Goal: Information Seeking & Learning: Learn about a topic

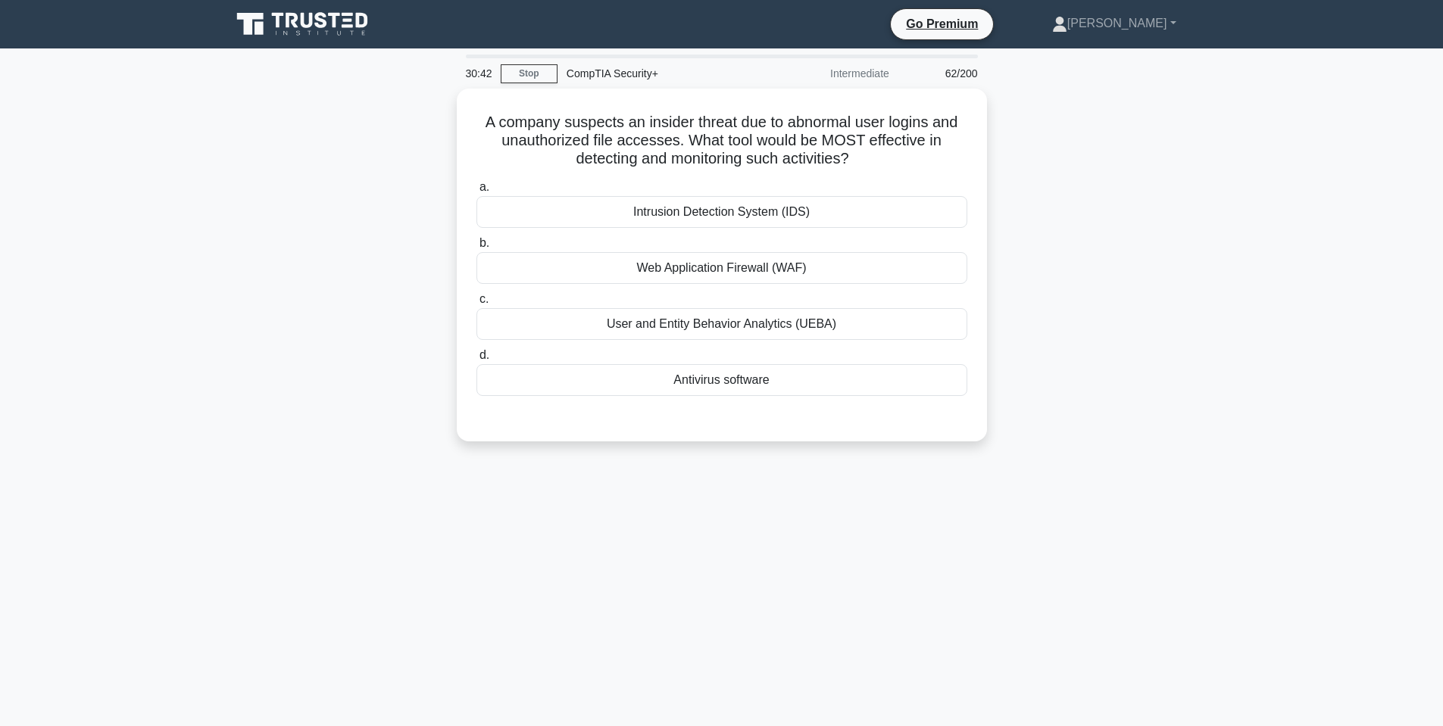
click at [242, 275] on div "A company suspects an insider threat due to abnormal user logins and unauthoriz…" at bounding box center [722, 274] width 1000 height 371
click at [738, 314] on div "User and Entity Behavior Analytics (UEBA)" at bounding box center [721, 321] width 491 height 32
click at [476, 301] on input "c. User and Entity Behavior Analytics (UEBA)" at bounding box center [476, 296] width 0 height 10
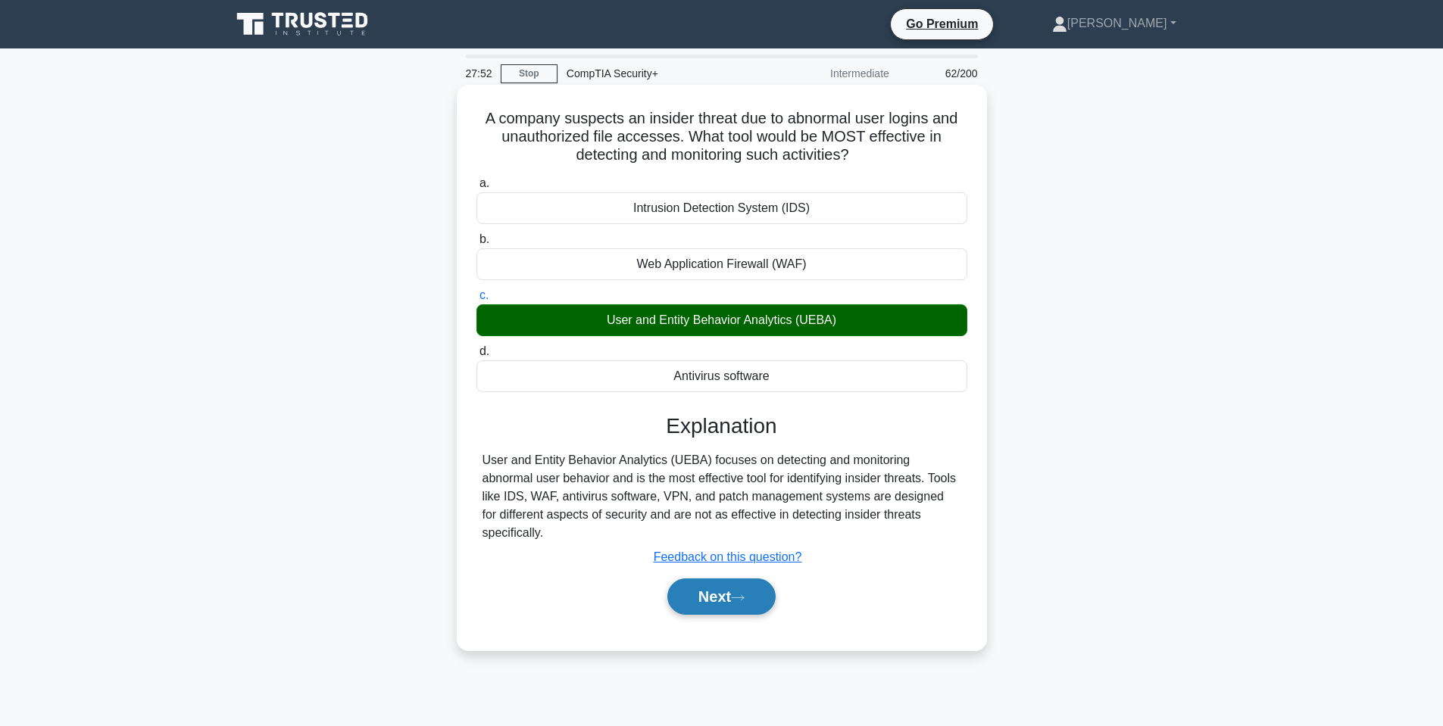
click at [727, 582] on button "Next" at bounding box center [721, 597] width 108 height 36
click at [692, 579] on button "Next" at bounding box center [721, 597] width 108 height 36
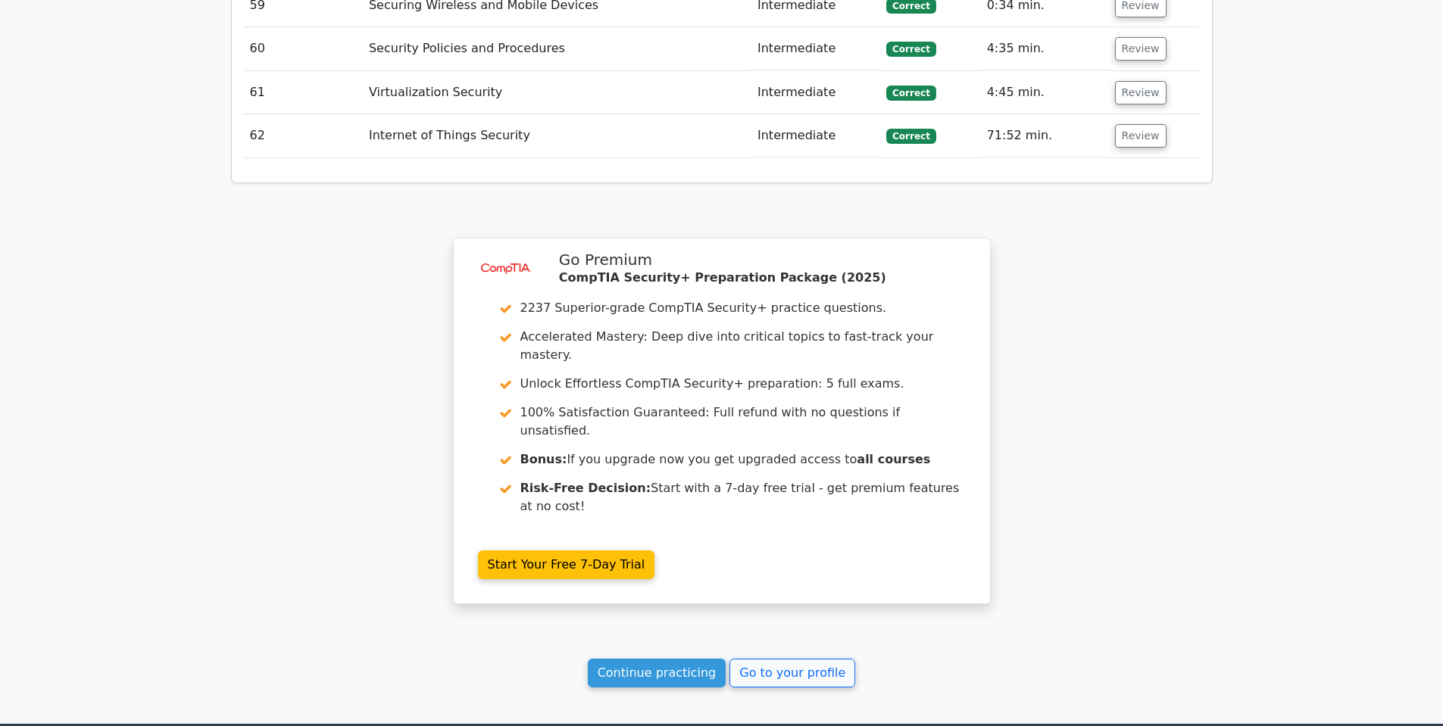
scroll to position [4960, 0]
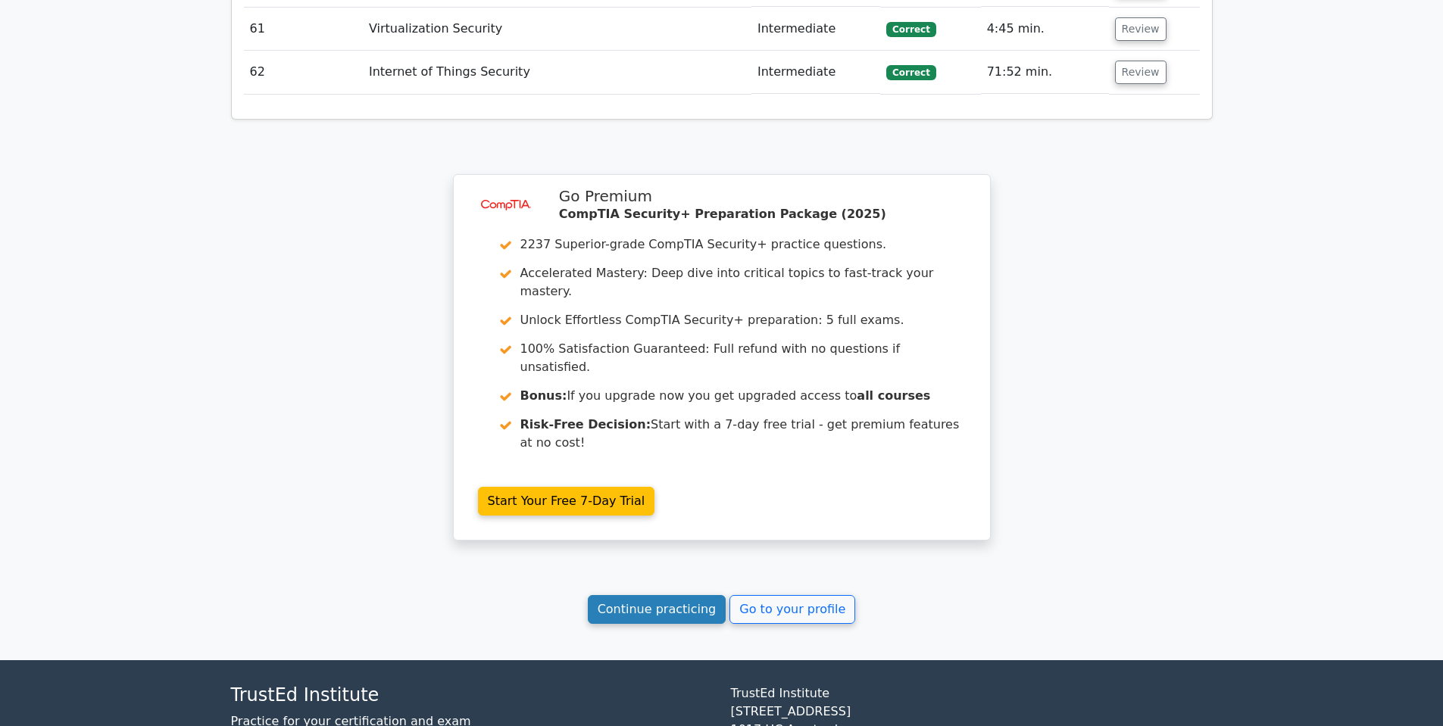
click at [676, 595] on link "Continue practicing" at bounding box center [657, 609] width 139 height 29
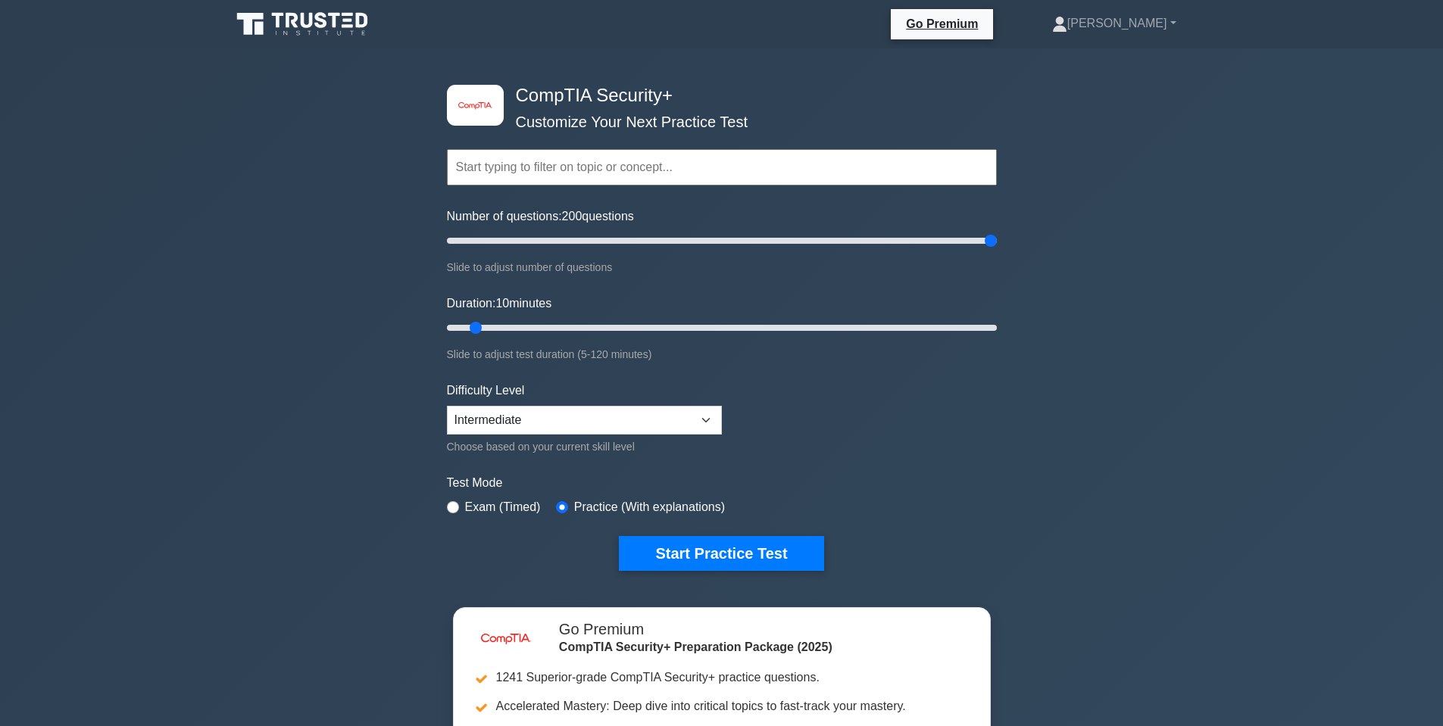
drag, startPoint x: 473, startPoint y: 242, endPoint x: 1091, endPoint y: 233, distance: 617.4
type input "200"
click at [997, 232] on input "Number of questions: 200 questions" at bounding box center [722, 241] width 550 height 18
drag, startPoint x: 476, startPoint y: 326, endPoint x: 1222, endPoint y: 316, distance: 746.2
type input "120"
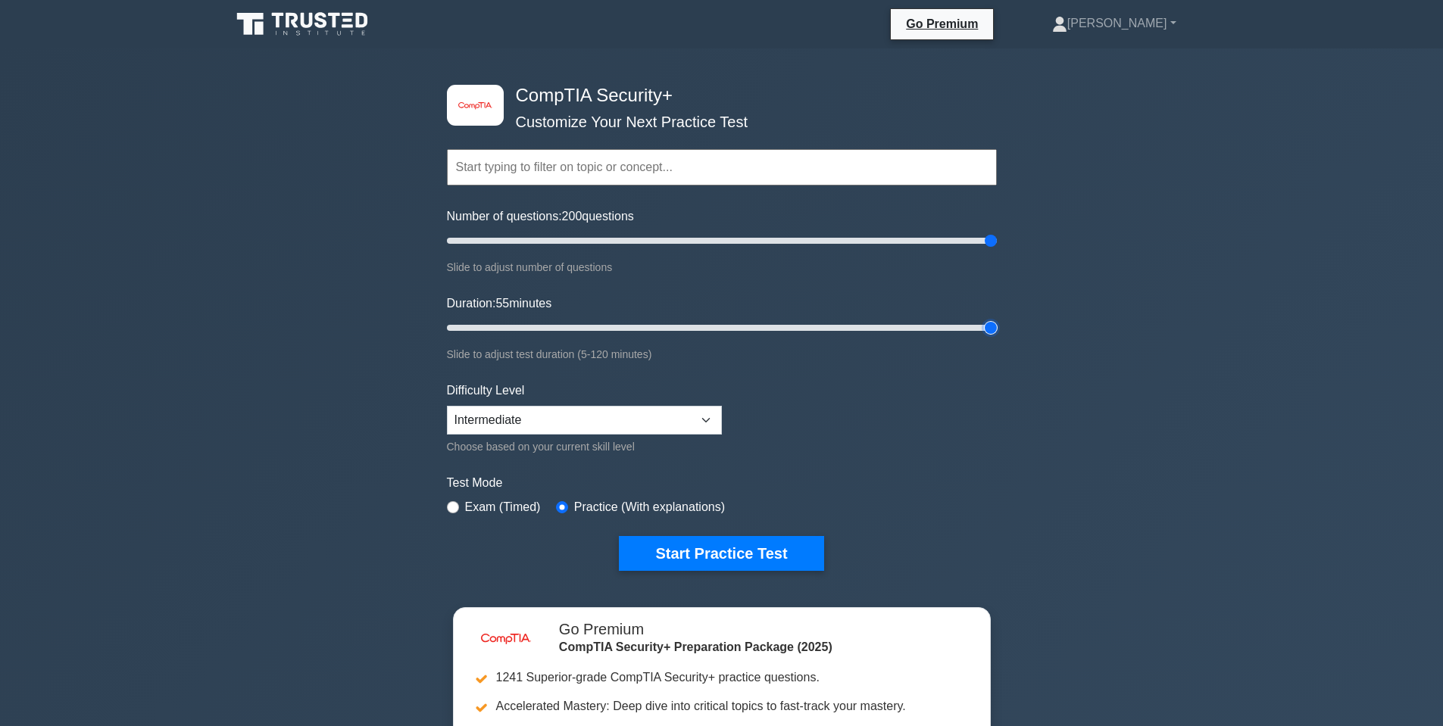
click at [997, 319] on input "Duration: 55 minutes" at bounding box center [722, 328] width 550 height 18
click at [623, 170] on input "text" at bounding box center [722, 167] width 550 height 36
click at [754, 542] on button "Start Practice Test" at bounding box center [721, 553] width 205 height 35
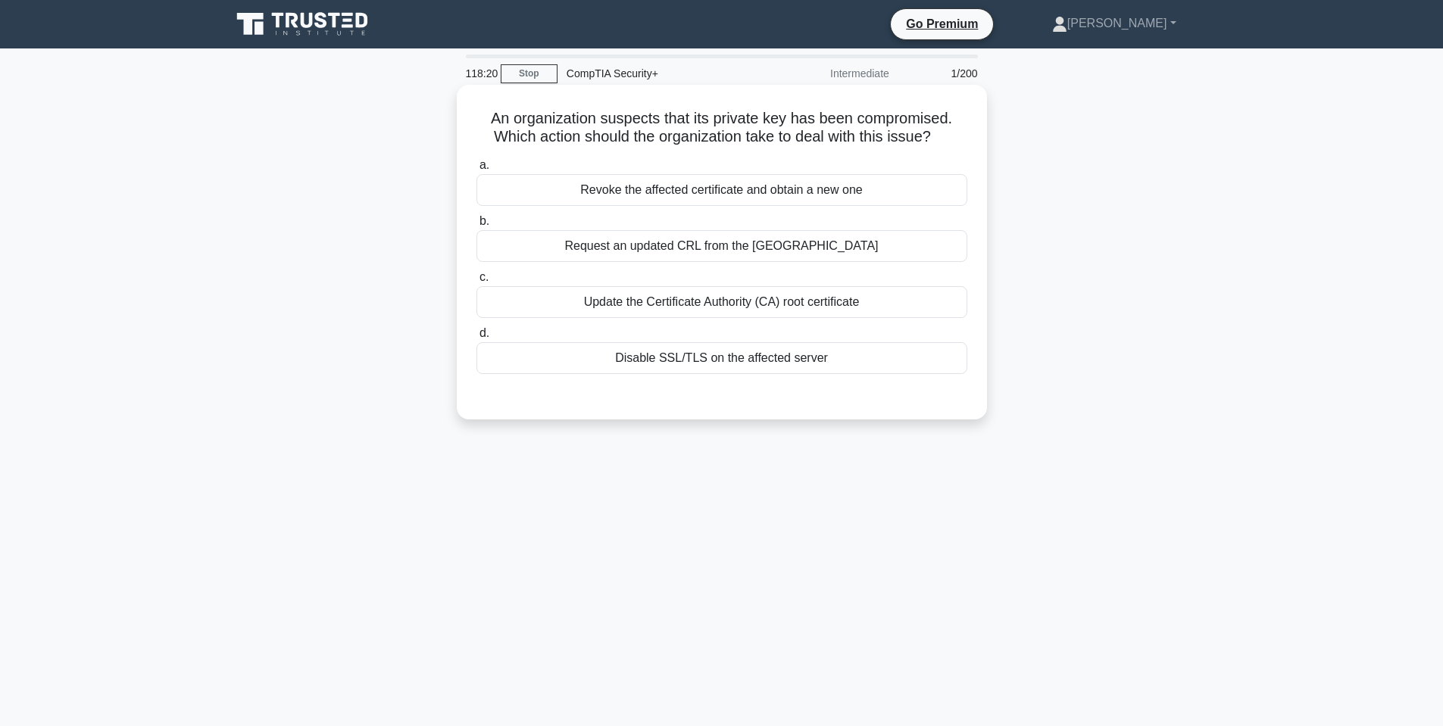
click at [608, 204] on div "Revoke the affected certificate and obtain a new one" at bounding box center [721, 190] width 491 height 32
click at [476, 170] on input "a. Revoke the affected certificate and obtain a new one" at bounding box center [476, 166] width 0 height 10
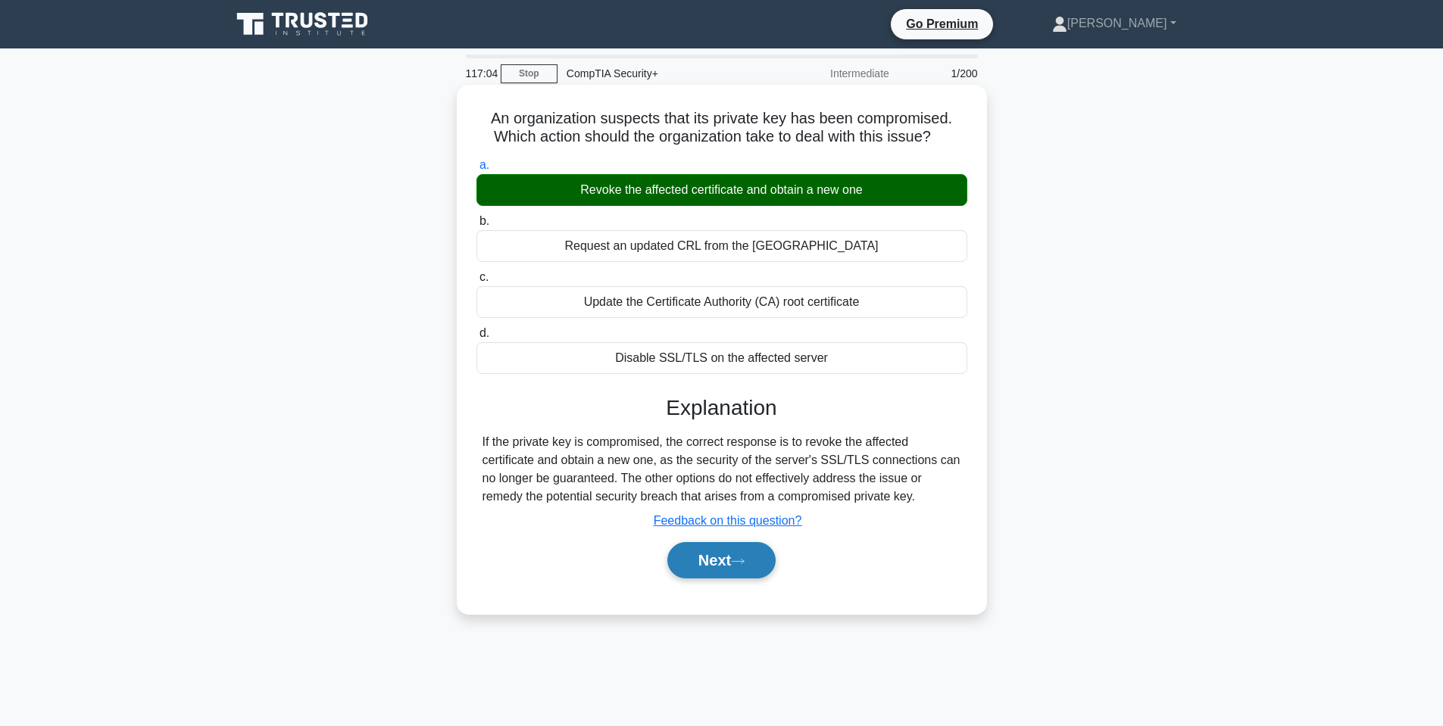
click at [736, 566] on button "Next" at bounding box center [721, 560] width 108 height 36
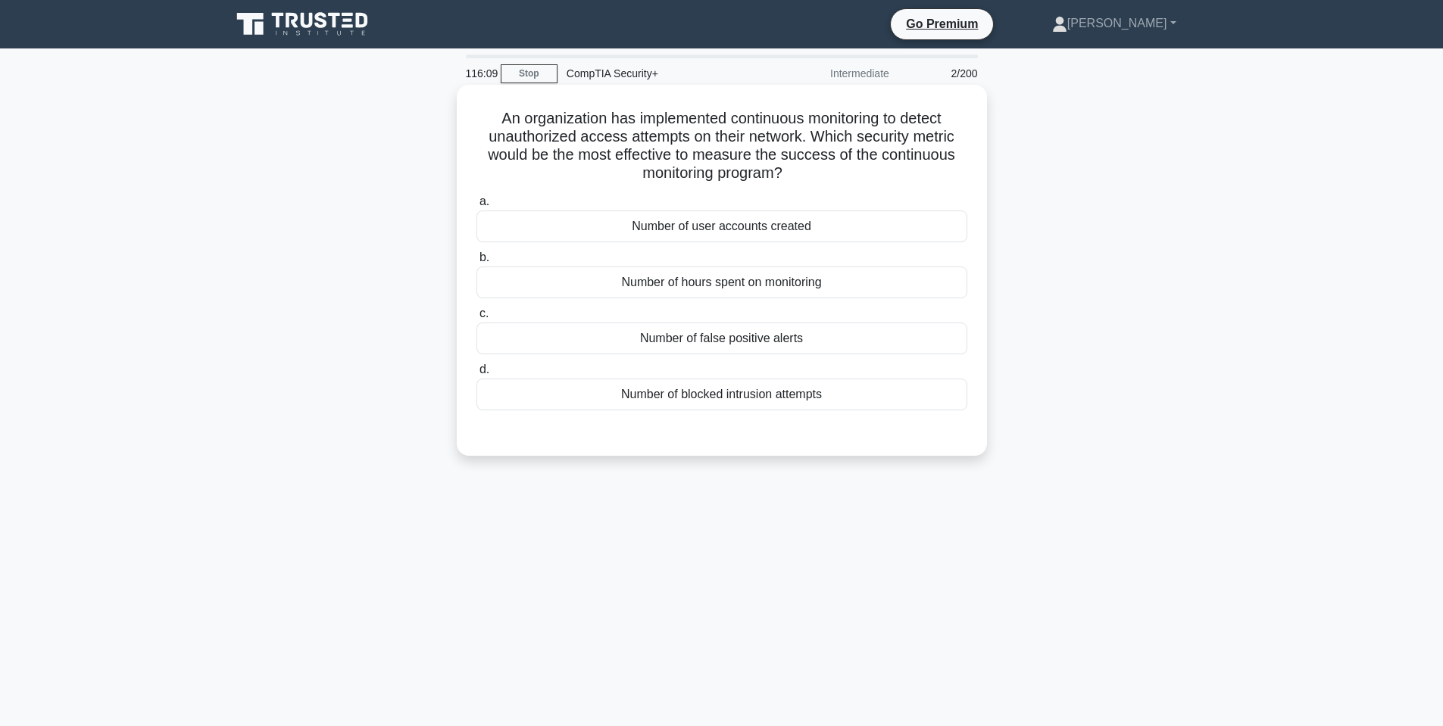
click at [836, 407] on div "Number of blocked intrusion attempts" at bounding box center [721, 395] width 491 height 32
click at [476, 375] on input "d. Number of blocked intrusion attempts" at bounding box center [476, 370] width 0 height 10
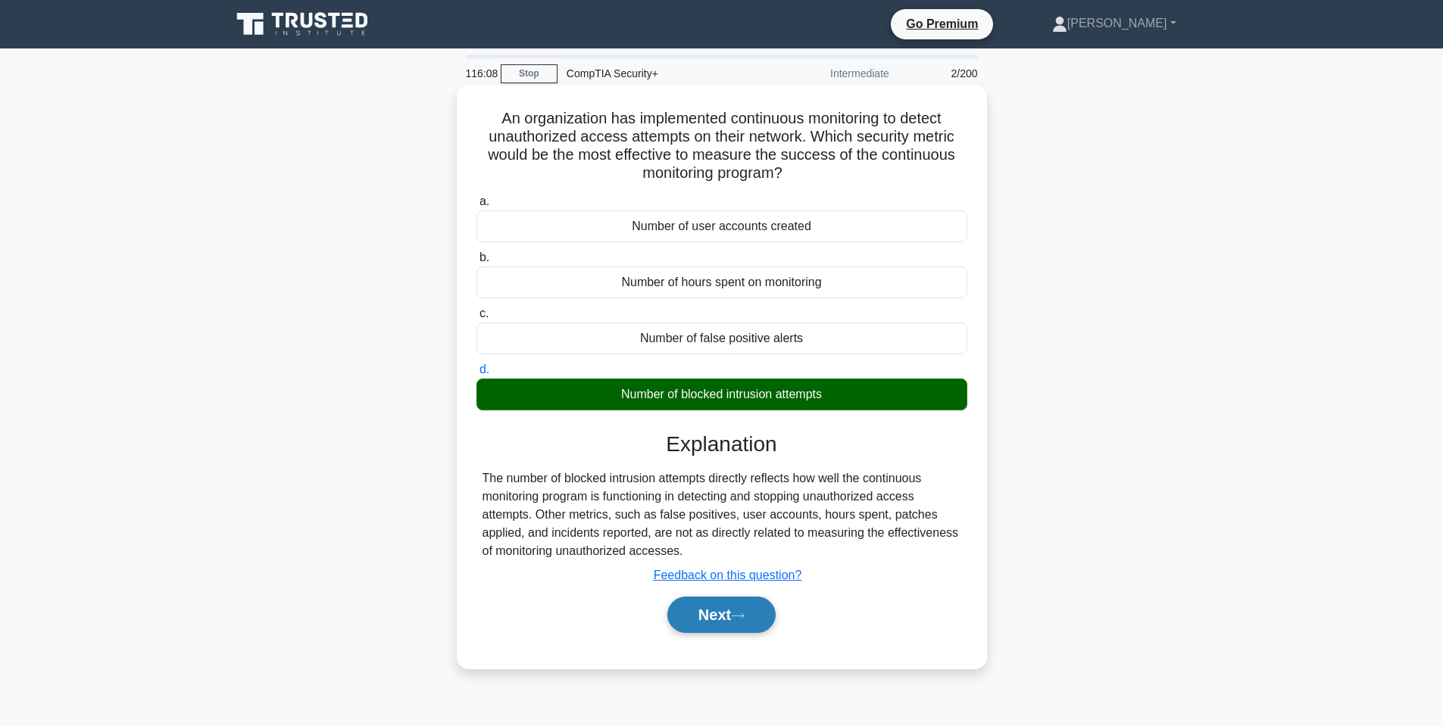
click at [754, 621] on button "Next" at bounding box center [721, 615] width 108 height 36
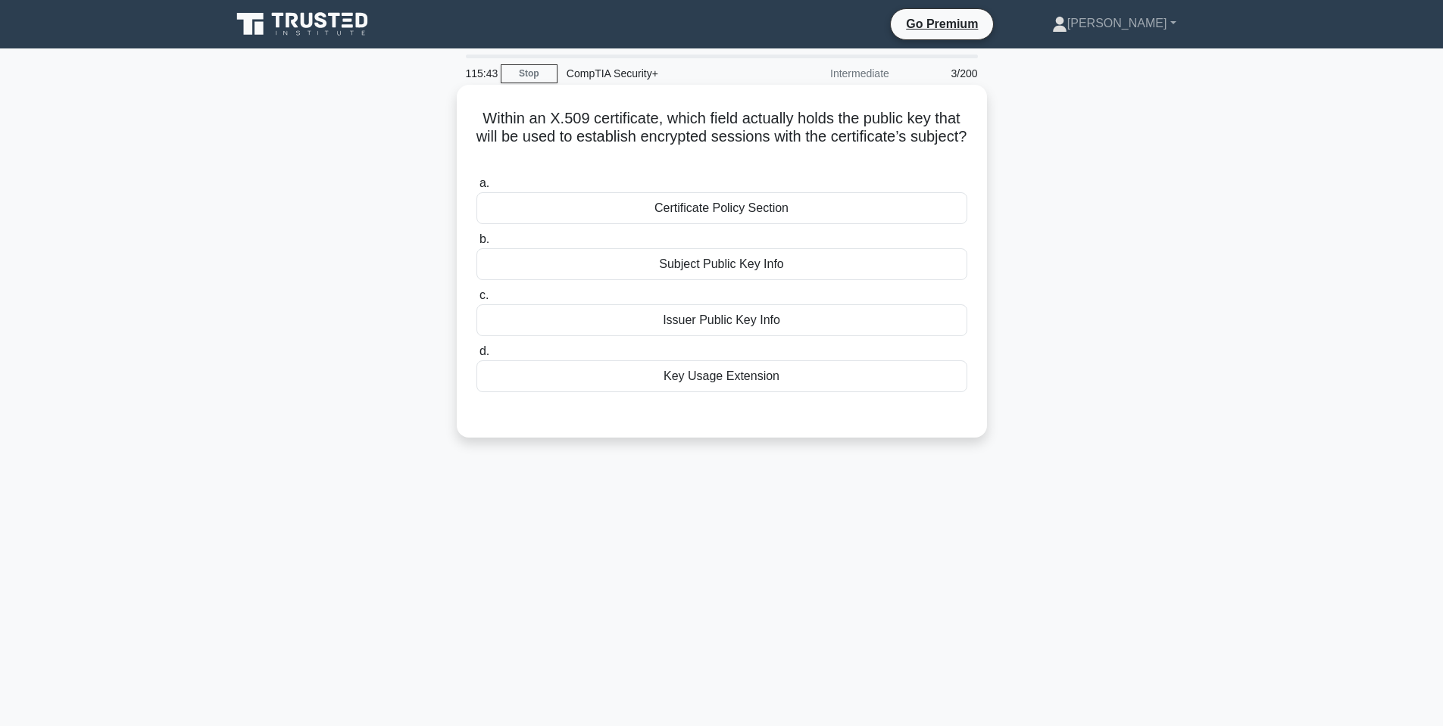
click at [699, 336] on div "Issuer Public Key Info" at bounding box center [721, 321] width 491 height 32
click at [476, 301] on input "c. Issuer Public Key Info" at bounding box center [476, 296] width 0 height 10
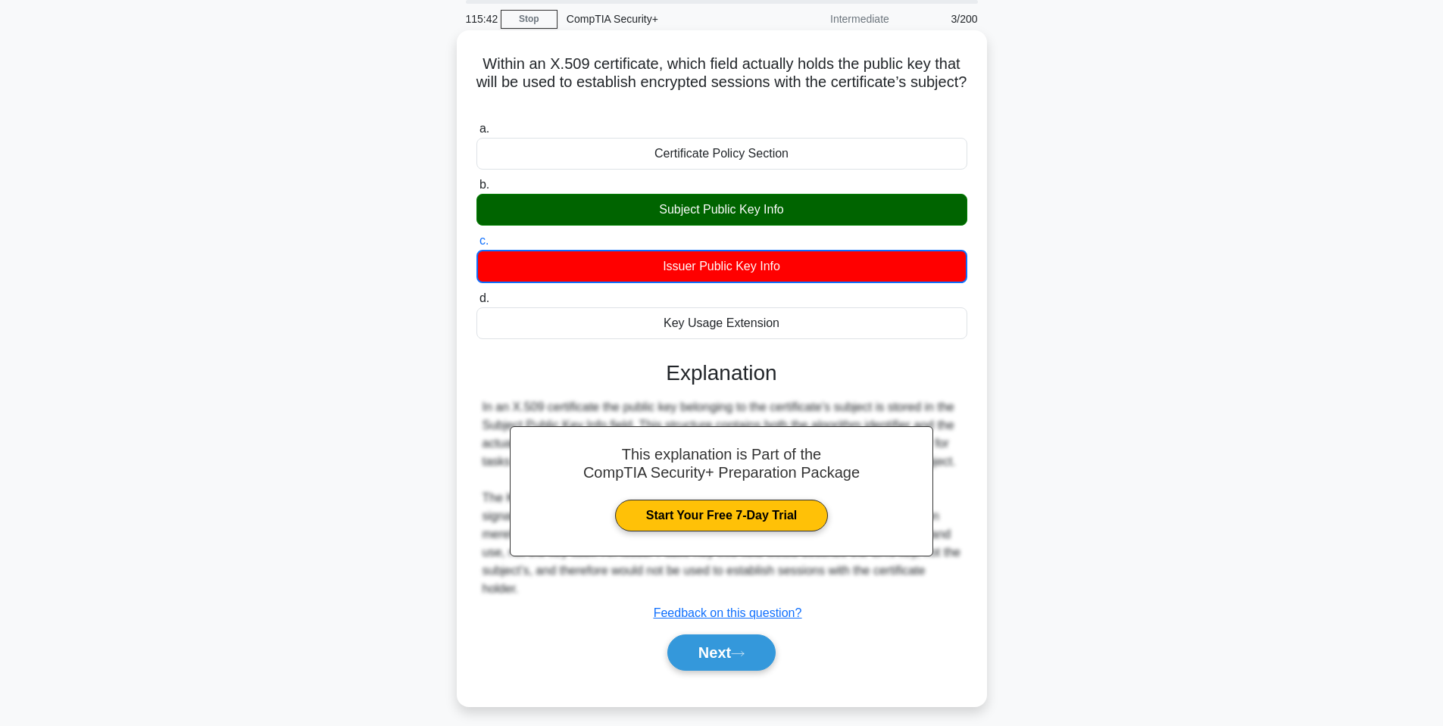
scroll to position [92, 0]
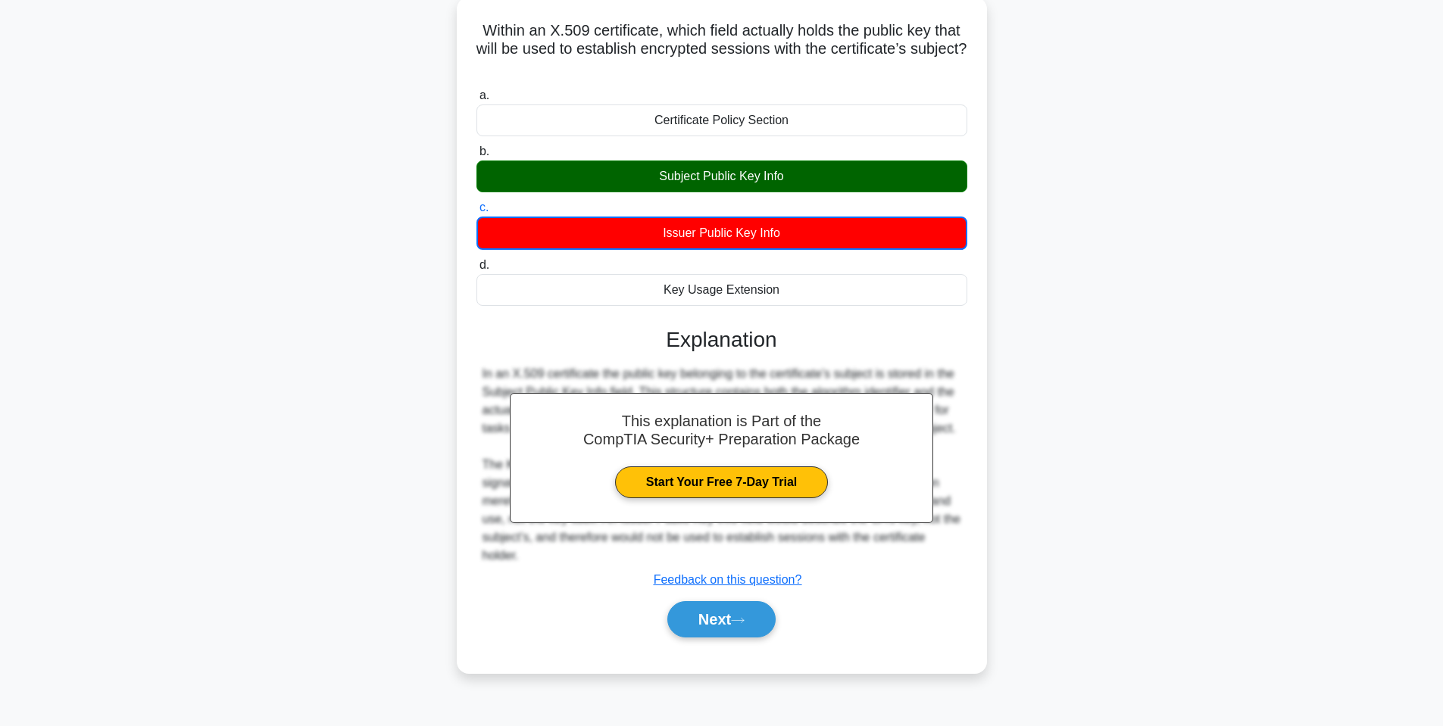
drag, startPoint x: 983, startPoint y: 531, endPoint x: 994, endPoint y: 523, distance: 13.5
click at [994, 523] on div "Within an X.509 certificate, which field actually holds the public key that wil…" at bounding box center [722, 344] width 1000 height 695
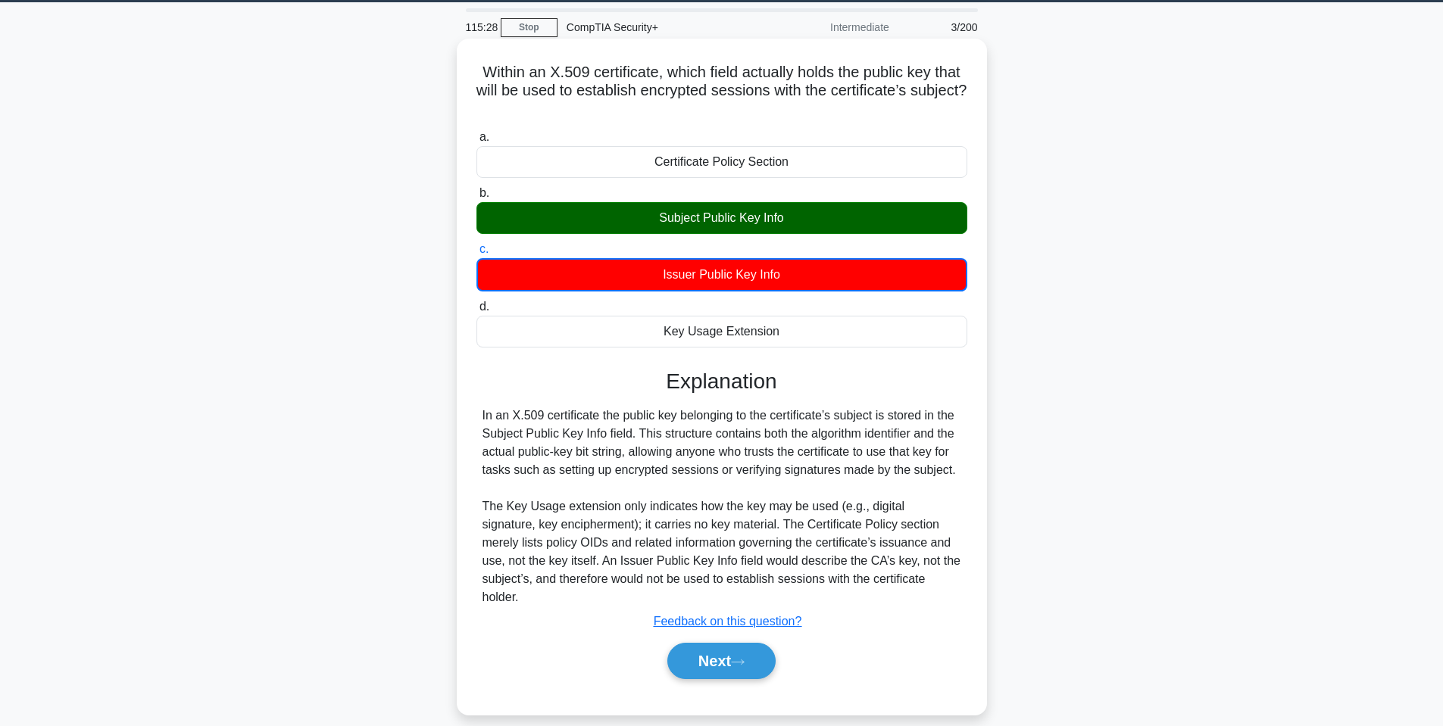
scroll to position [0, 0]
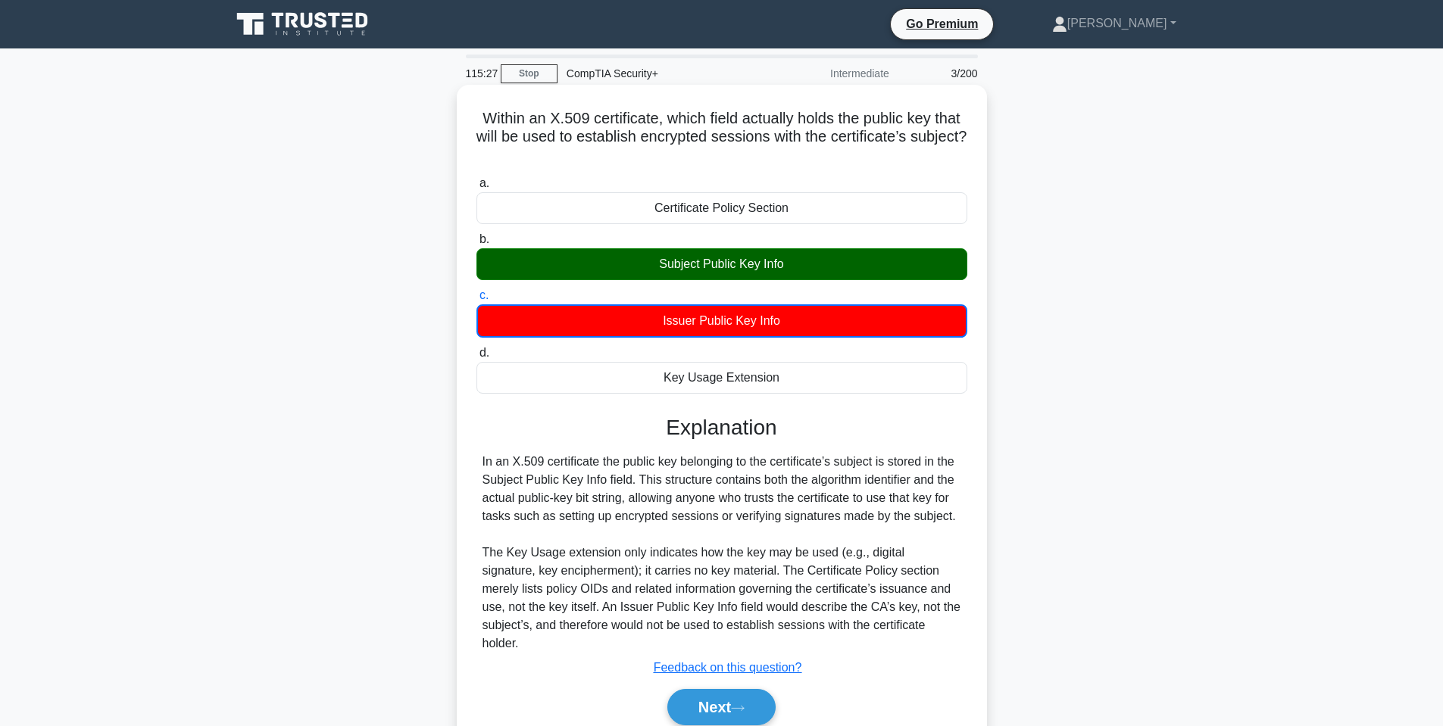
click at [958, 402] on div "a. Certificate Policy Section b. Subject Public Key Info c." at bounding box center [722, 457] width 494 height 573
click at [685, 689] on button "Next" at bounding box center [721, 707] width 108 height 36
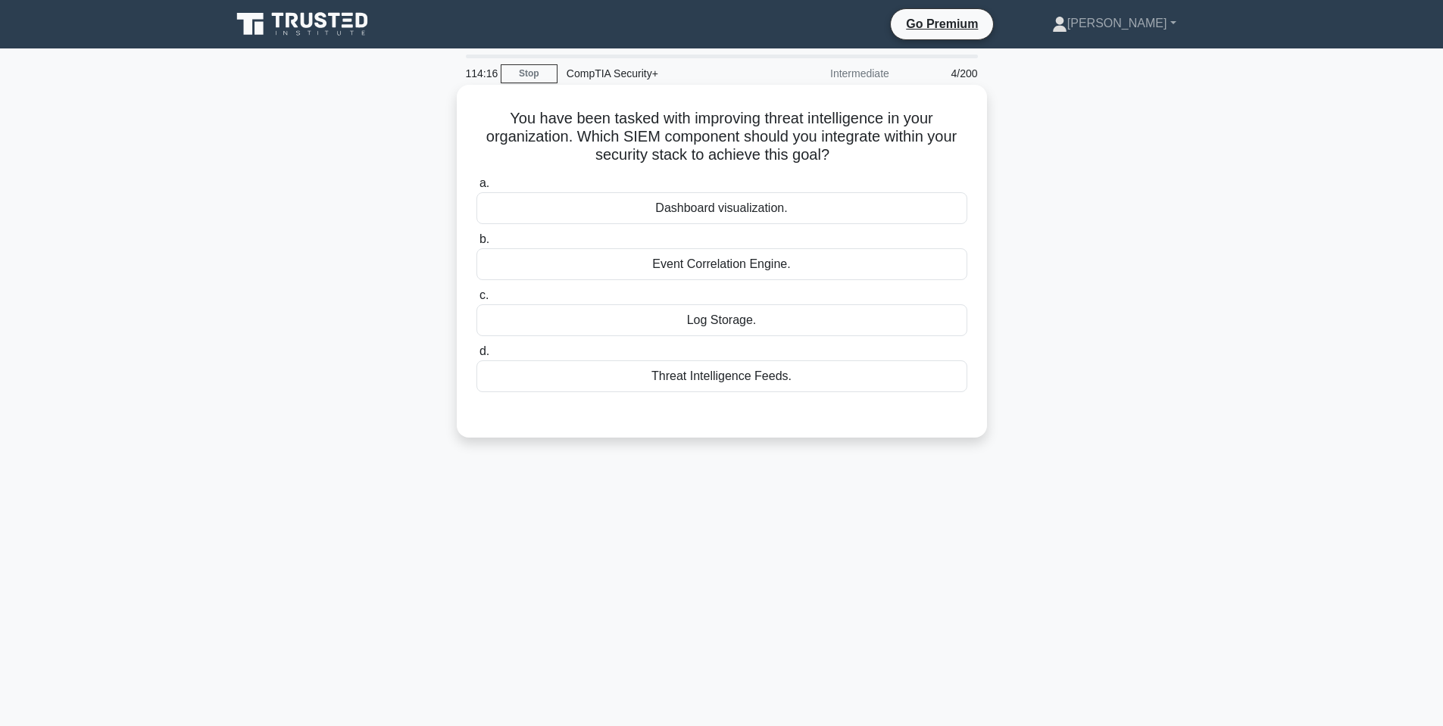
click at [730, 392] on div "Threat Intelligence Feeds." at bounding box center [721, 377] width 491 height 32
click at [476, 357] on input "d. Threat Intelligence Feeds." at bounding box center [476, 352] width 0 height 10
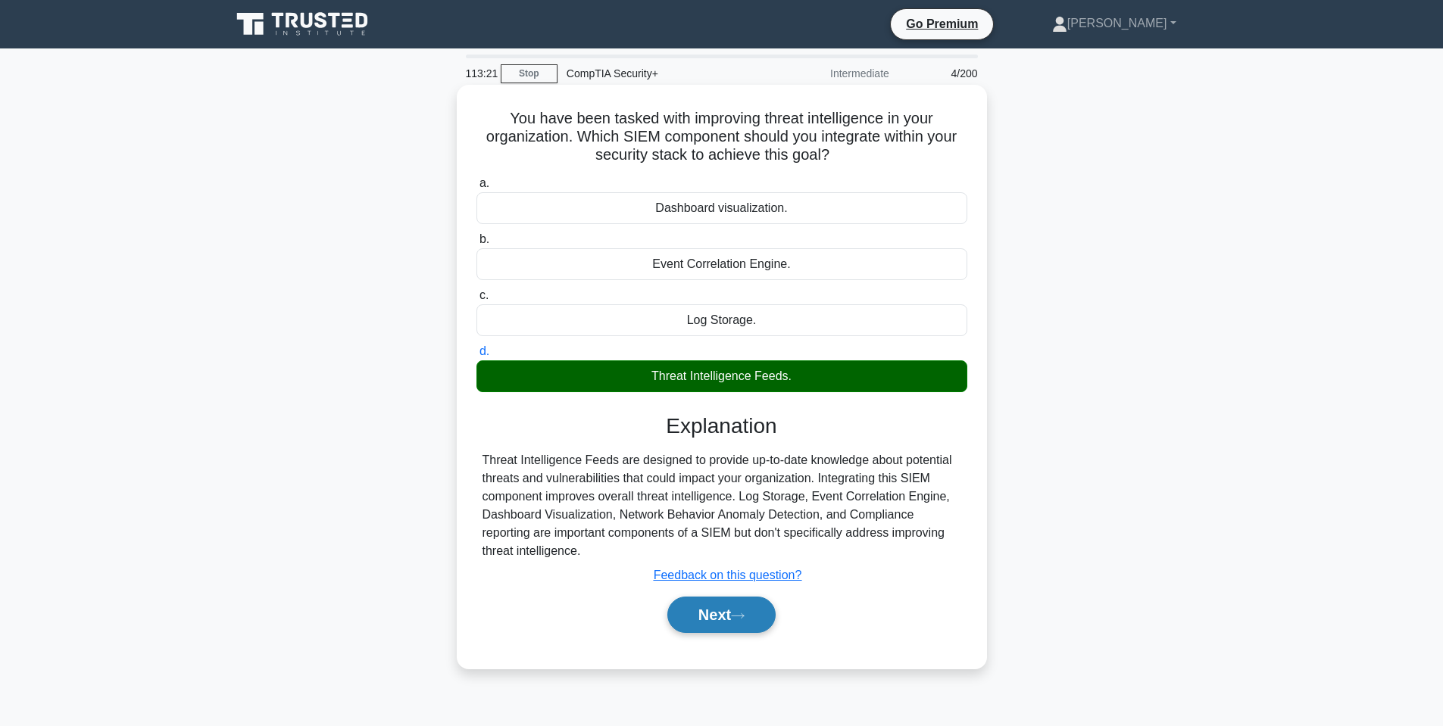
click at [723, 620] on button "Next" at bounding box center [721, 615] width 108 height 36
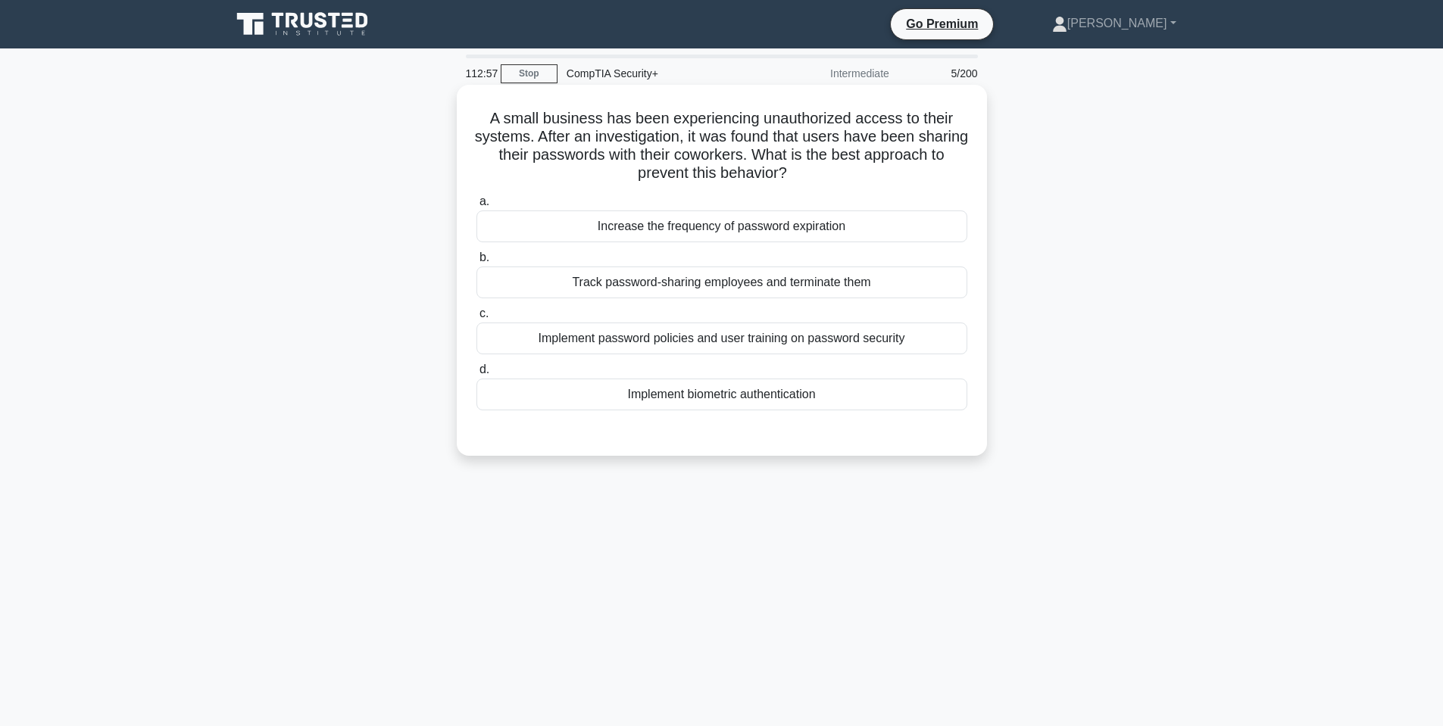
click at [692, 350] on div "Implement password policies and user training on password security" at bounding box center [721, 339] width 491 height 32
click at [476, 319] on input "c. Implement password policies and user training on password security" at bounding box center [476, 314] width 0 height 10
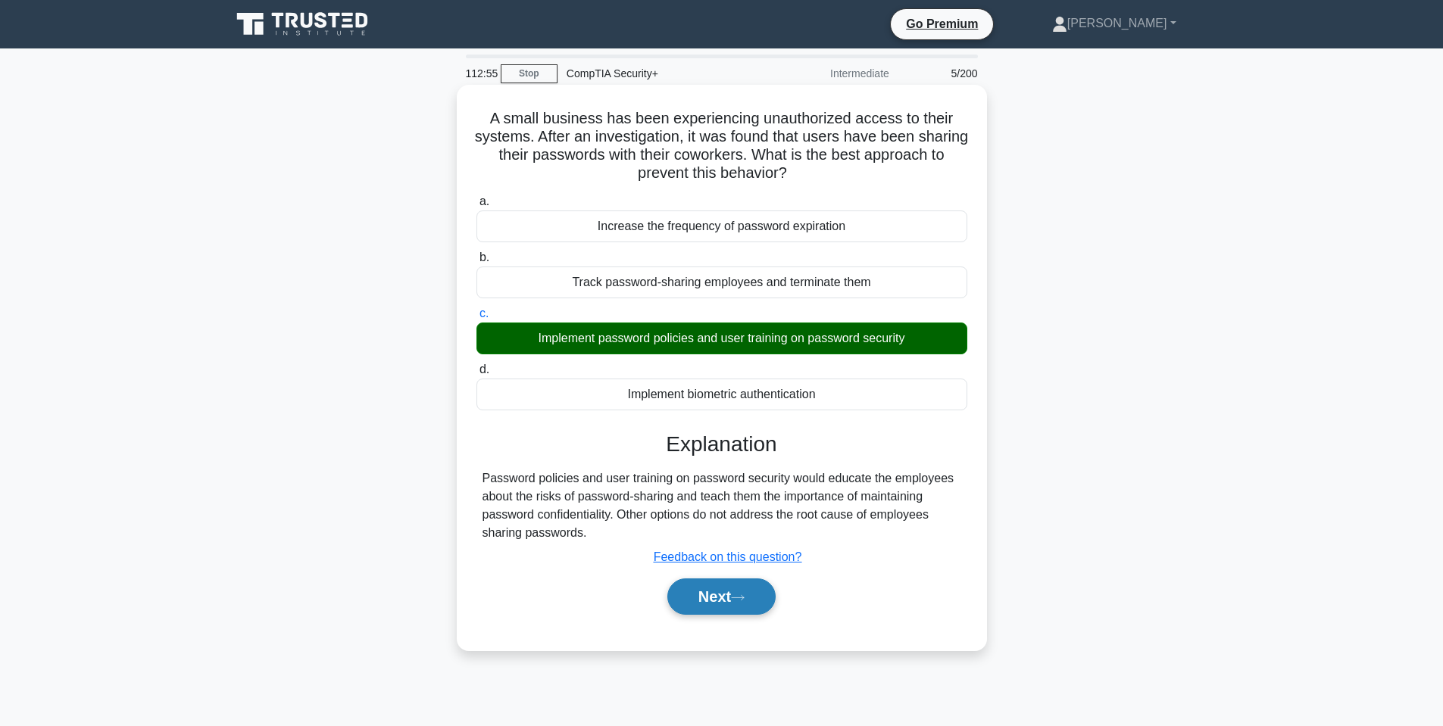
click at [698, 598] on button "Next" at bounding box center [721, 597] width 108 height 36
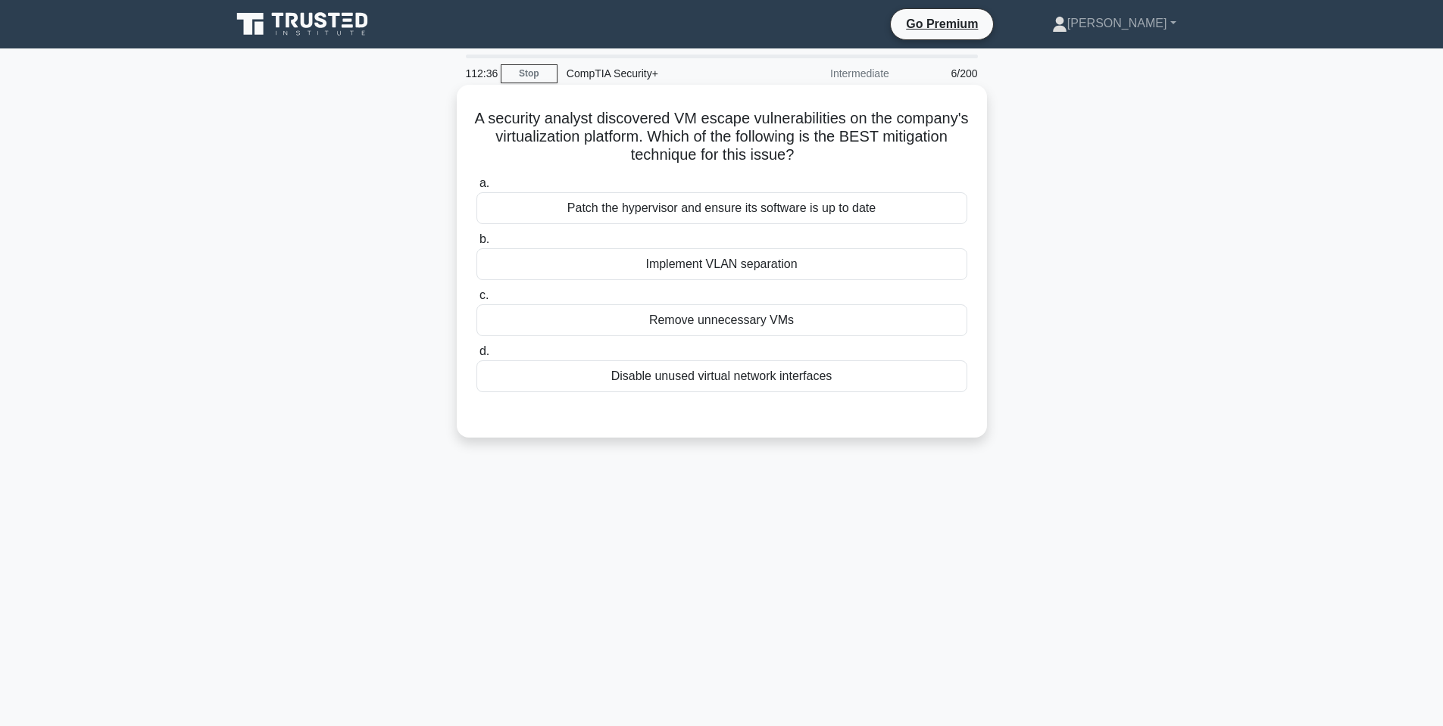
click at [708, 254] on div "Implement VLAN separation" at bounding box center [721, 264] width 491 height 32
click at [476, 245] on input "b. Implement VLAN separation" at bounding box center [476, 240] width 0 height 10
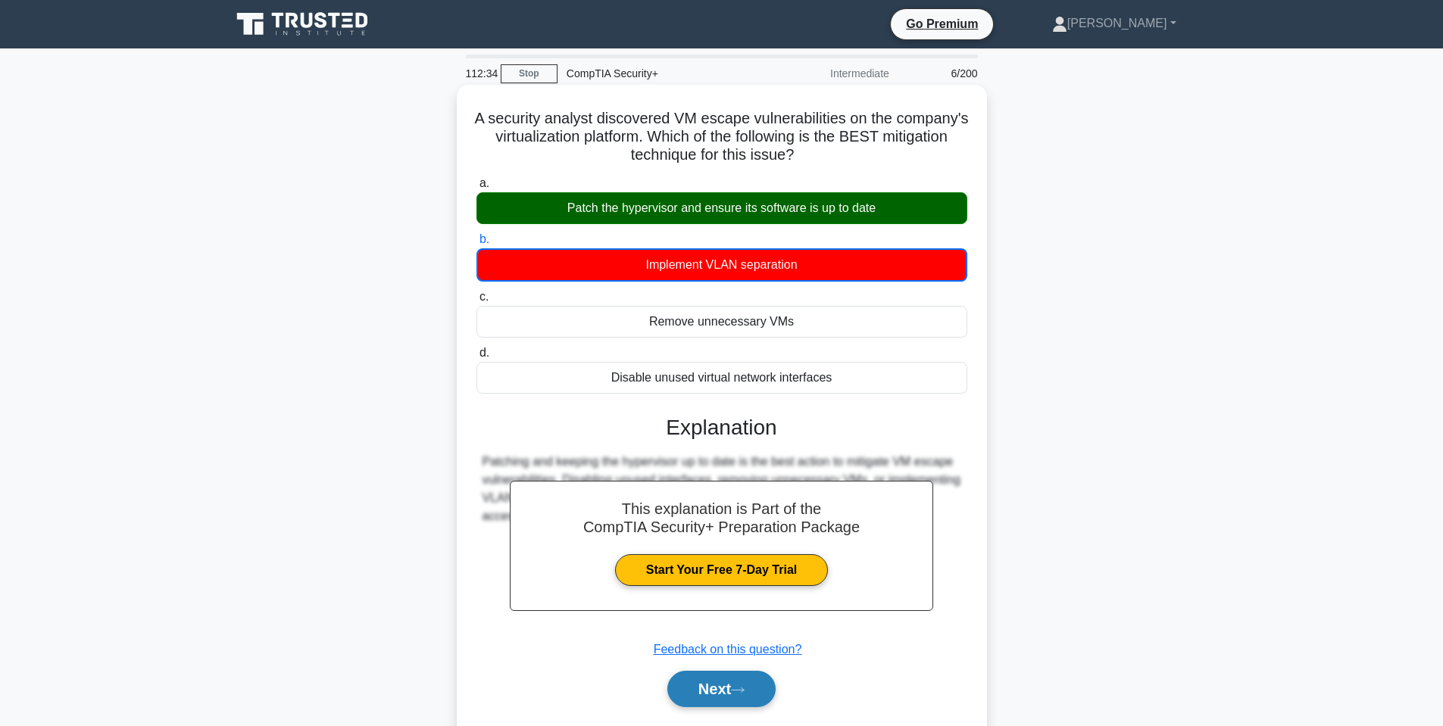
click at [753, 681] on button "Next" at bounding box center [721, 689] width 108 height 36
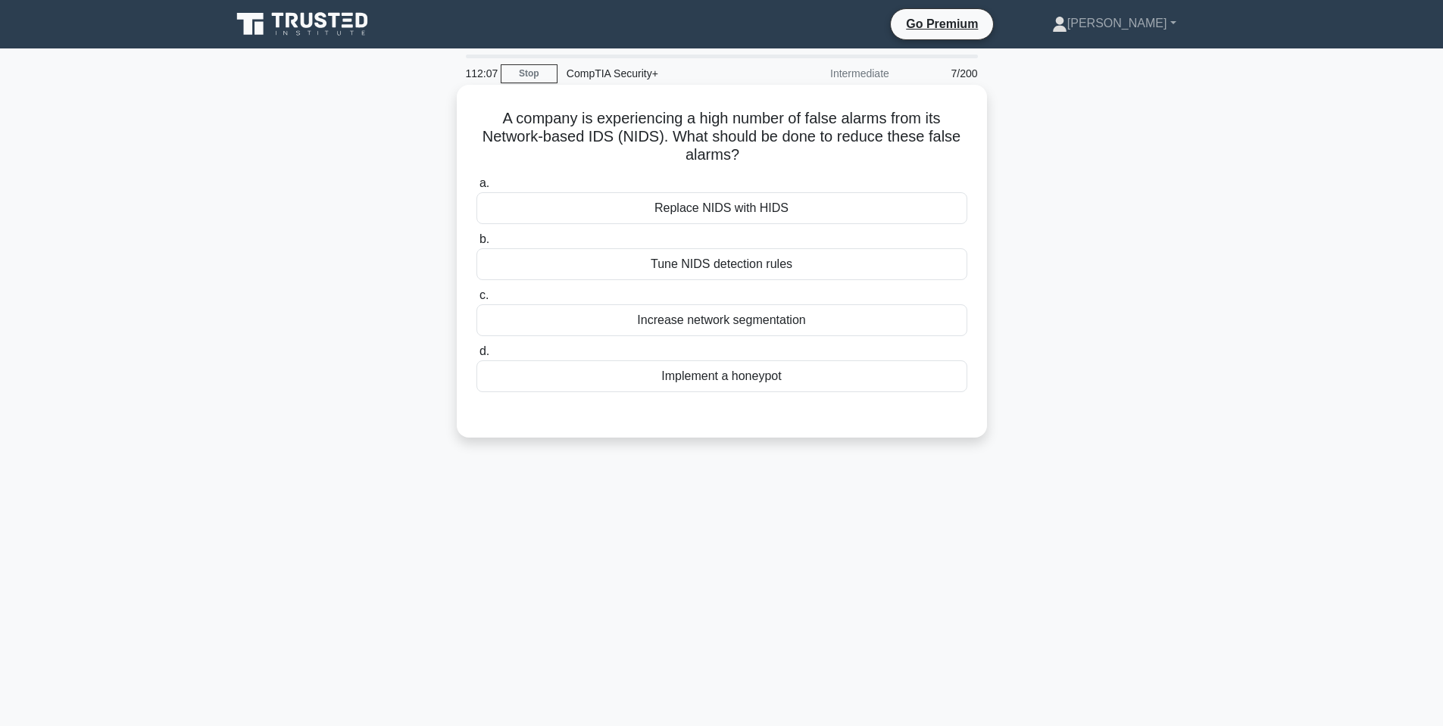
click at [750, 271] on div "Tune NIDS detection rules" at bounding box center [721, 264] width 491 height 32
click at [476, 245] on input "b. Tune NIDS detection rules" at bounding box center [476, 240] width 0 height 10
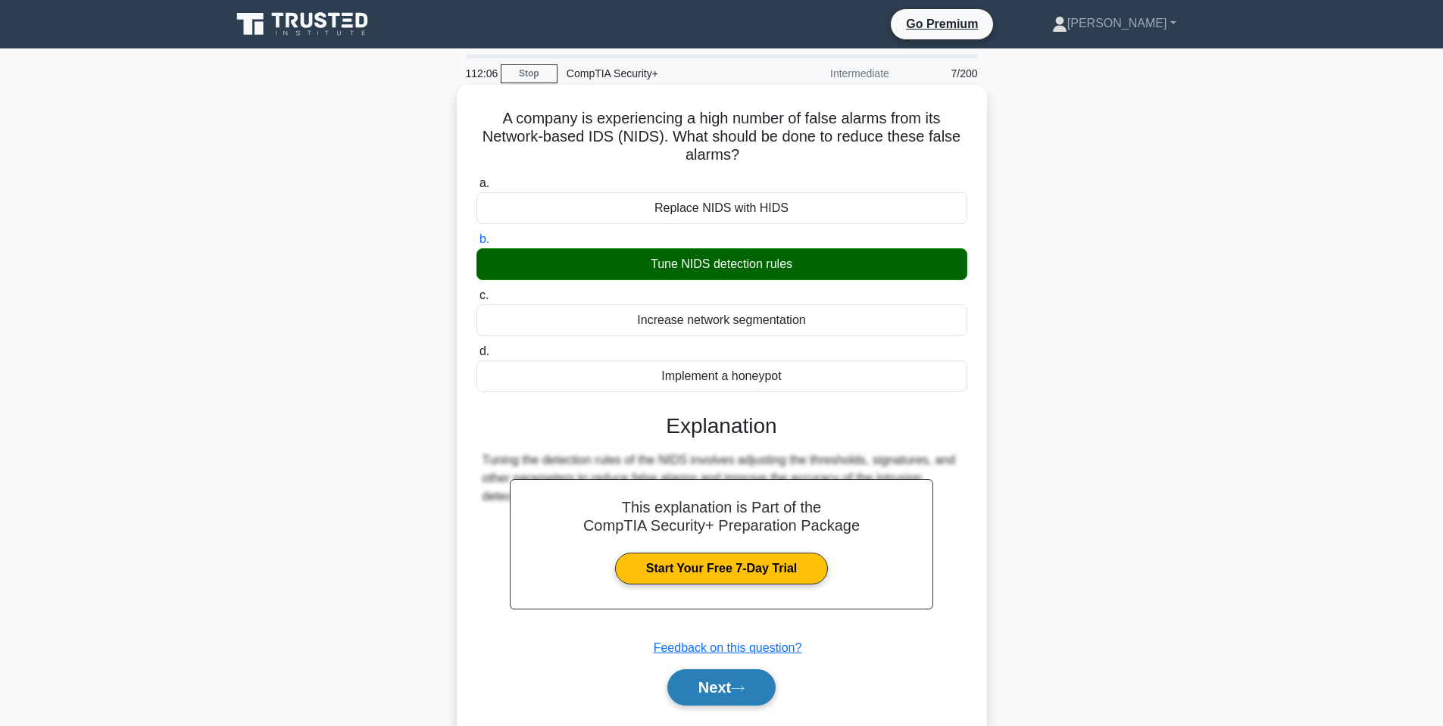
click at [720, 694] on button "Next" at bounding box center [721, 688] width 108 height 36
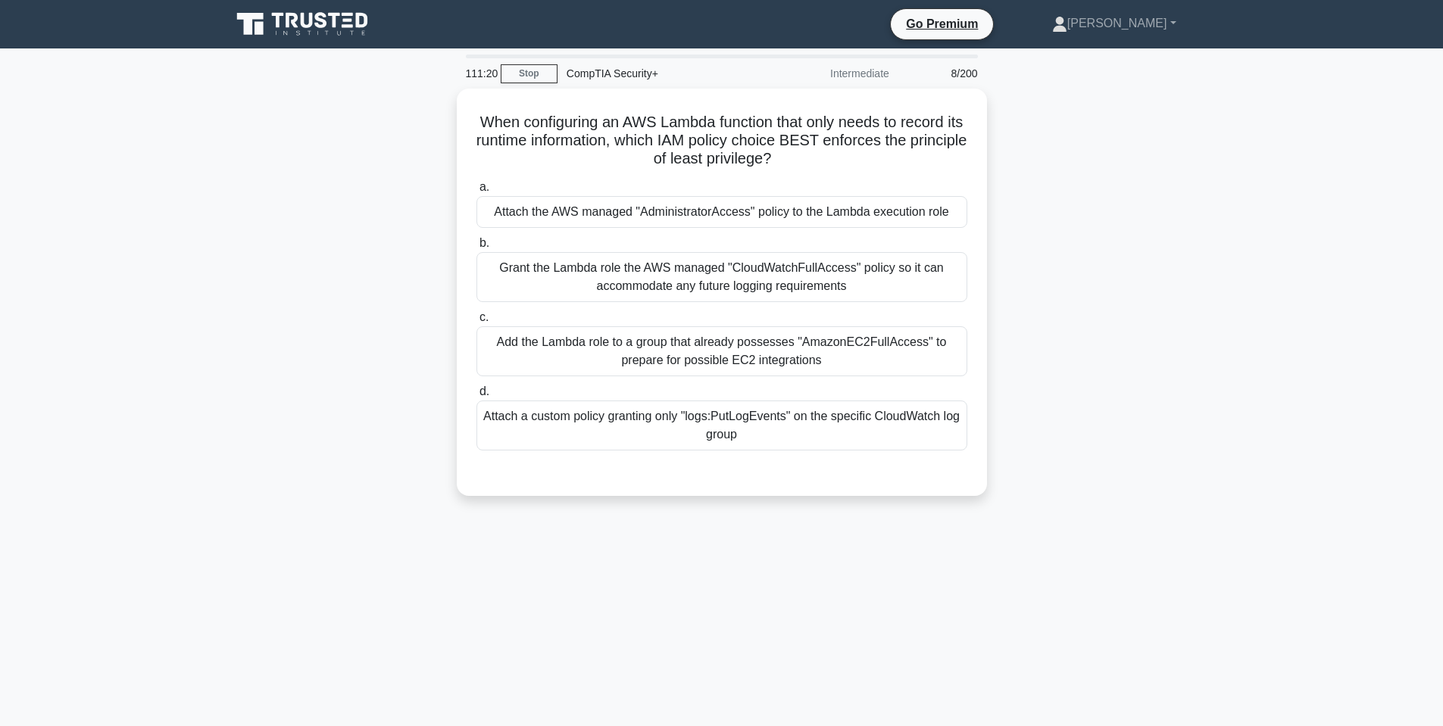
click at [734, 553] on div "111:20 Stop CompTIA Security+ Intermediate 8/200 When configuring an AWS Lambda…" at bounding box center [722, 434] width 1000 height 758
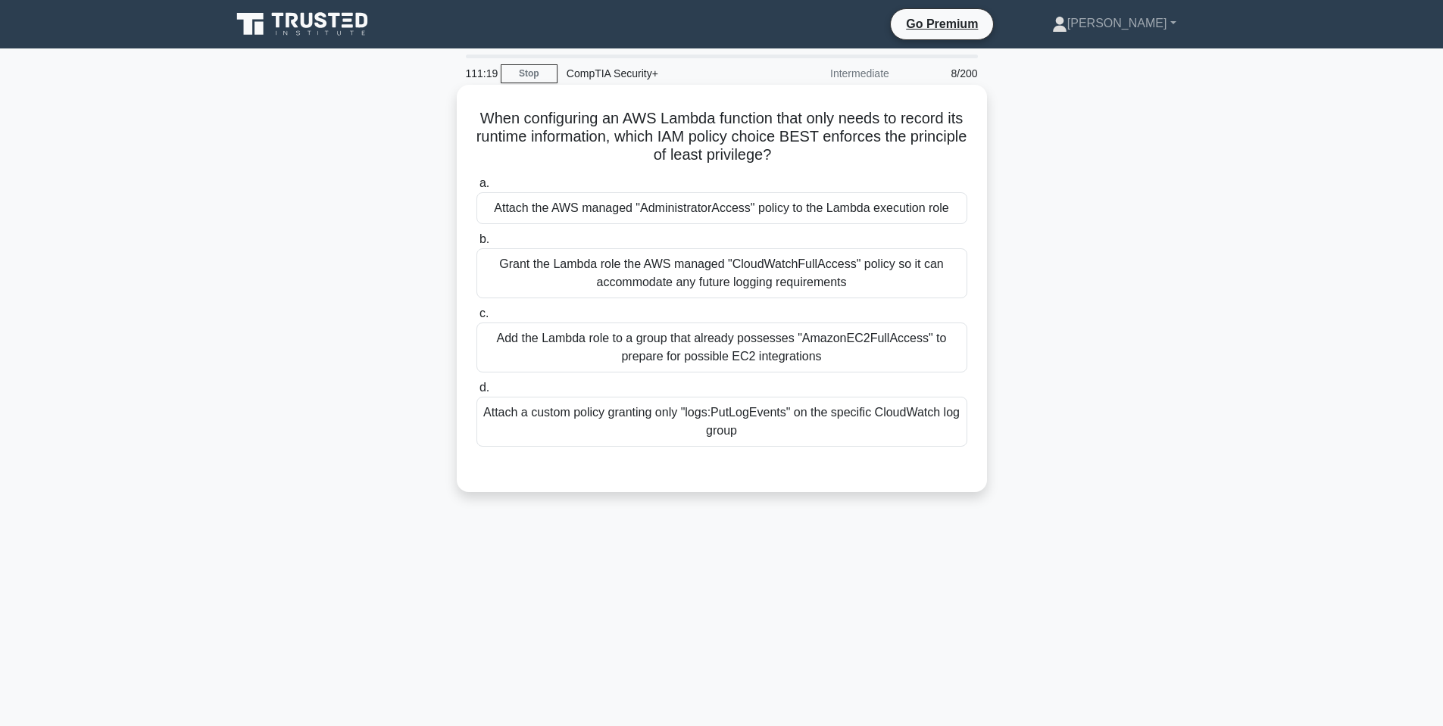
click at [604, 348] on div "Add the Lambda role to a group that already possesses "AmazonEC2FullAccess" to …" at bounding box center [721, 348] width 491 height 50
click at [476, 319] on input "c. Add the Lambda role to a group that already possesses "AmazonEC2FullAccess" …" at bounding box center [476, 314] width 0 height 10
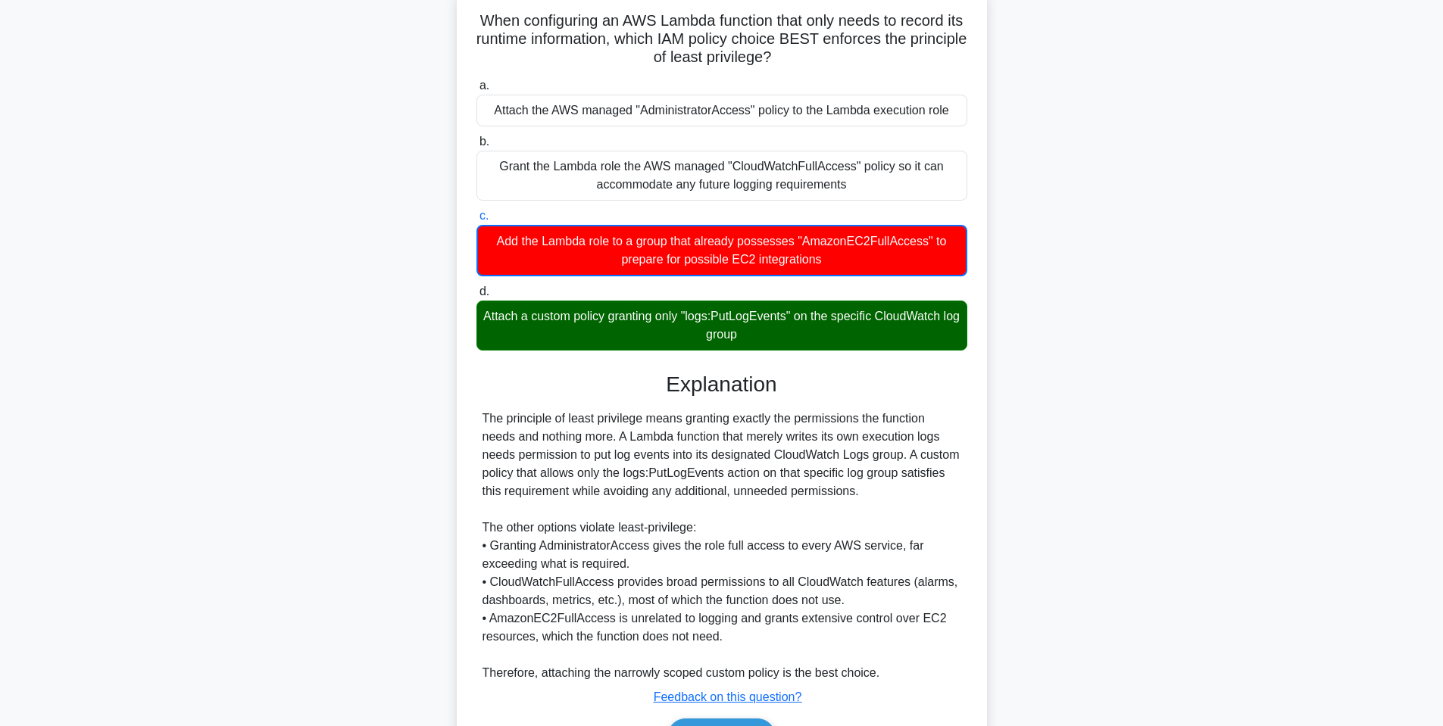
scroll to position [101, 0]
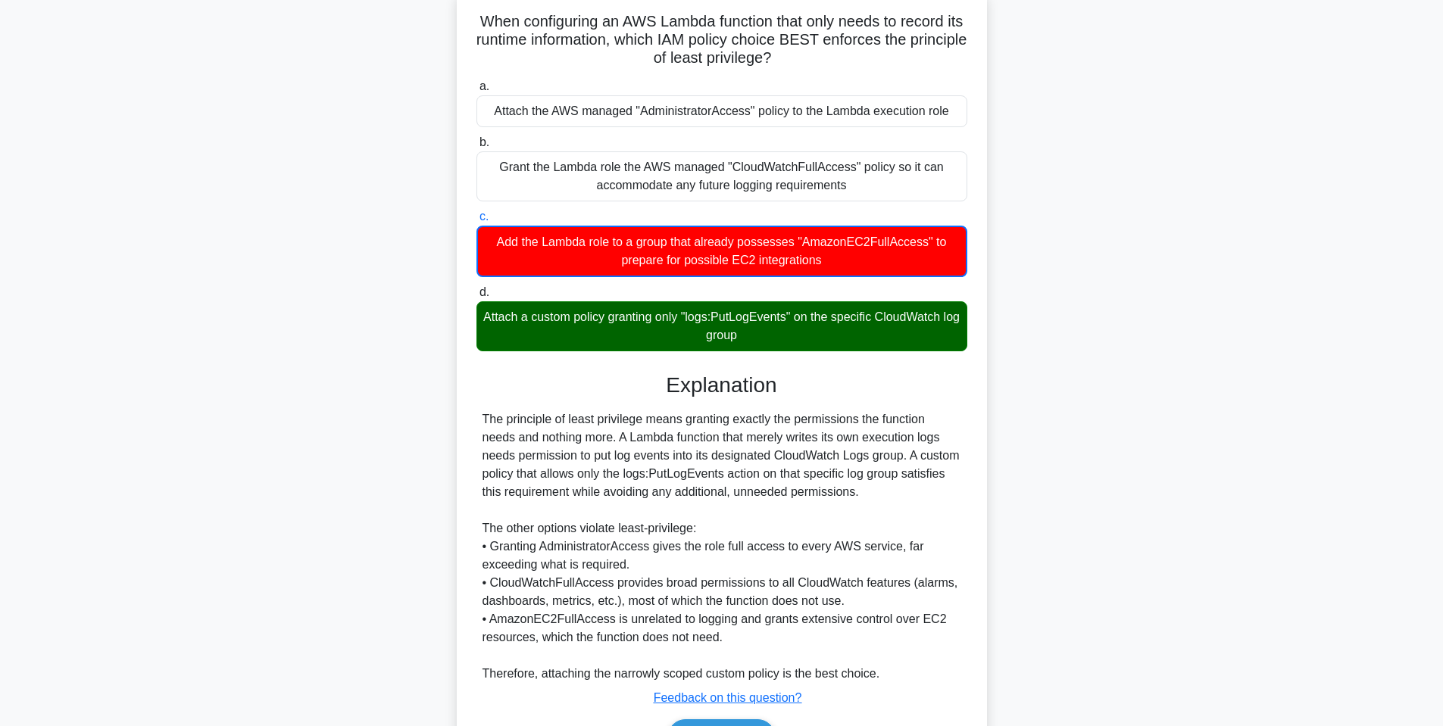
click at [277, 288] on div "When configuring an AWS Lambda function that only needs to record its runtime i…" at bounding box center [722, 399] width 1000 height 822
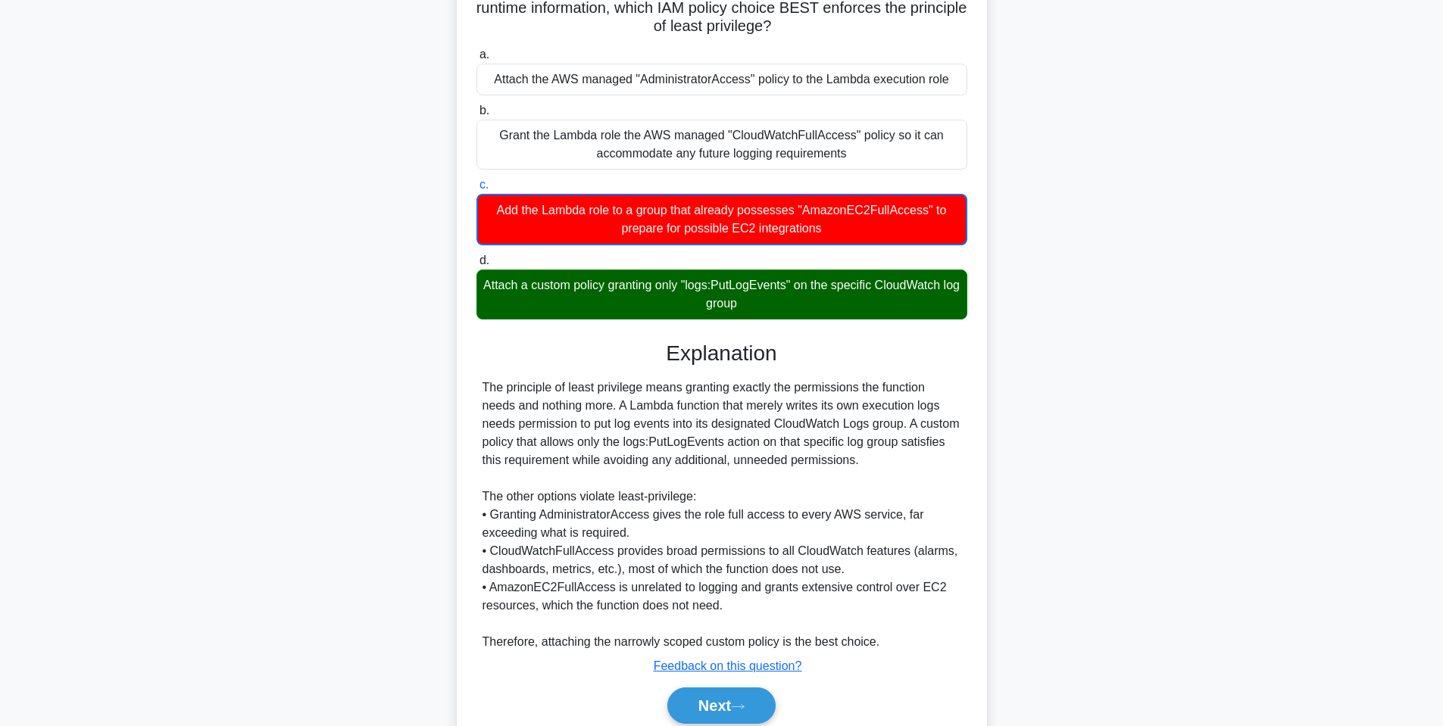
scroll to position [116, 0]
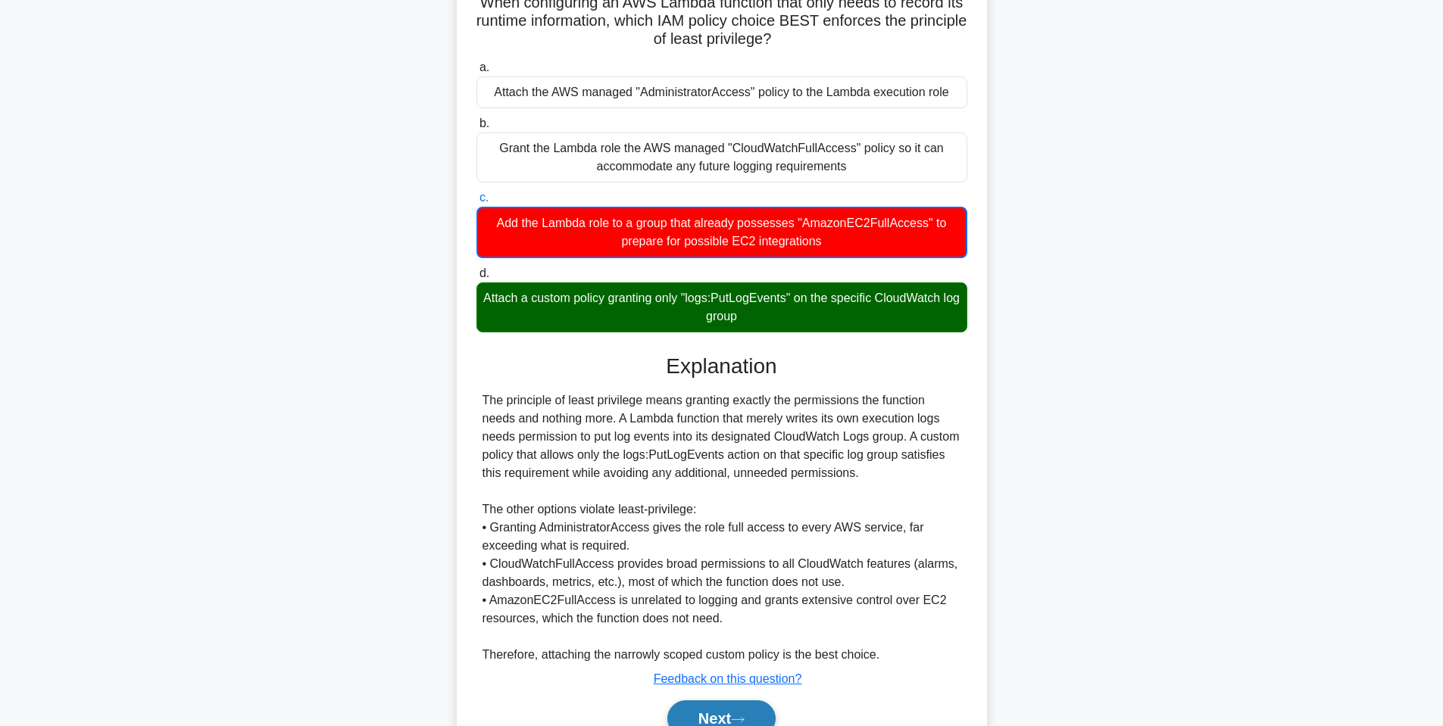
click at [765, 706] on button "Next" at bounding box center [721, 719] width 108 height 36
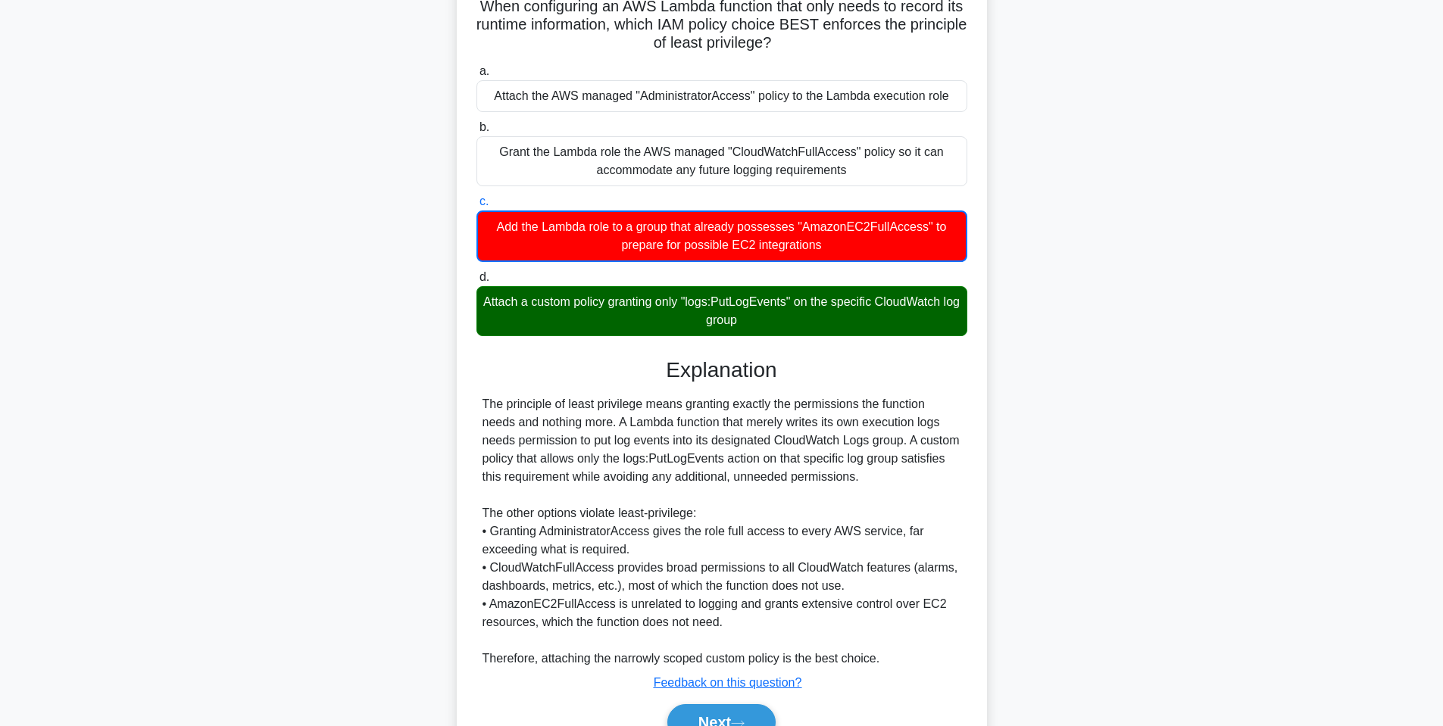
scroll to position [92, 0]
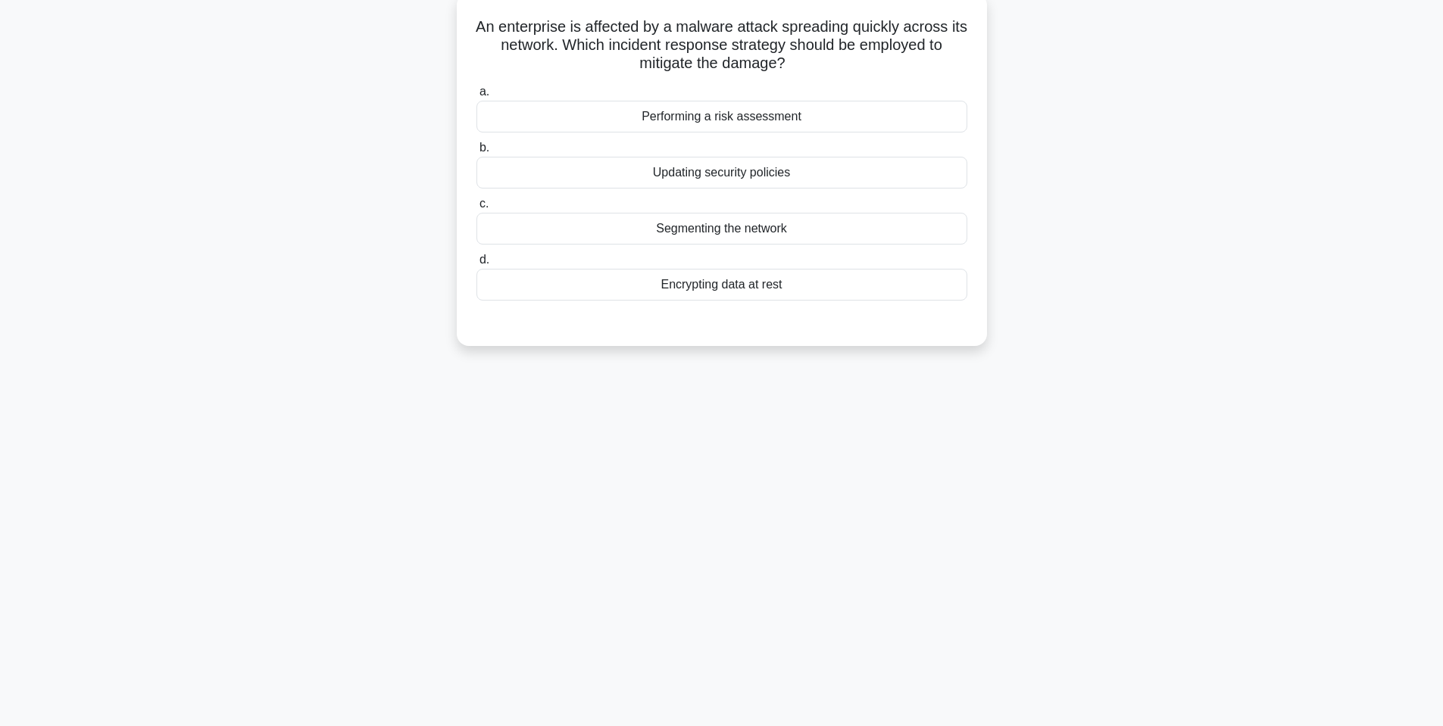
click at [611, 230] on div "Segmenting the network" at bounding box center [721, 229] width 491 height 32
click at [476, 209] on input "c. Segmenting the network" at bounding box center [476, 204] width 0 height 10
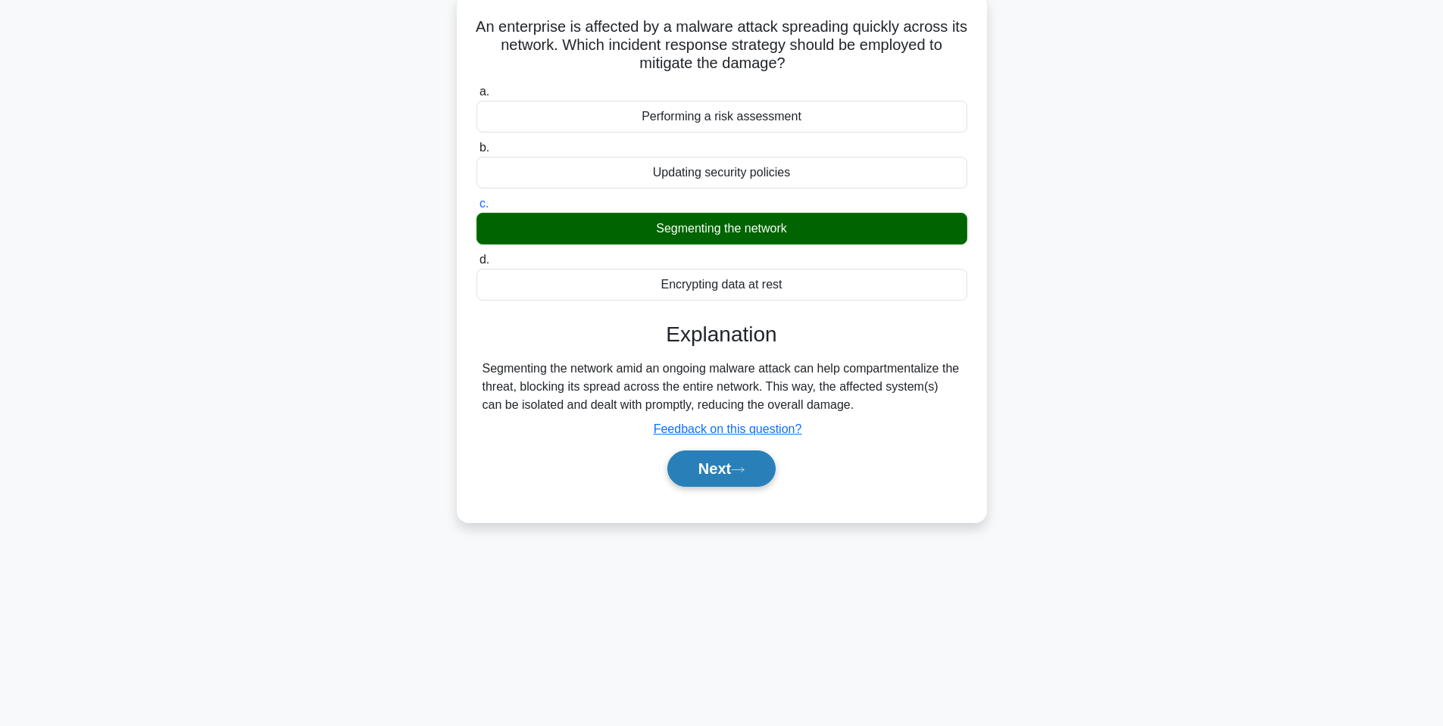
click at [751, 466] on button "Next" at bounding box center [721, 469] width 108 height 36
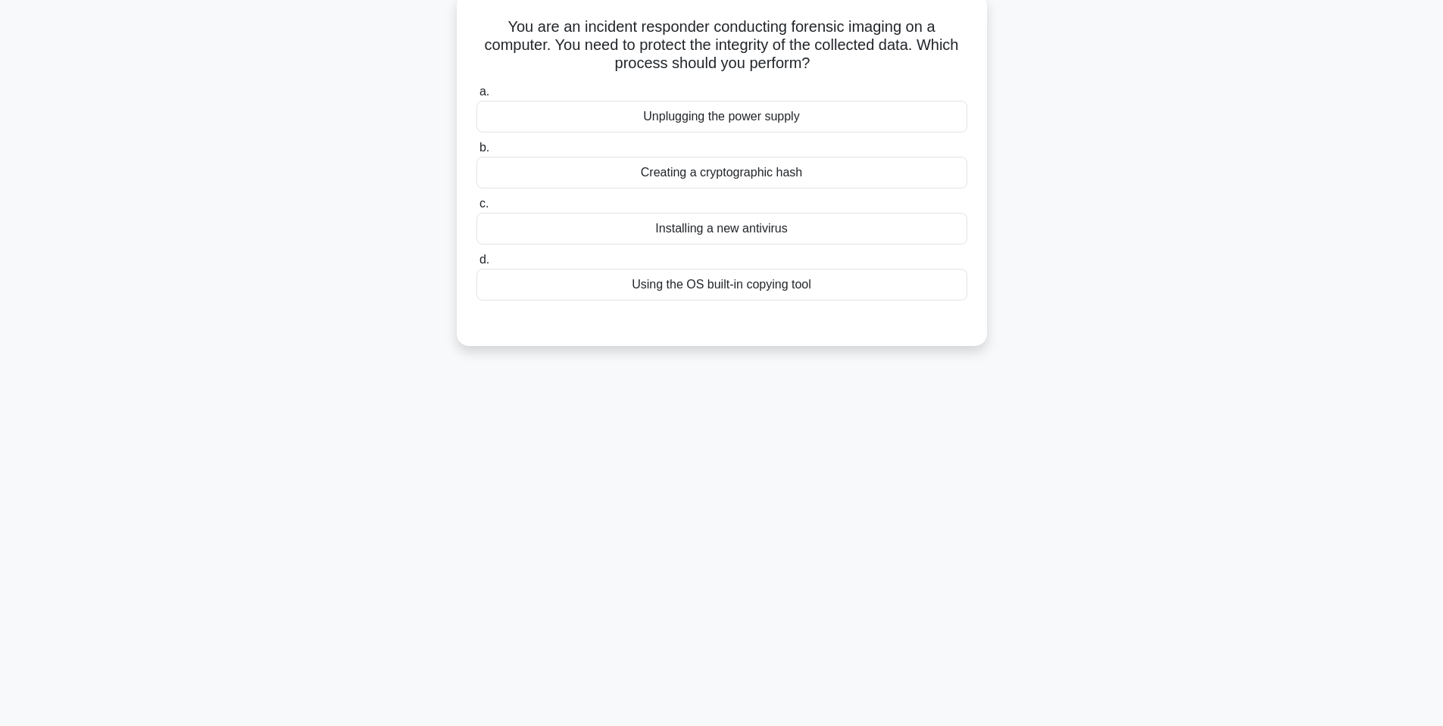
click at [699, 176] on div "Creating a cryptographic hash" at bounding box center [721, 173] width 491 height 32
click at [476, 153] on input "b. Creating a cryptographic hash" at bounding box center [476, 148] width 0 height 10
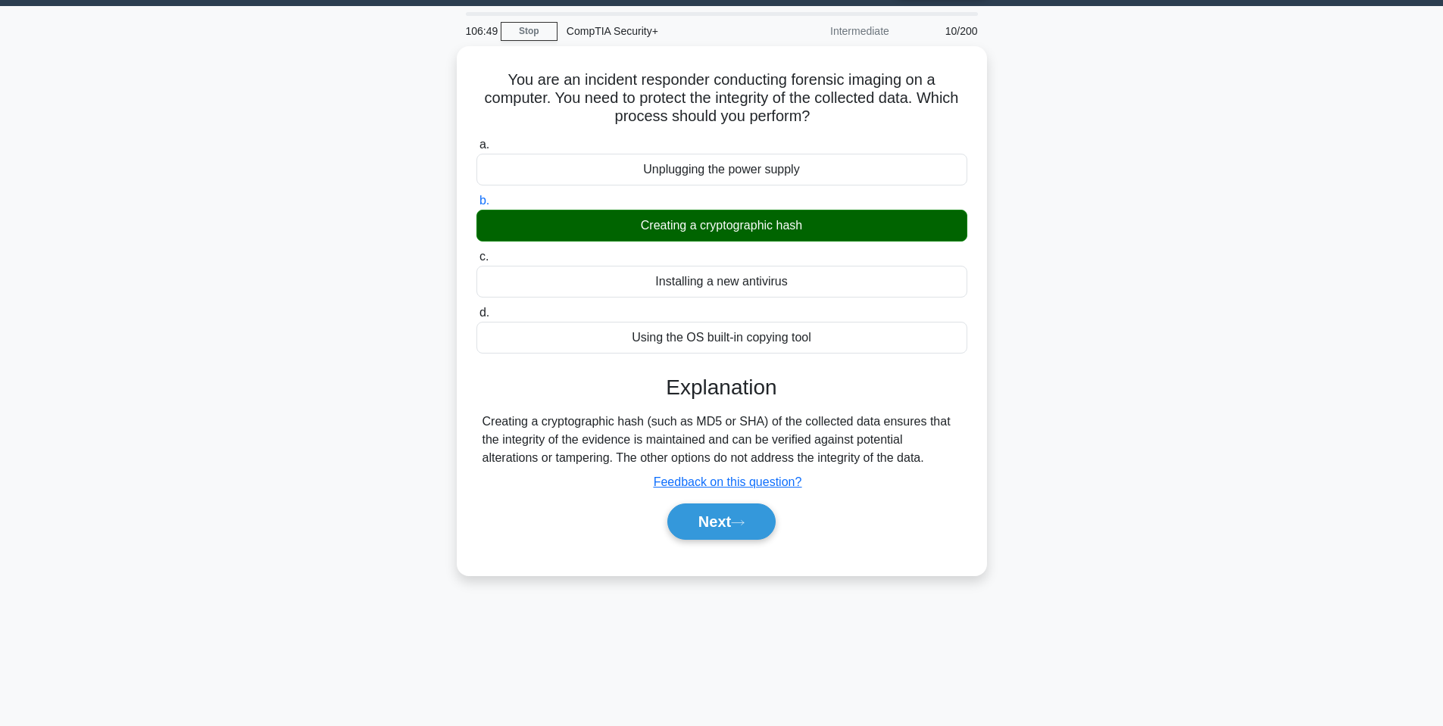
scroll to position [16, 0]
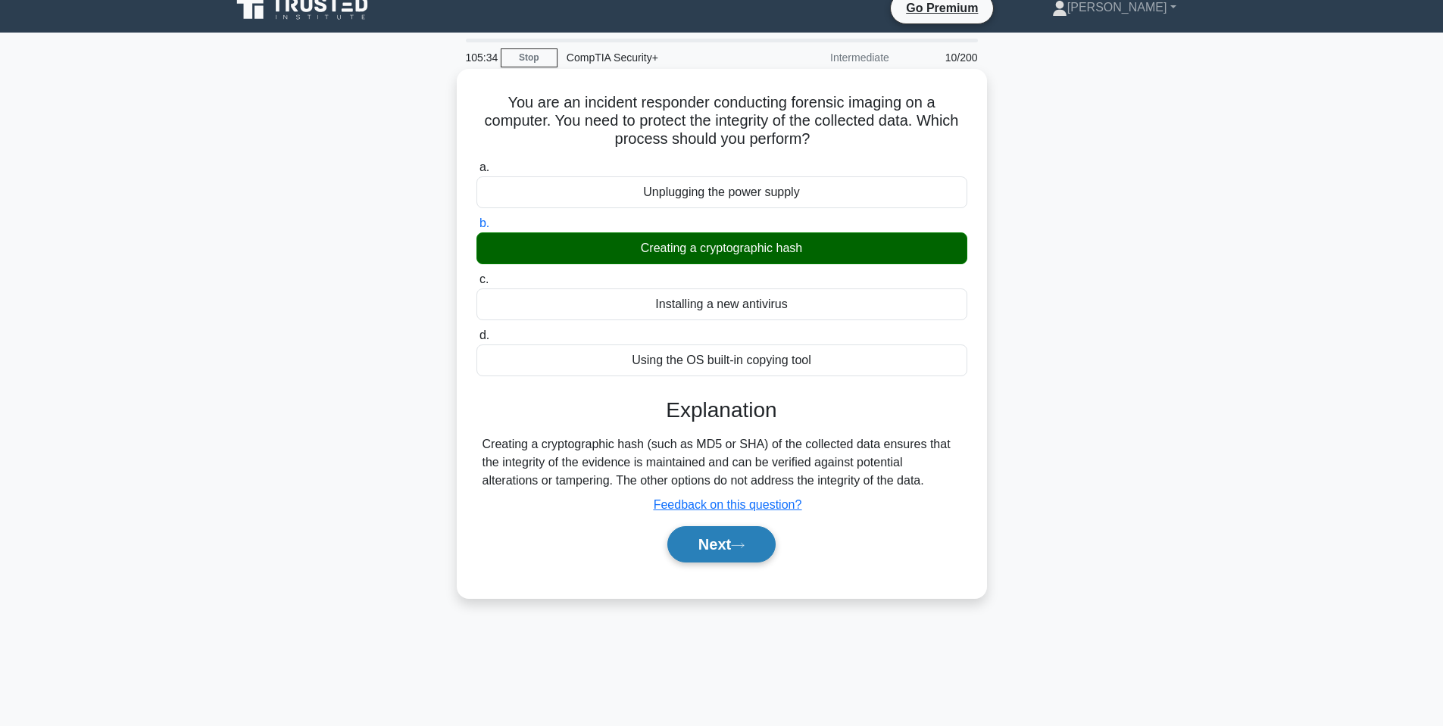
click at [713, 542] on button "Next" at bounding box center [721, 544] width 108 height 36
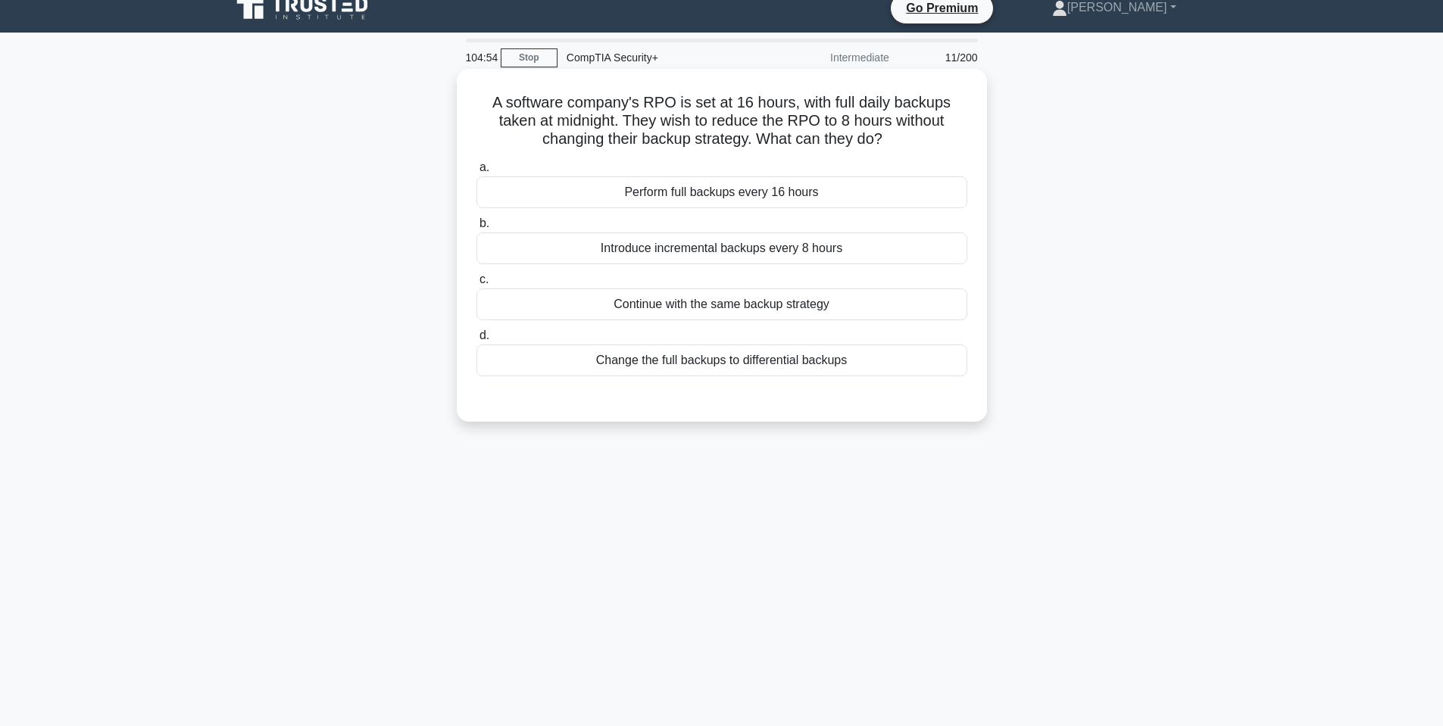
click at [716, 366] on div "Change the full backups to differential backups" at bounding box center [721, 361] width 491 height 32
click at [476, 341] on input "d. Change the full backups to differential backups" at bounding box center [476, 336] width 0 height 10
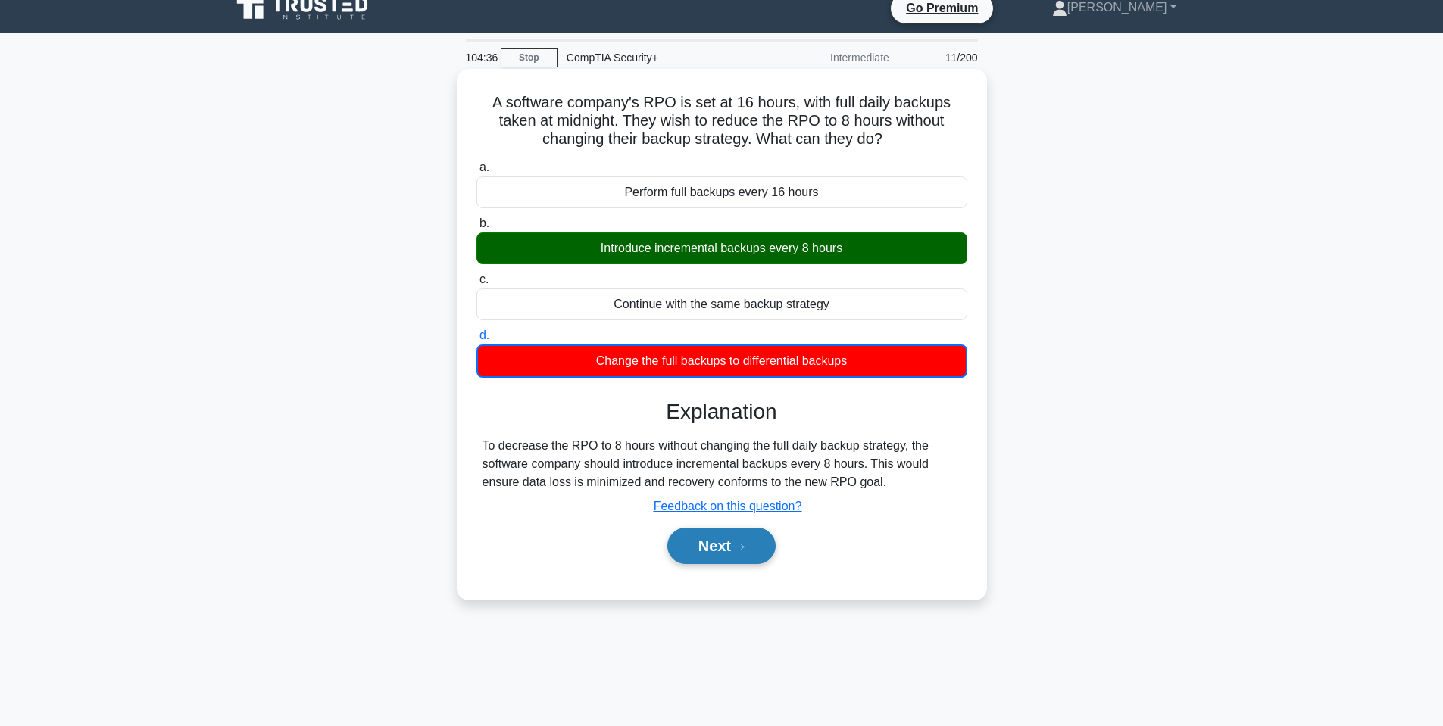
click at [715, 553] on button "Next" at bounding box center [721, 546] width 108 height 36
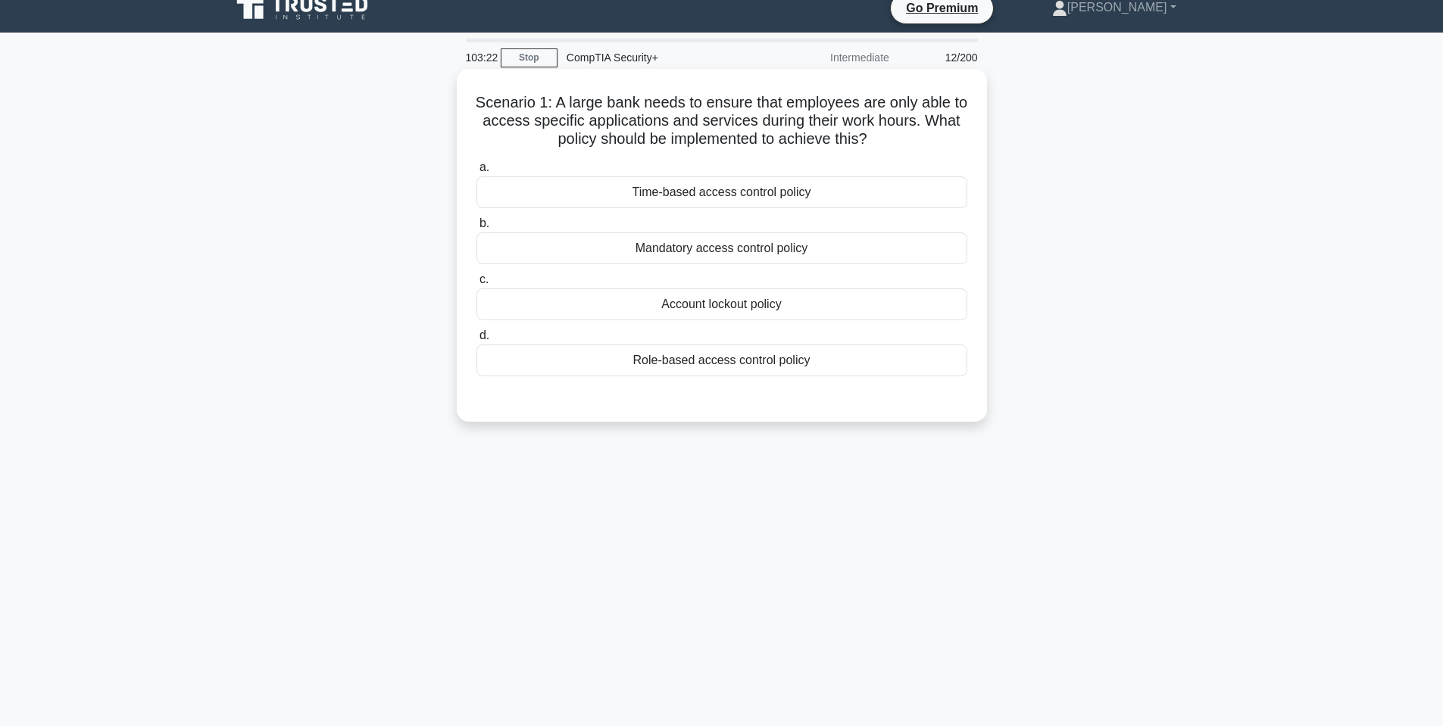
click at [926, 178] on div "Time-based access control policy" at bounding box center [721, 193] width 491 height 32
click at [476, 173] on input "a. Time-based access control policy" at bounding box center [476, 168] width 0 height 10
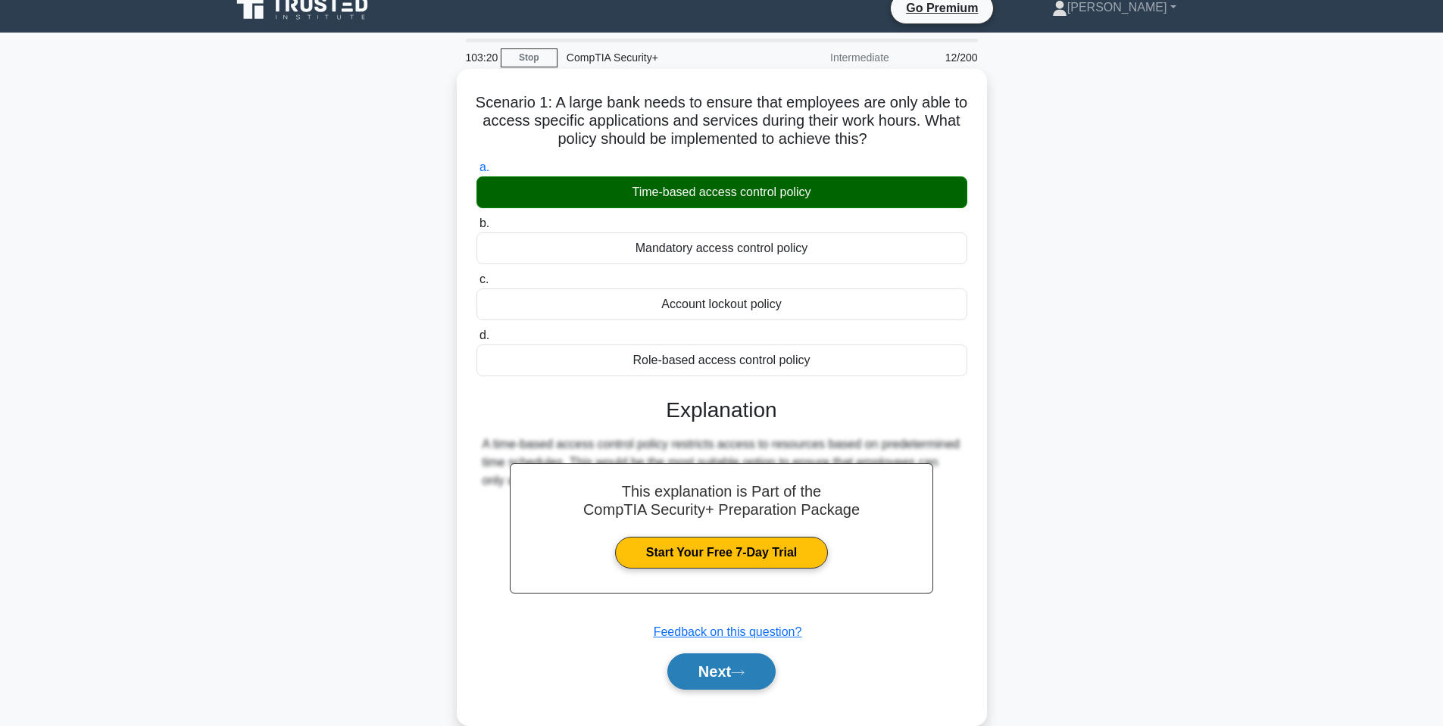
click at [751, 666] on button "Next" at bounding box center [721, 672] width 108 height 36
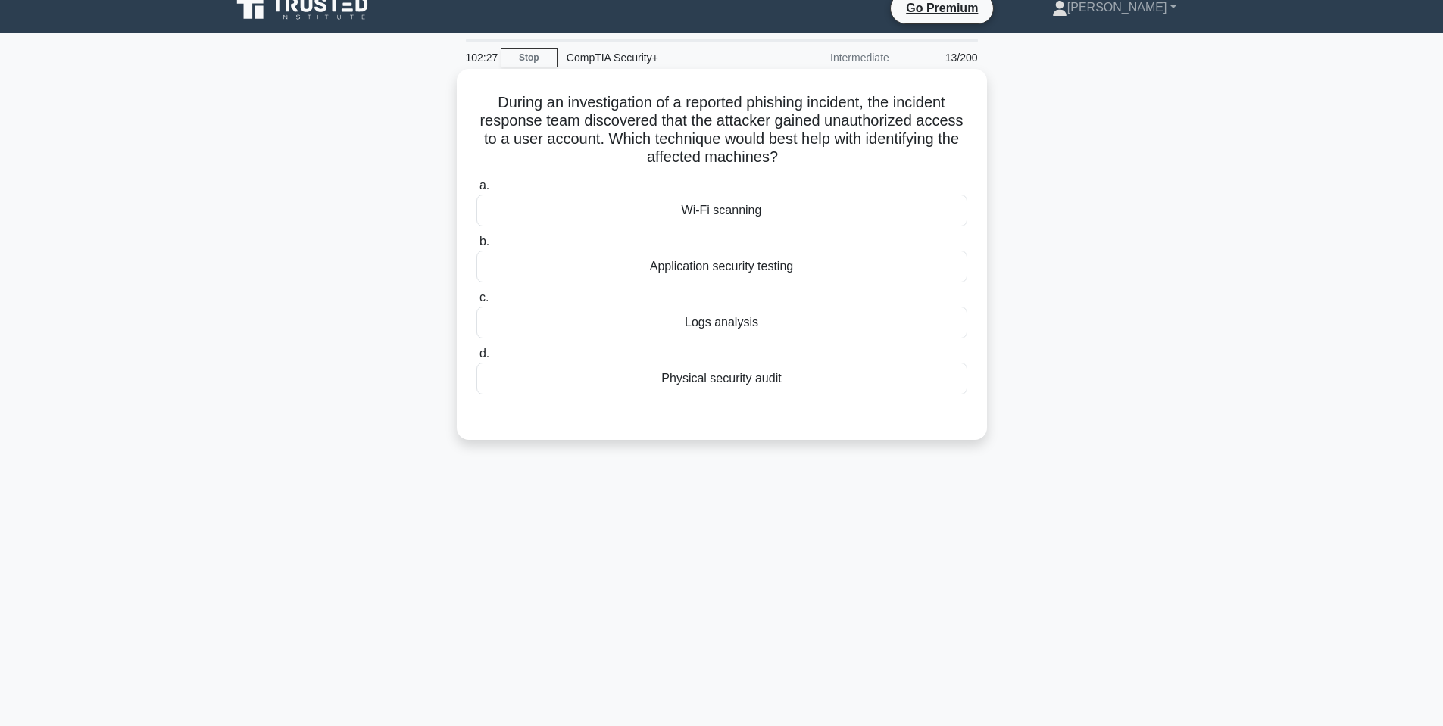
click at [864, 263] on div "Application security testing" at bounding box center [721, 267] width 491 height 32
click at [476, 247] on input "b. Application security testing" at bounding box center [476, 242] width 0 height 10
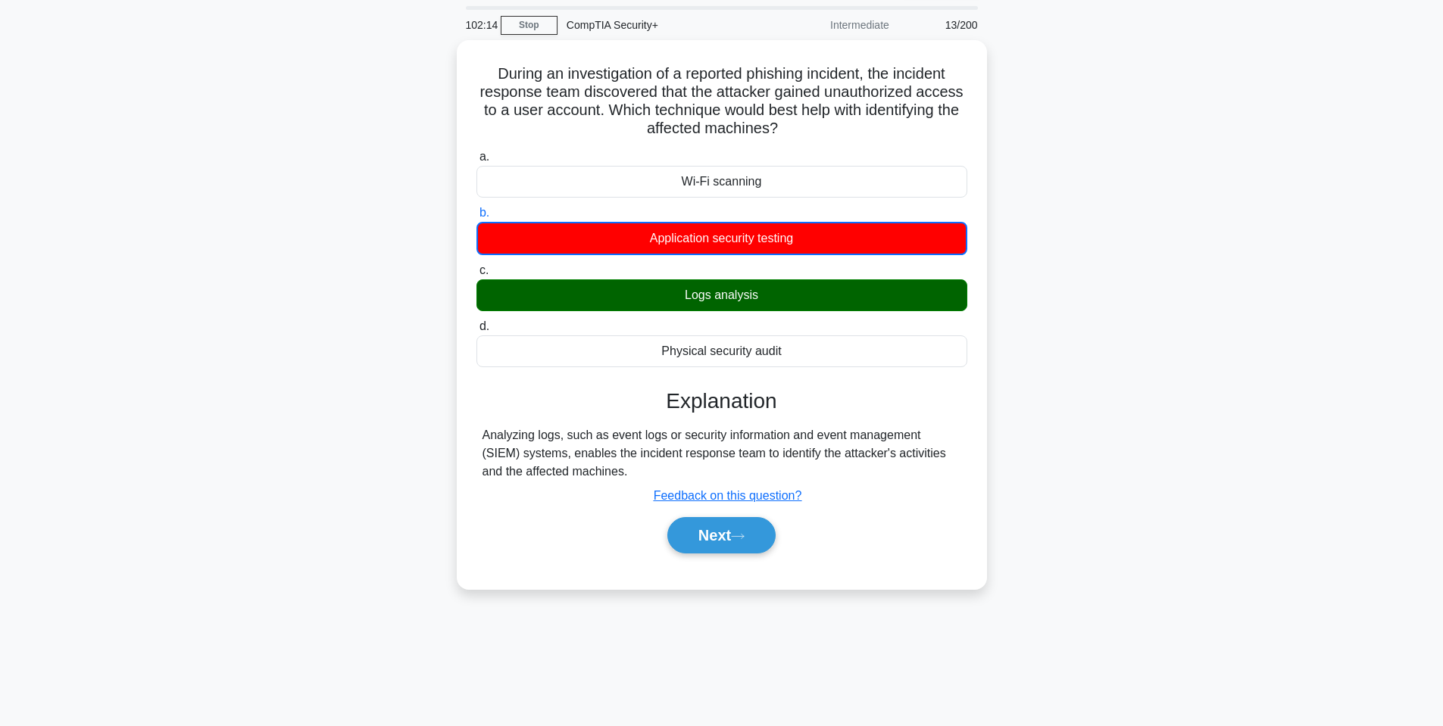
scroll to position [76, 0]
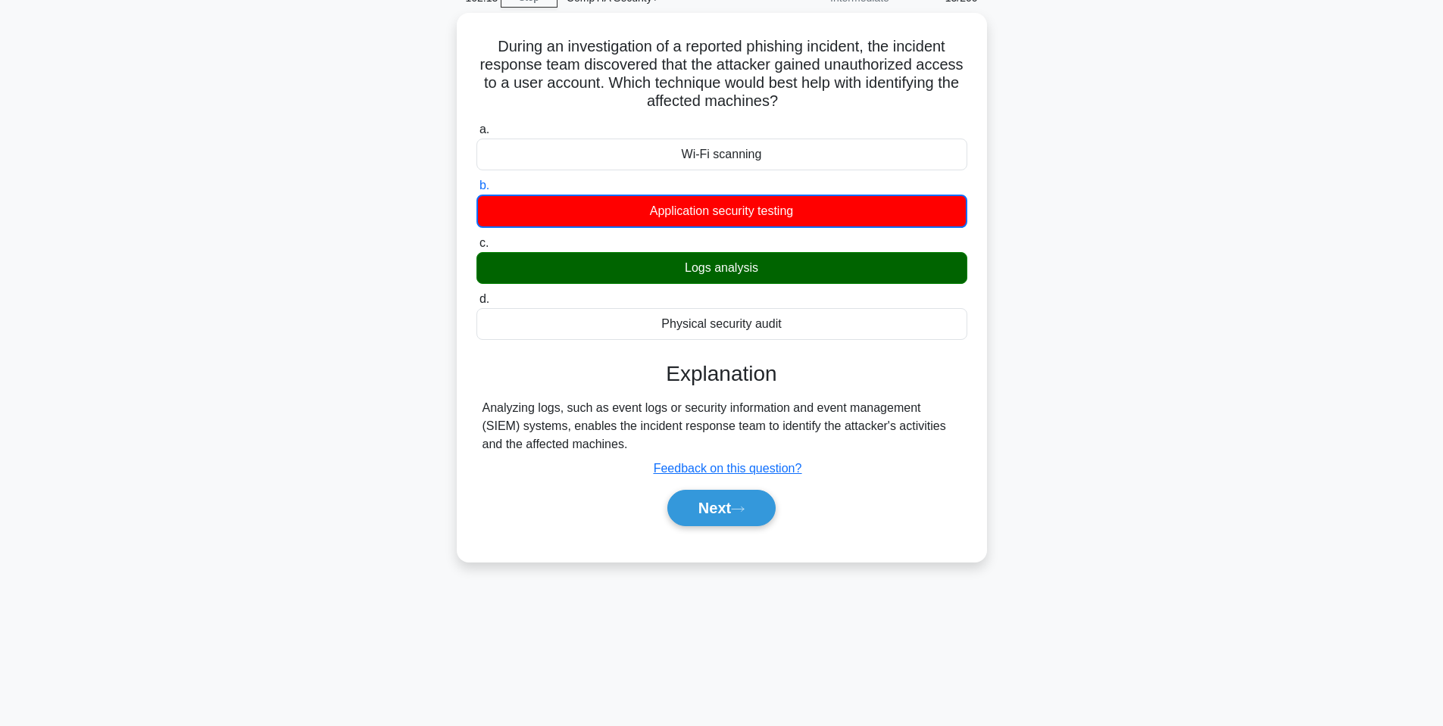
click at [1053, 324] on div "During an investigation of a reported phishing incident, the incident response …" at bounding box center [722, 296] width 1000 height 567
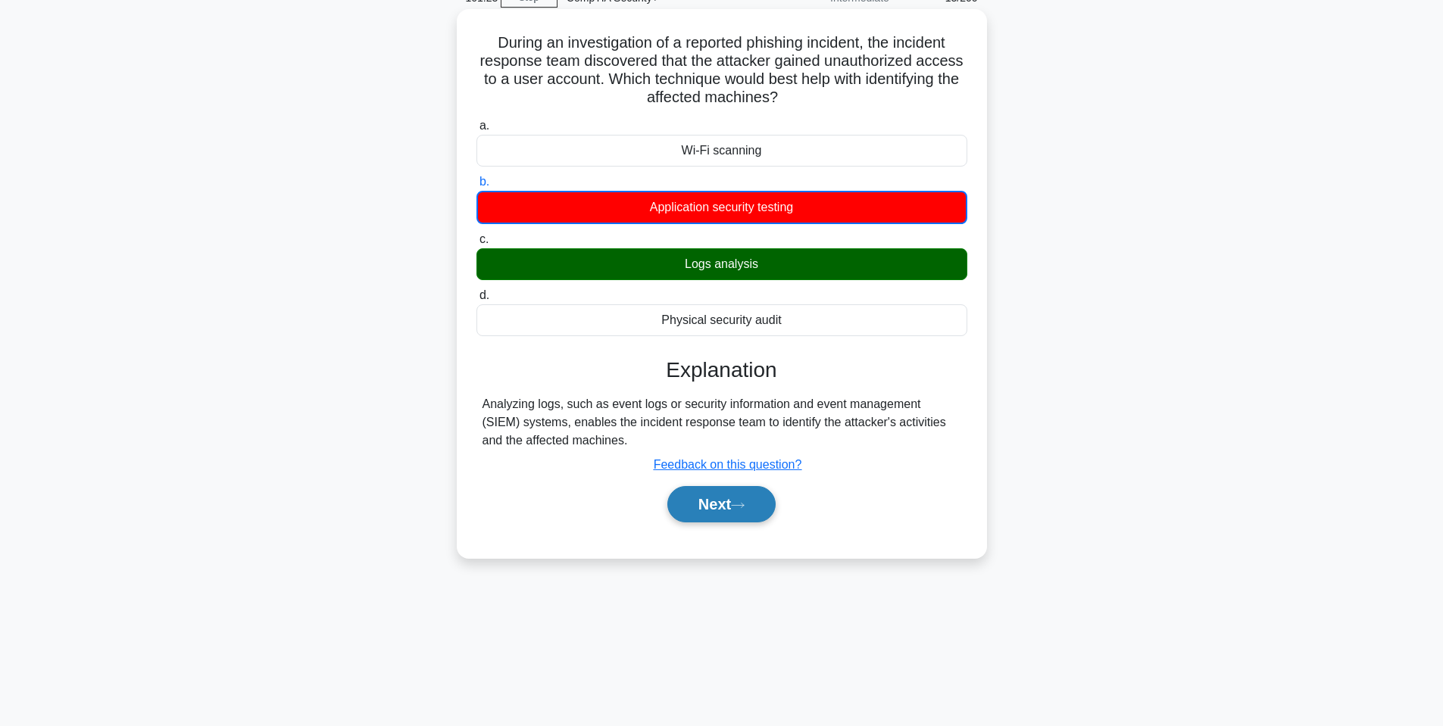
click at [733, 508] on button "Next" at bounding box center [721, 504] width 108 height 36
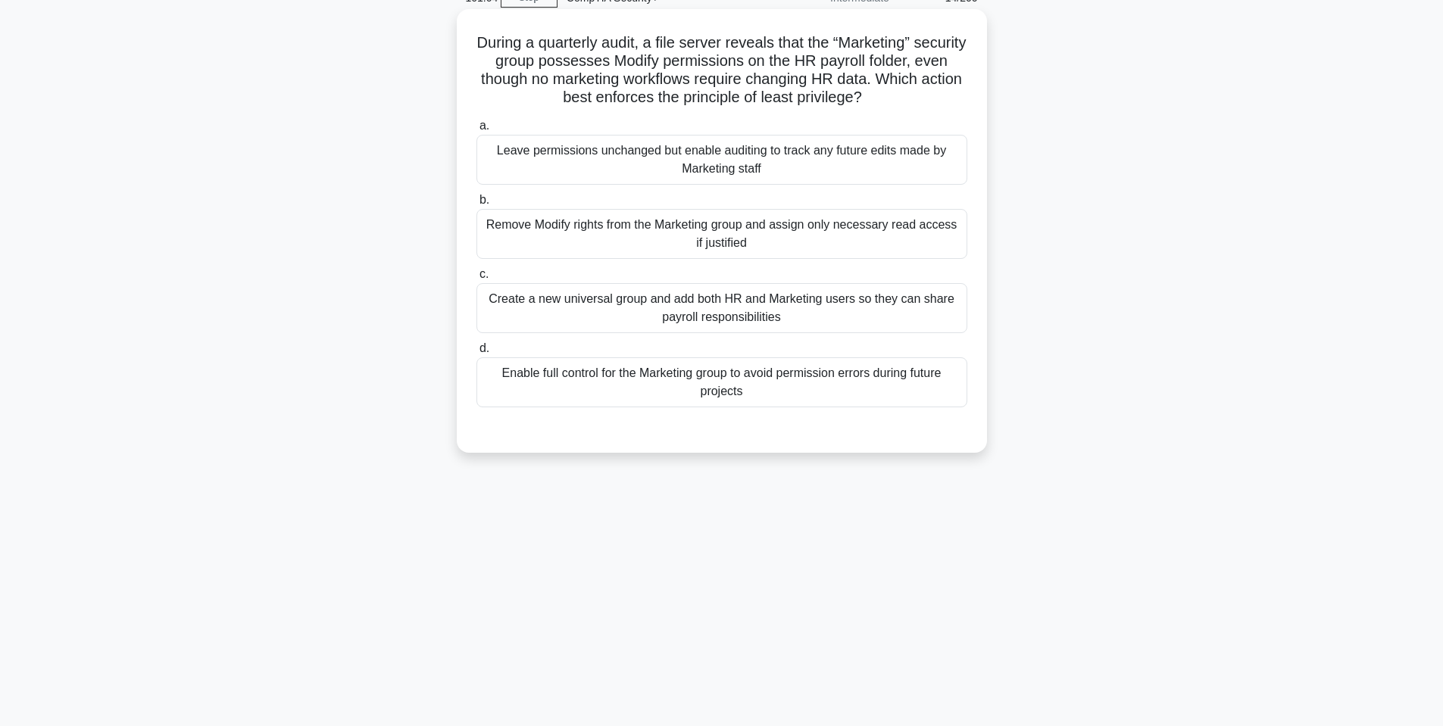
click at [851, 245] on div "Remove Modify rights from the Marketing group and assign only necessary read ac…" at bounding box center [721, 234] width 491 height 50
click at [476, 205] on input "b. Remove Modify rights from the Marketing group and assign only necessary read…" at bounding box center [476, 200] width 0 height 10
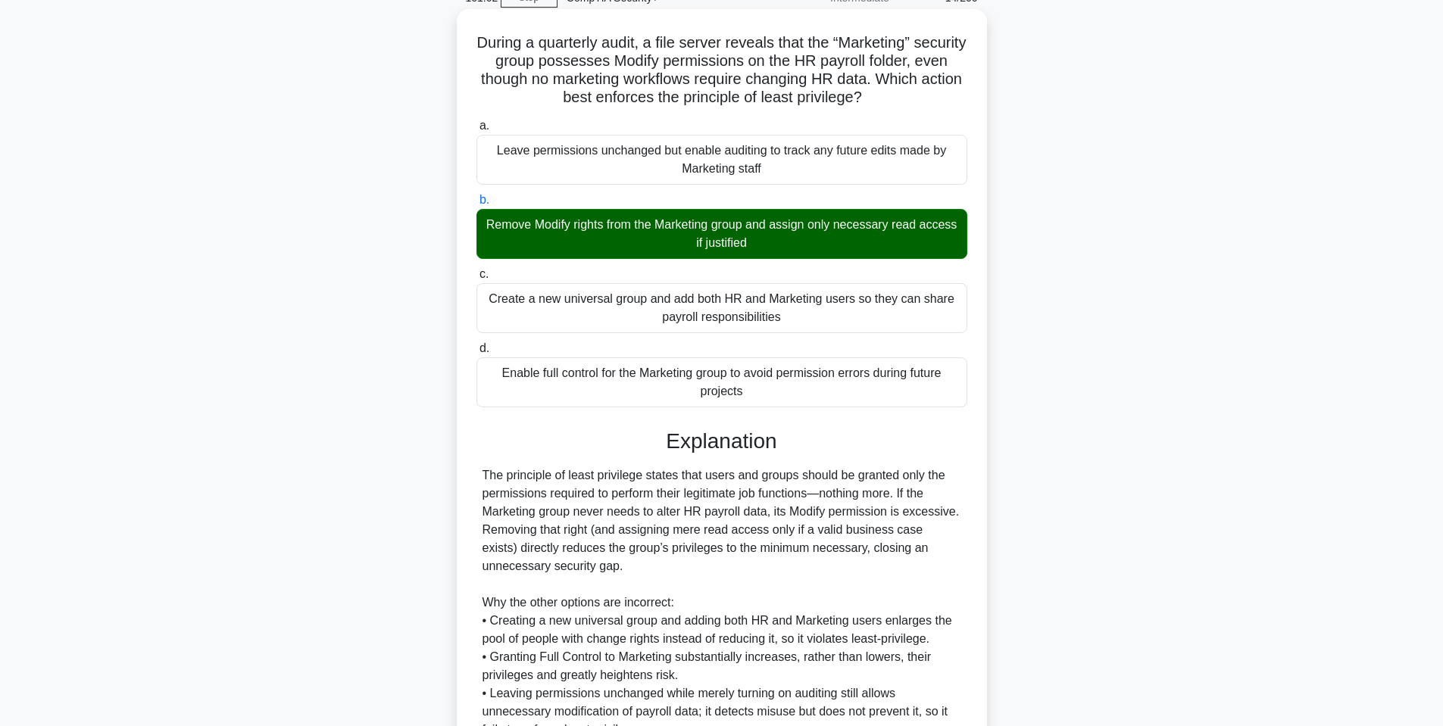
scroll to position [152, 0]
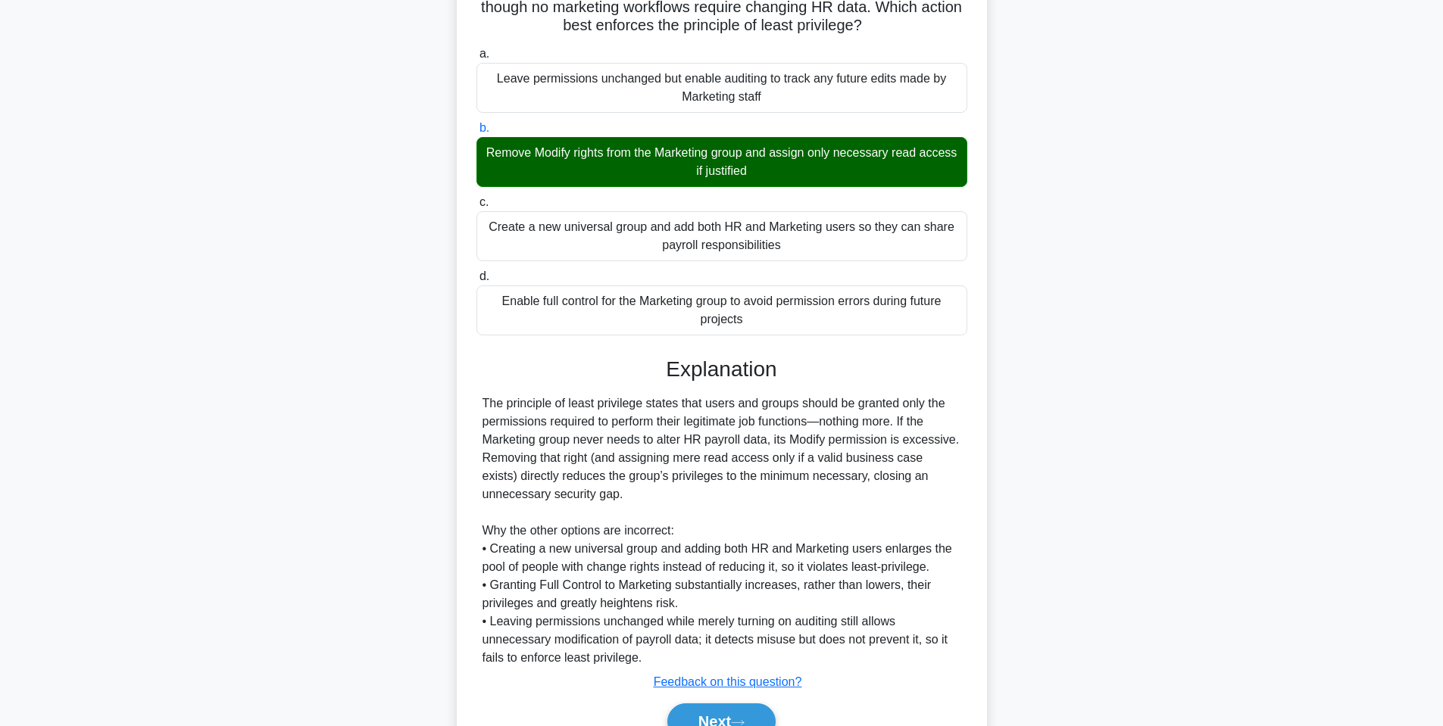
click at [1304, 410] on main "101:01 Stop CompTIA Security+ Intermediate 14/200 During a quarterly audit, a f…" at bounding box center [721, 348] width 1443 height 903
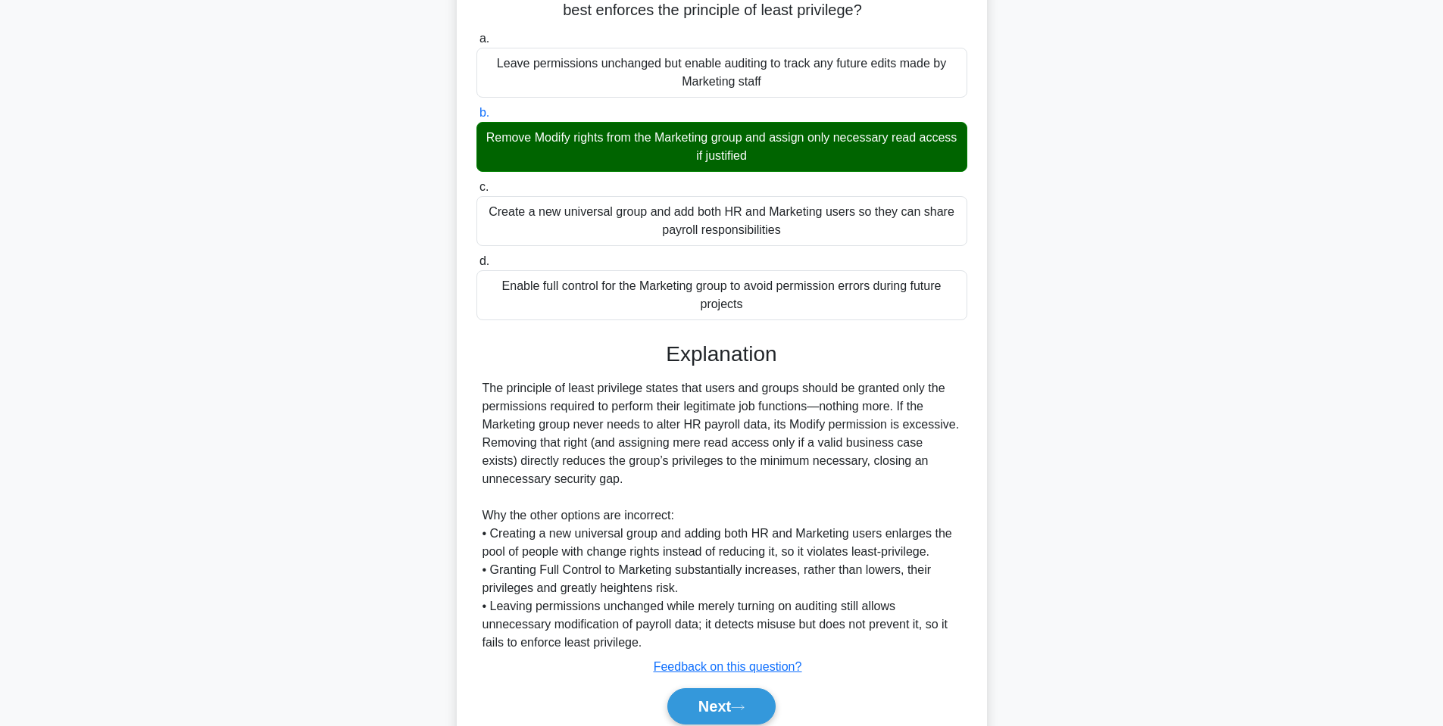
scroll to position [226, 0]
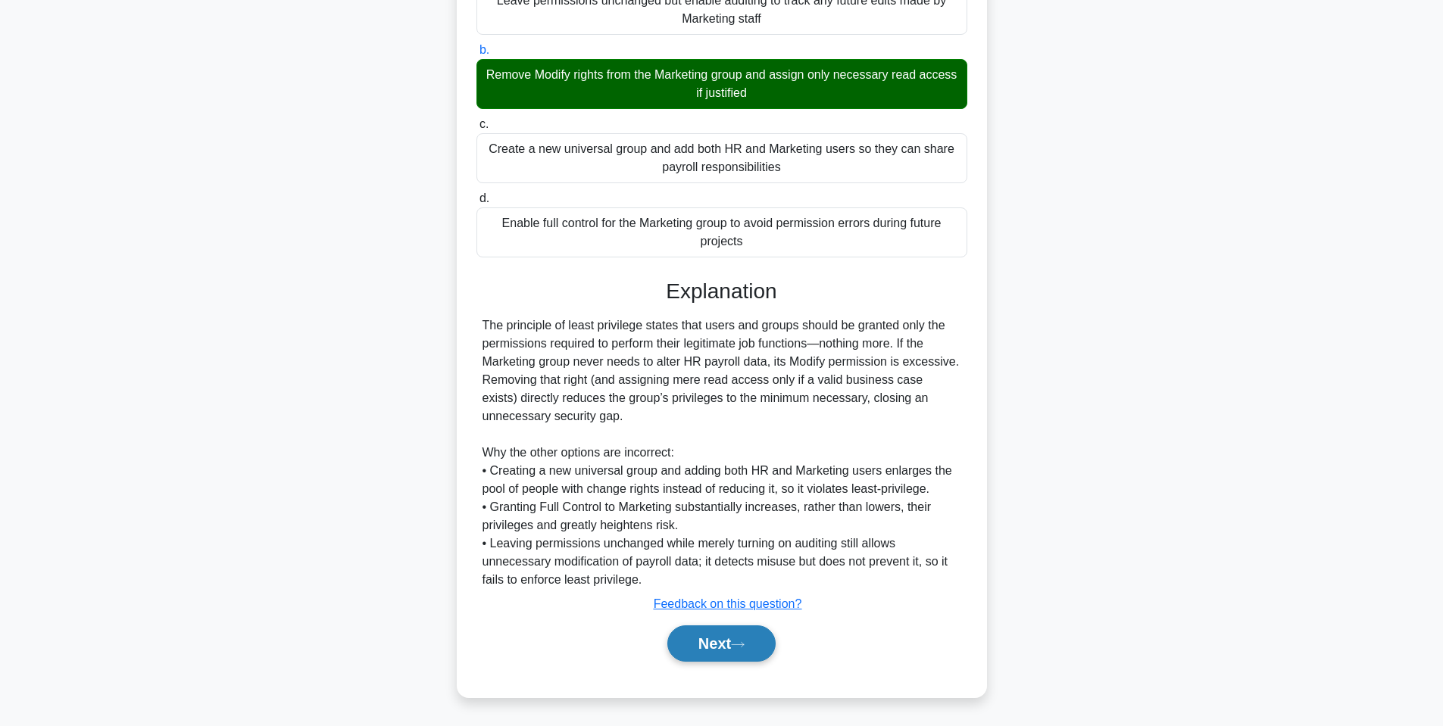
click at [718, 636] on button "Next" at bounding box center [721, 644] width 108 height 36
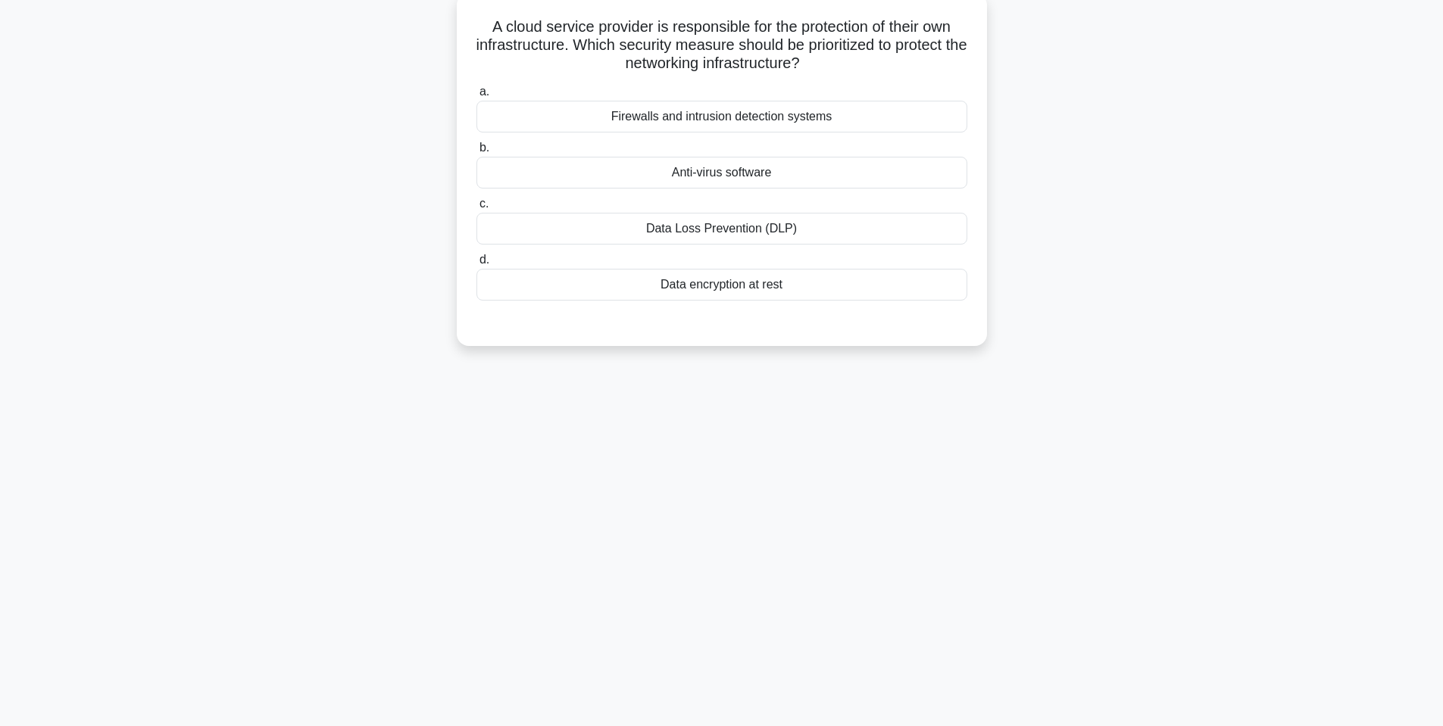
click at [722, 111] on div "Firewalls and intrusion detection systems" at bounding box center [721, 117] width 491 height 32
click at [476, 97] on input "a. Firewalls and intrusion detection systems" at bounding box center [476, 92] width 0 height 10
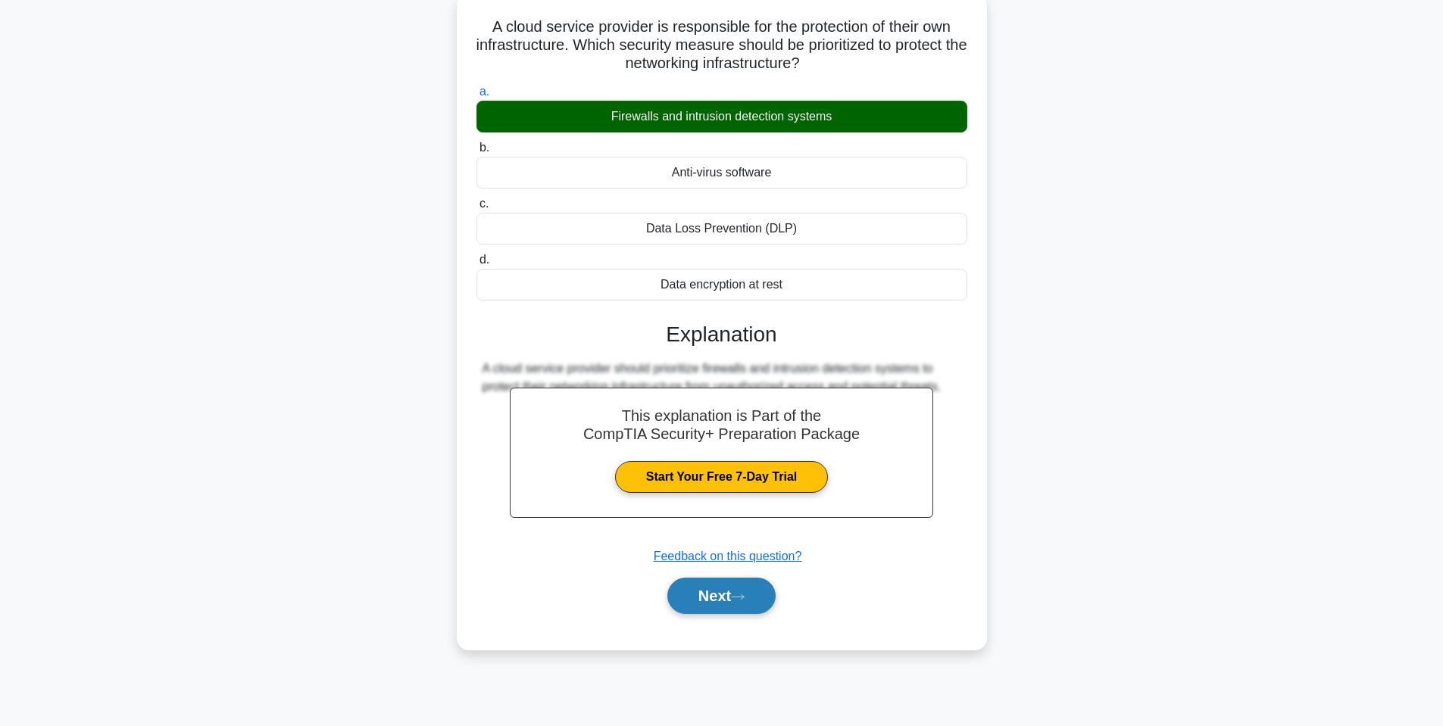
drag, startPoint x: 764, startPoint y: 604, endPoint x: 765, endPoint y: 592, distance: 12.1
click at [764, 604] on button "Next" at bounding box center [721, 596] width 108 height 36
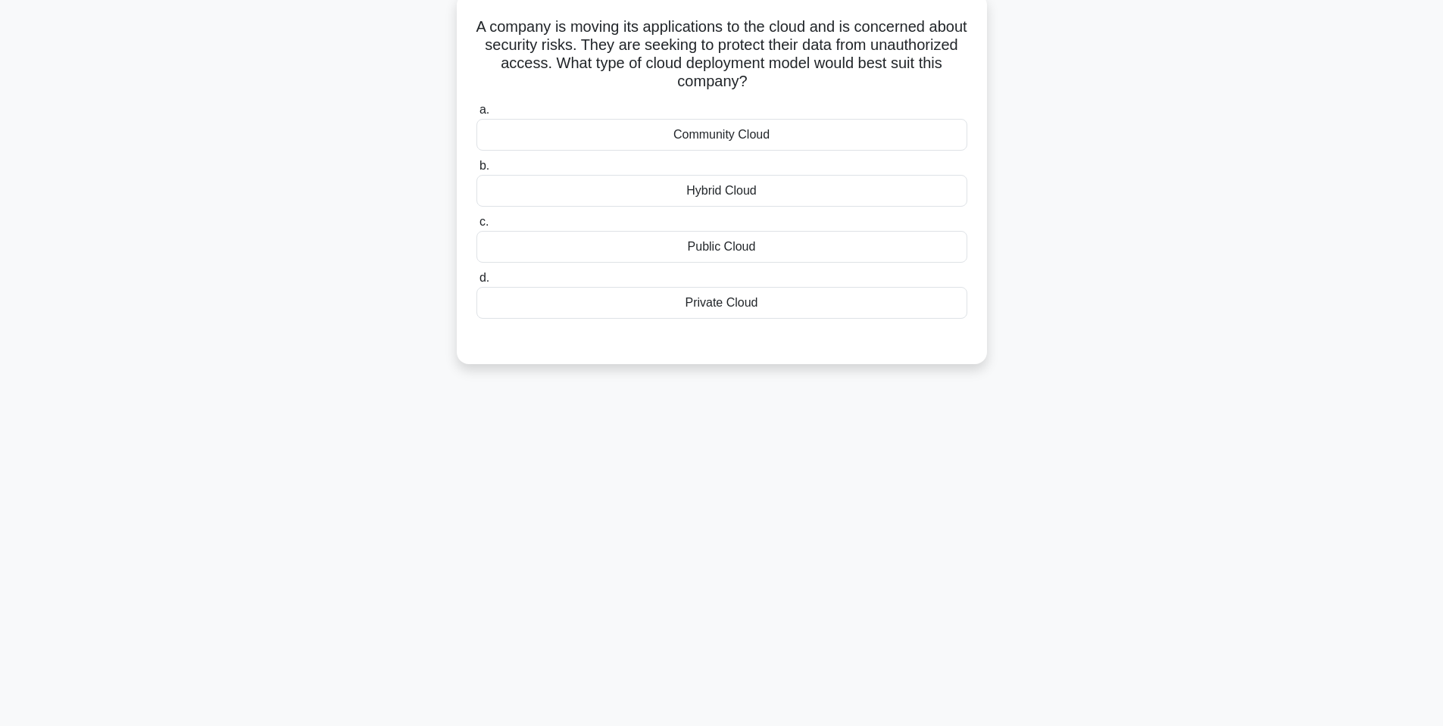
click at [691, 292] on div "Private Cloud" at bounding box center [721, 303] width 491 height 32
click at [476, 283] on input "d. Private Cloud" at bounding box center [476, 278] width 0 height 10
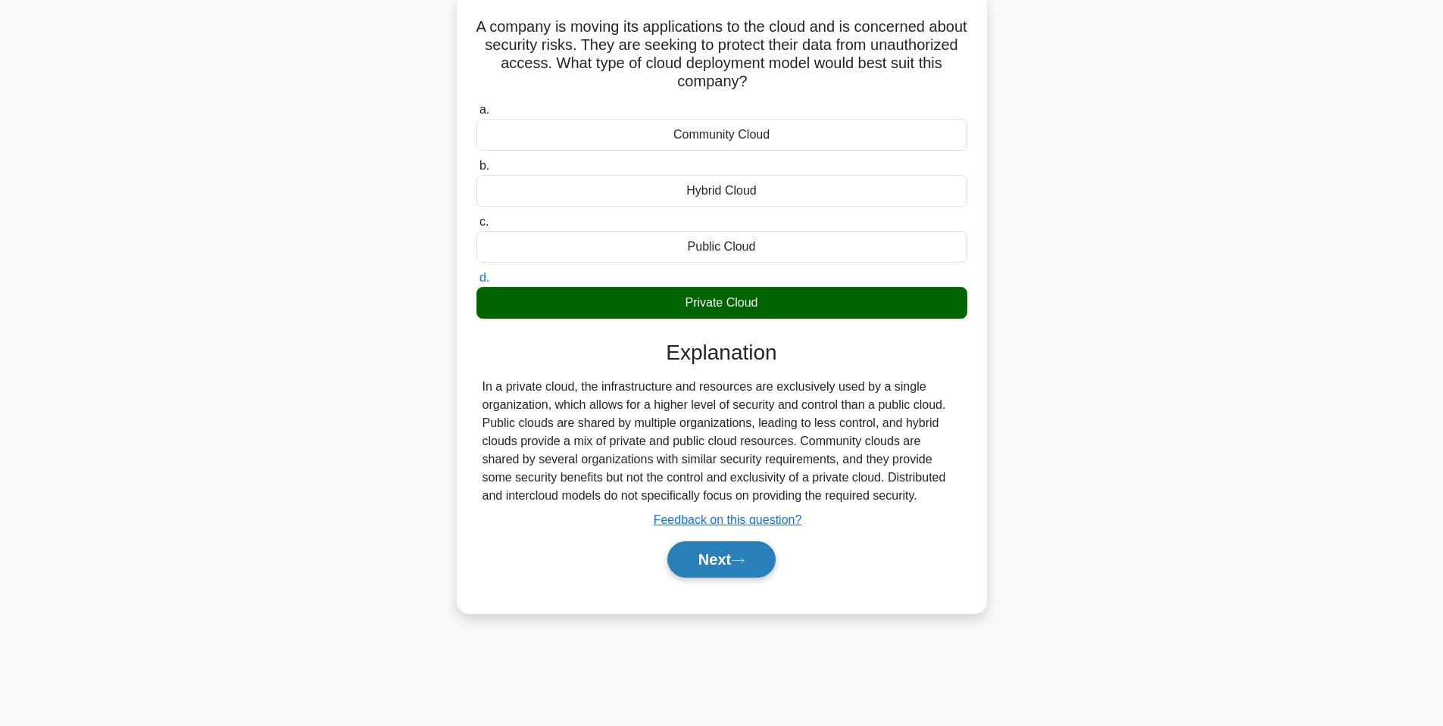
click at [723, 548] on button "Next" at bounding box center [721, 560] width 108 height 36
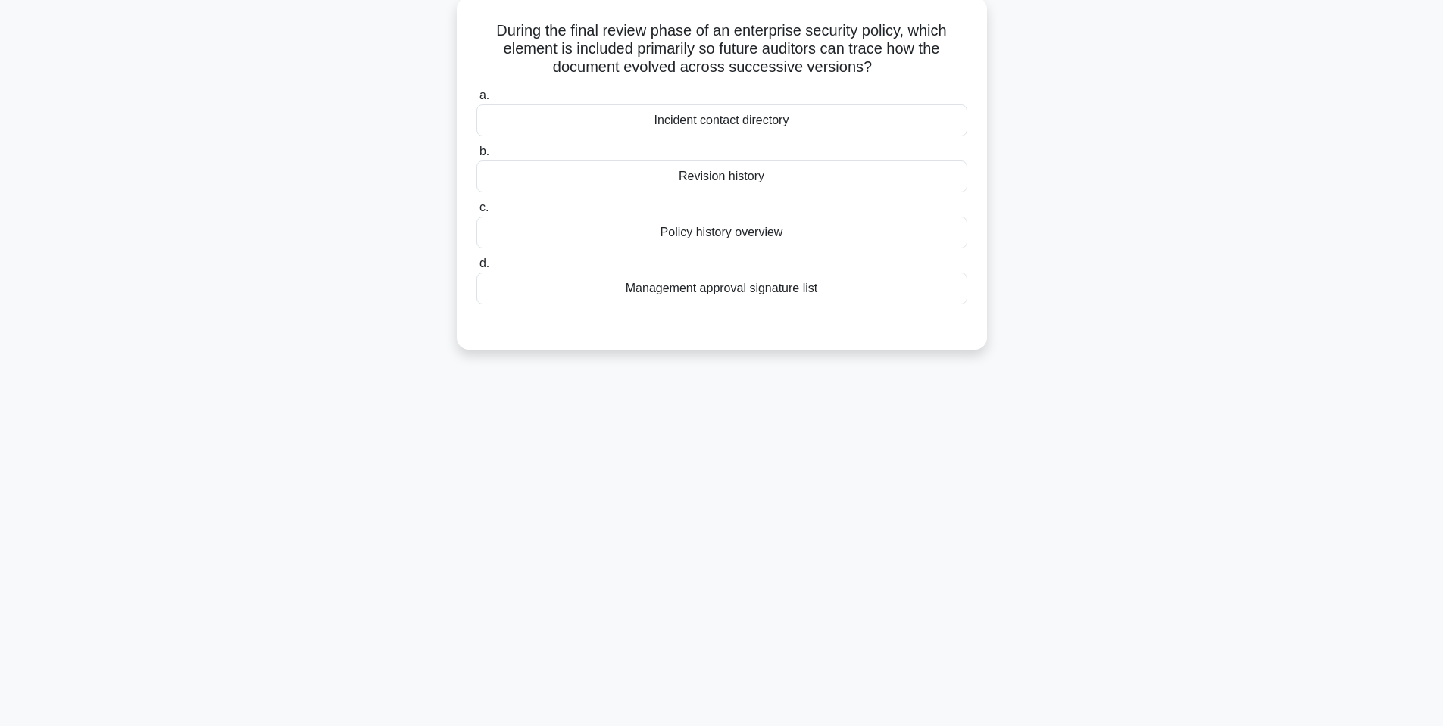
drag, startPoint x: 660, startPoint y: 423, endPoint x: 750, endPoint y: 359, distance: 110.3
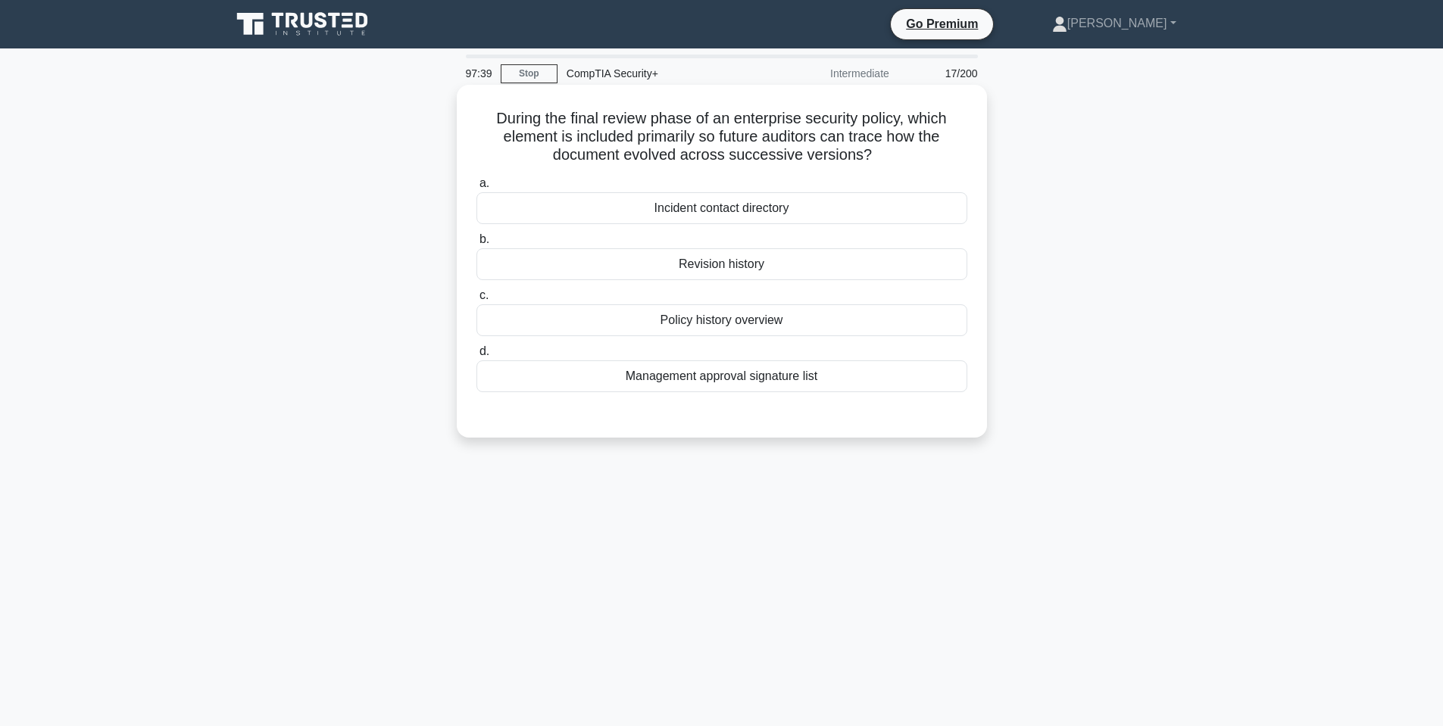
click at [793, 264] on div "Revision history" at bounding box center [721, 264] width 491 height 32
click at [476, 245] on input "b. Revision history" at bounding box center [476, 240] width 0 height 10
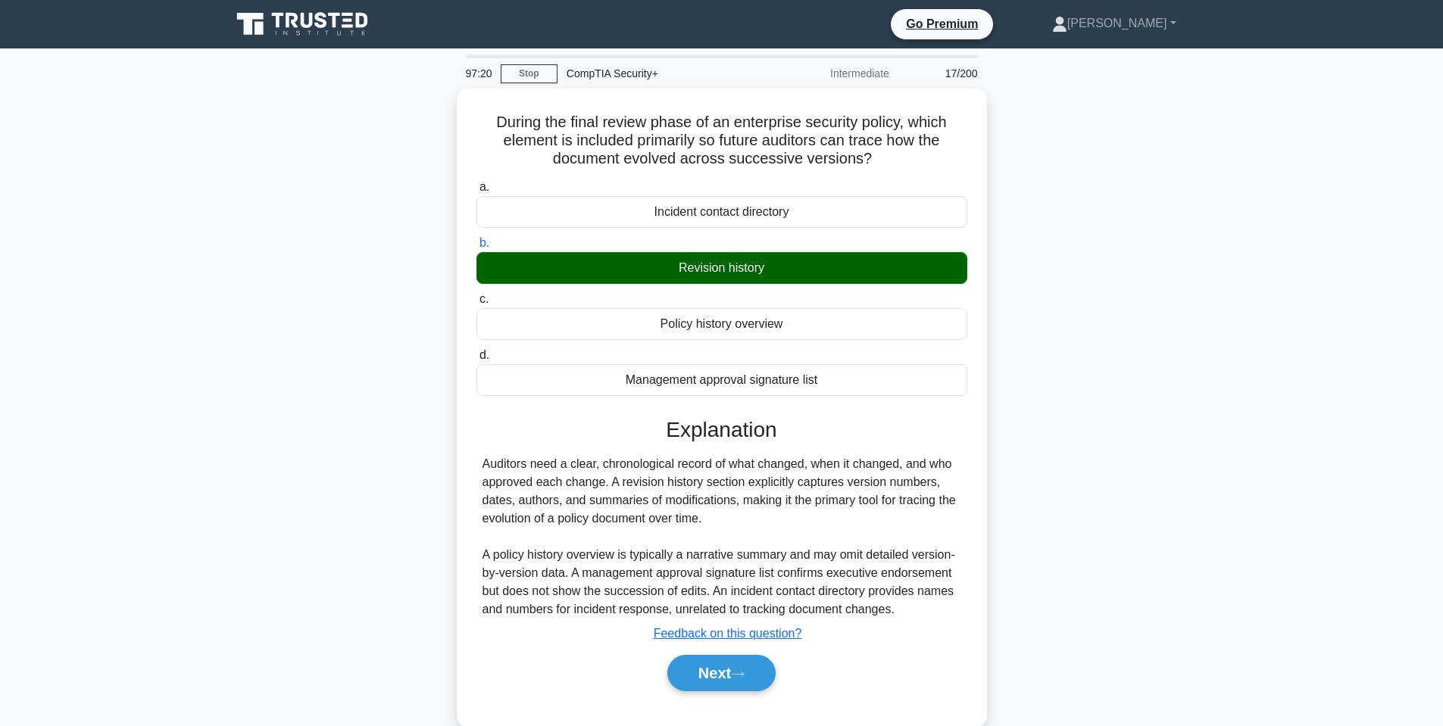
click at [1140, 227] on div "During the final review phase of an enterprise security policy, which element i…" at bounding box center [722, 417] width 1000 height 657
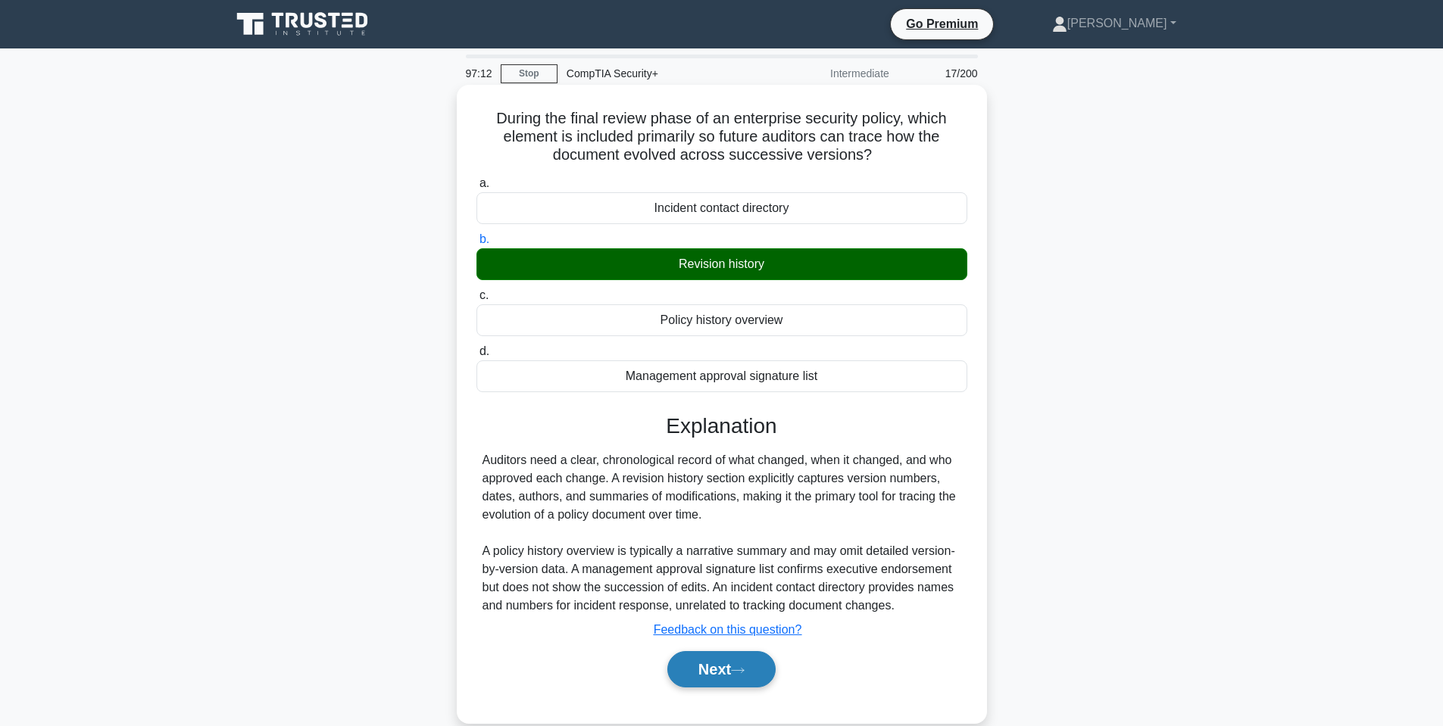
click at [744, 655] on button "Next" at bounding box center [721, 669] width 108 height 36
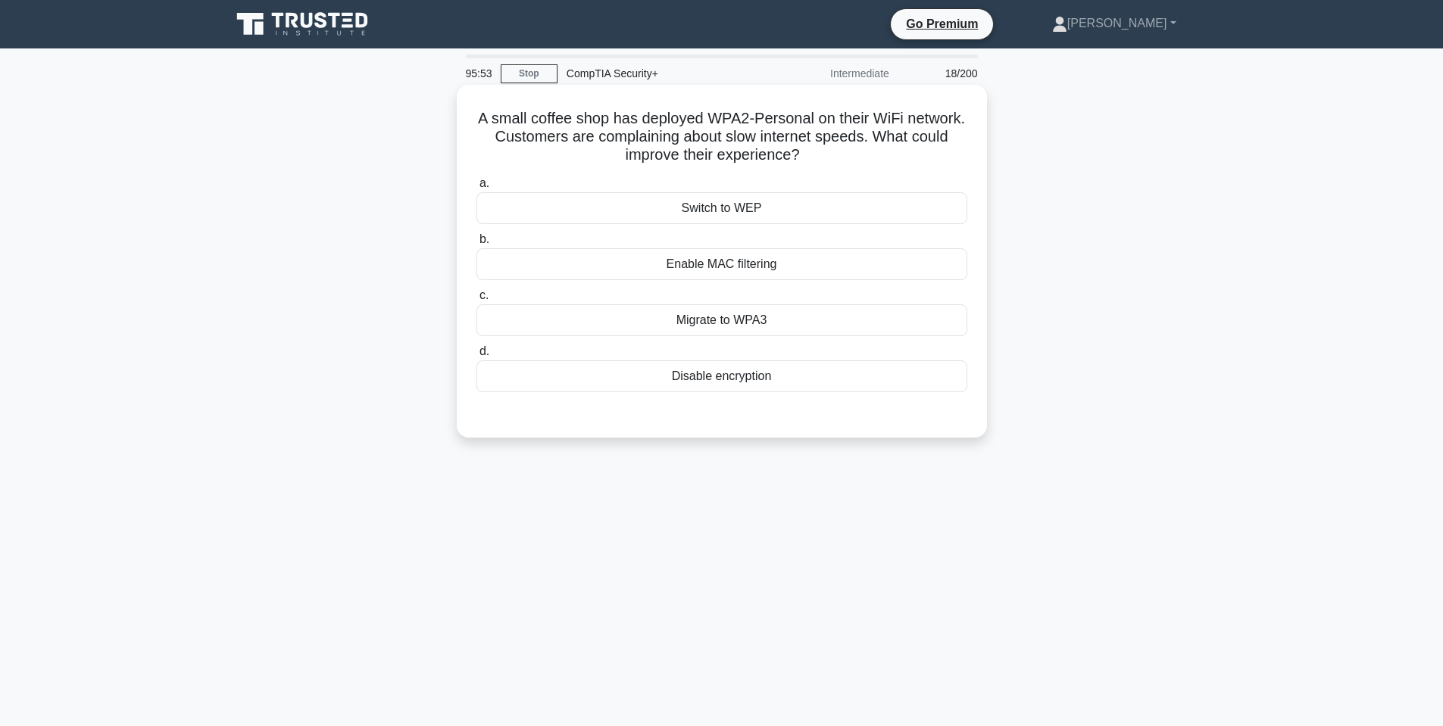
click at [684, 308] on div "Migrate to WPA3" at bounding box center [721, 321] width 491 height 32
click at [476, 301] on input "c. Migrate to WPA3" at bounding box center [476, 296] width 0 height 10
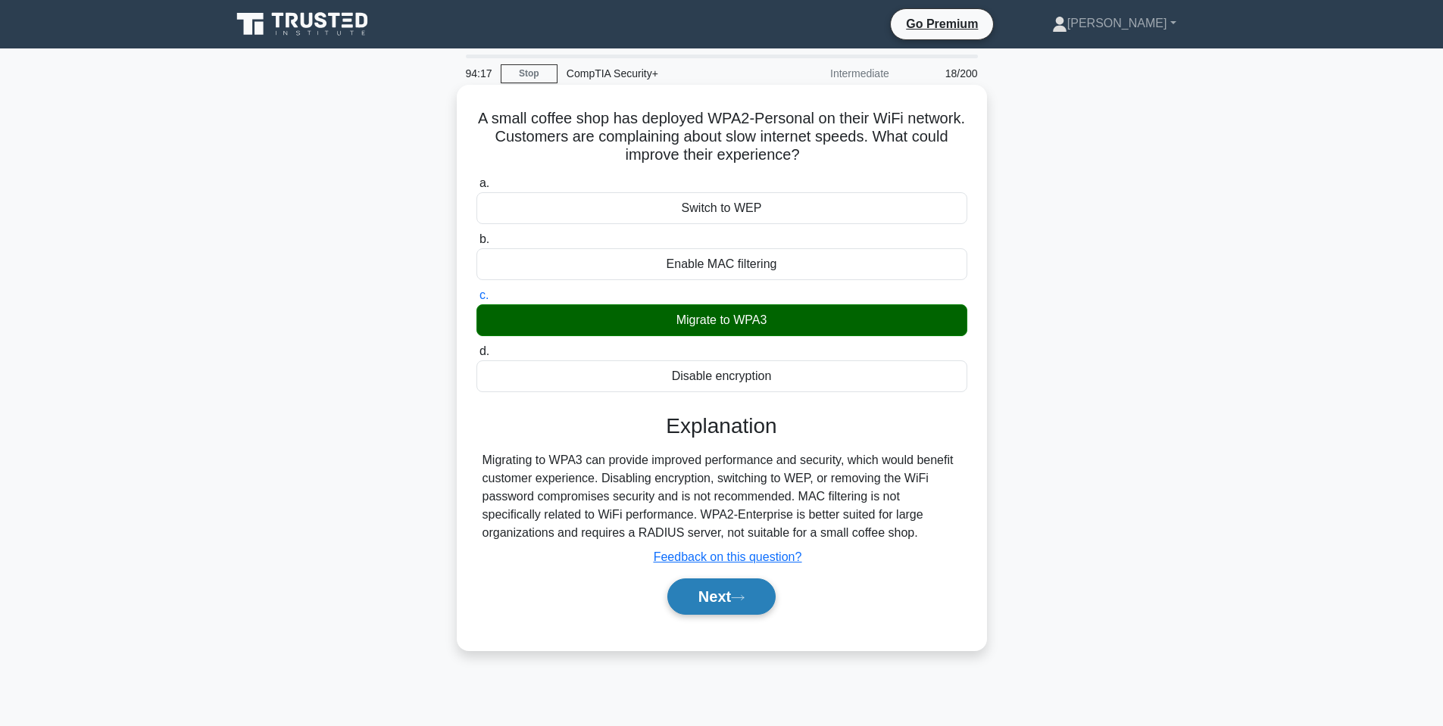
click at [754, 605] on button "Next" at bounding box center [721, 597] width 108 height 36
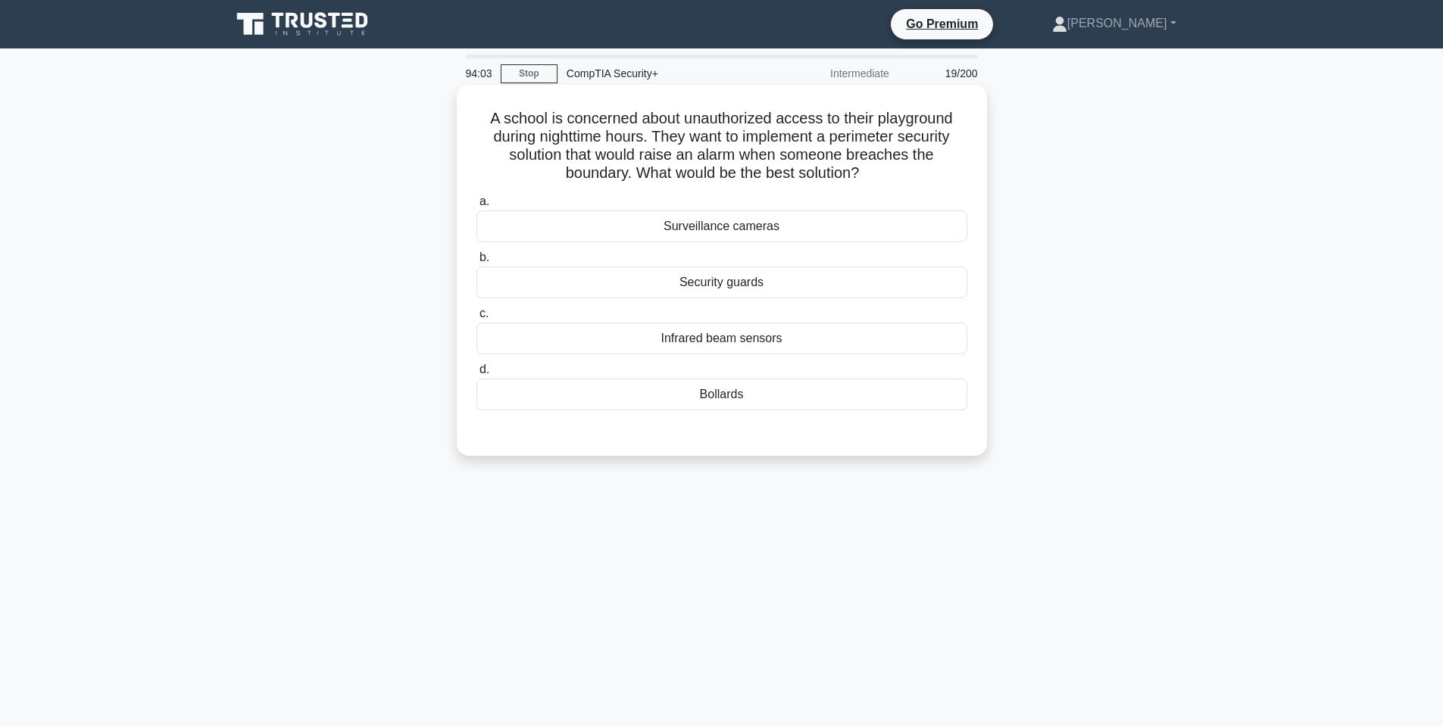
click at [753, 236] on div "Surveillance cameras" at bounding box center [721, 227] width 491 height 32
click at [476, 207] on input "a. Surveillance cameras" at bounding box center [476, 202] width 0 height 10
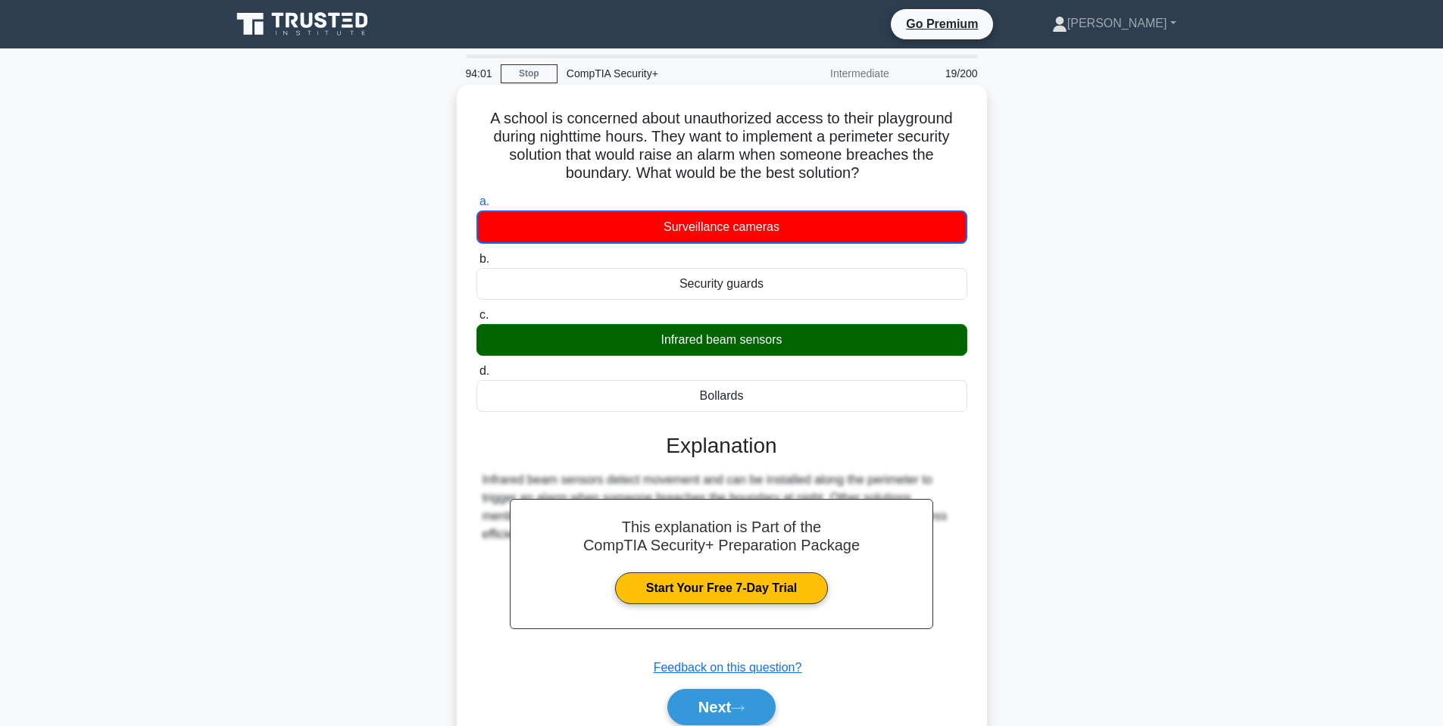
drag, startPoint x: 761, startPoint y: 720, endPoint x: 749, endPoint y: 654, distance: 67.8
click at [762, 720] on button "Next" at bounding box center [721, 707] width 108 height 36
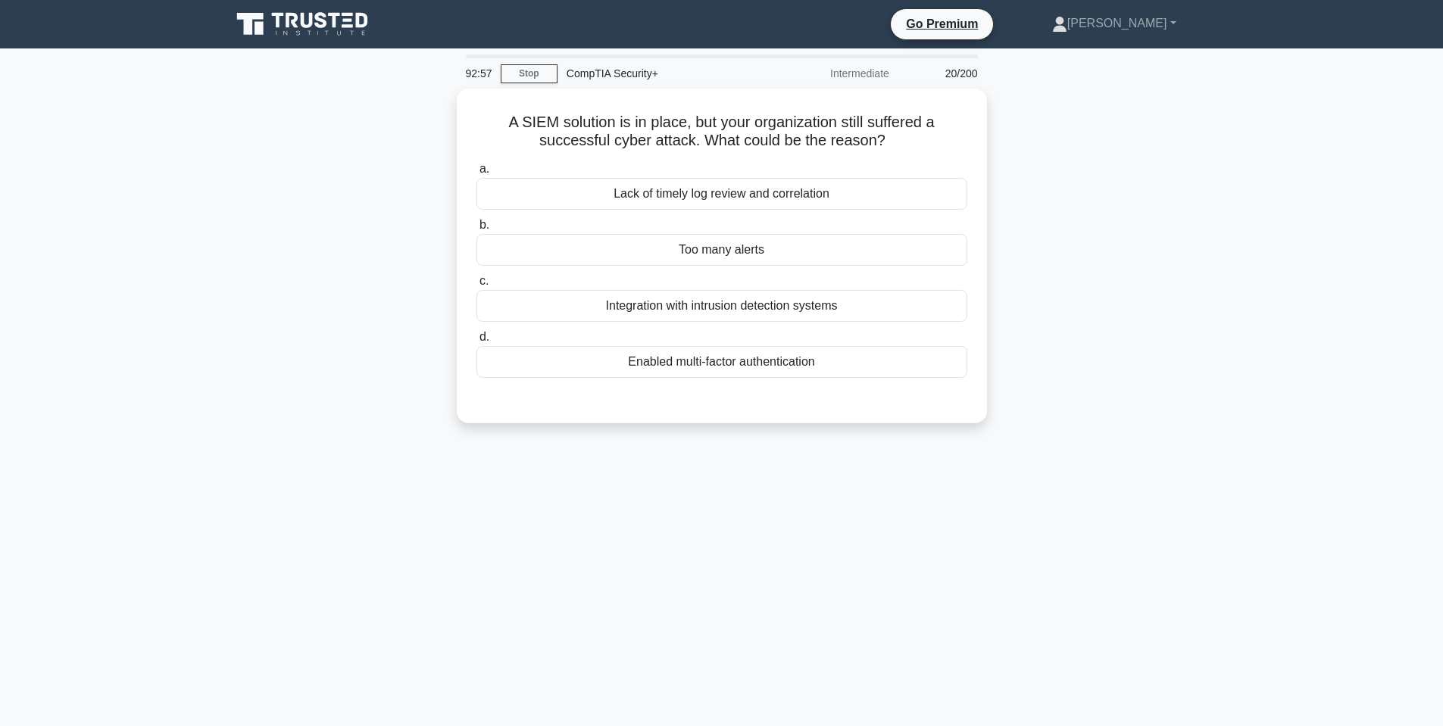
click at [388, 194] on div "A SIEM solution is in place, but your organization still suffered a successful …" at bounding box center [722, 265] width 1000 height 353
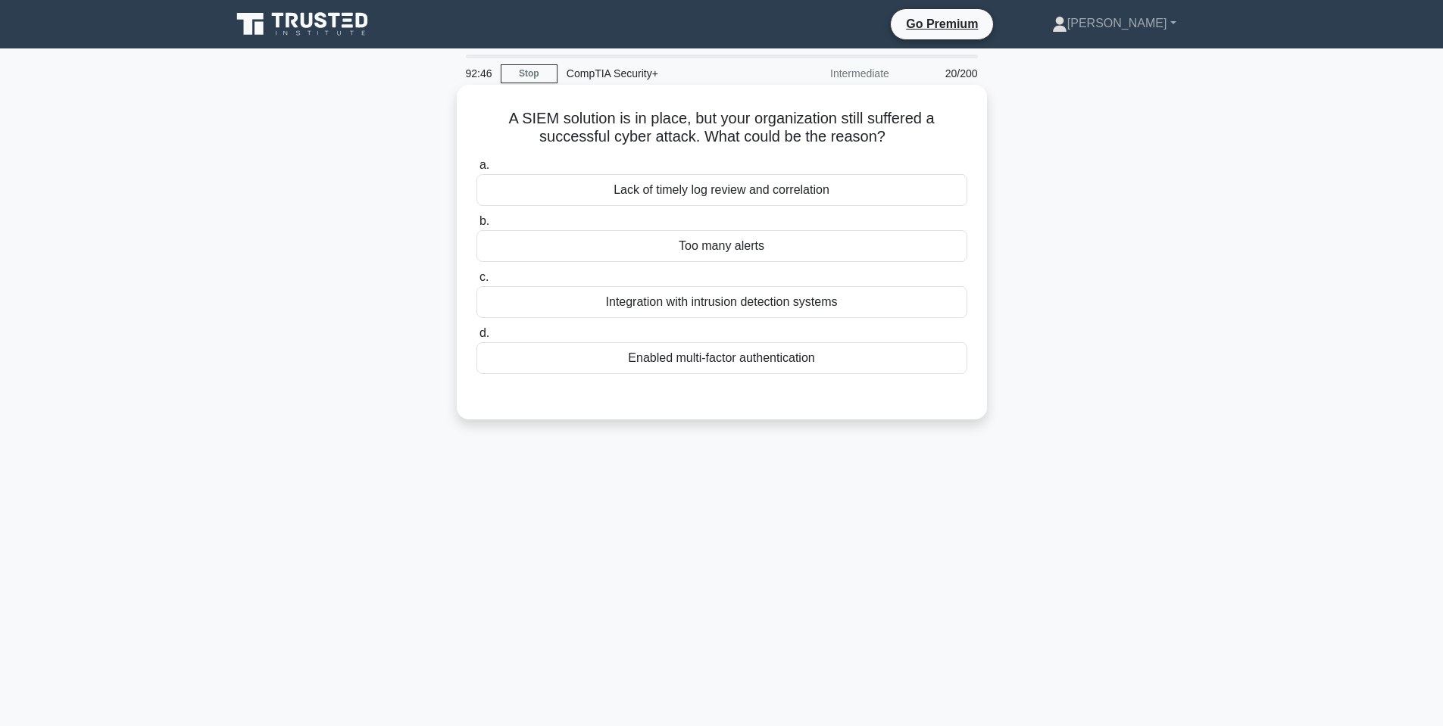
click at [551, 255] on div "Too many alerts" at bounding box center [721, 246] width 491 height 32
click at [476, 226] on input "b. Too many alerts" at bounding box center [476, 222] width 0 height 10
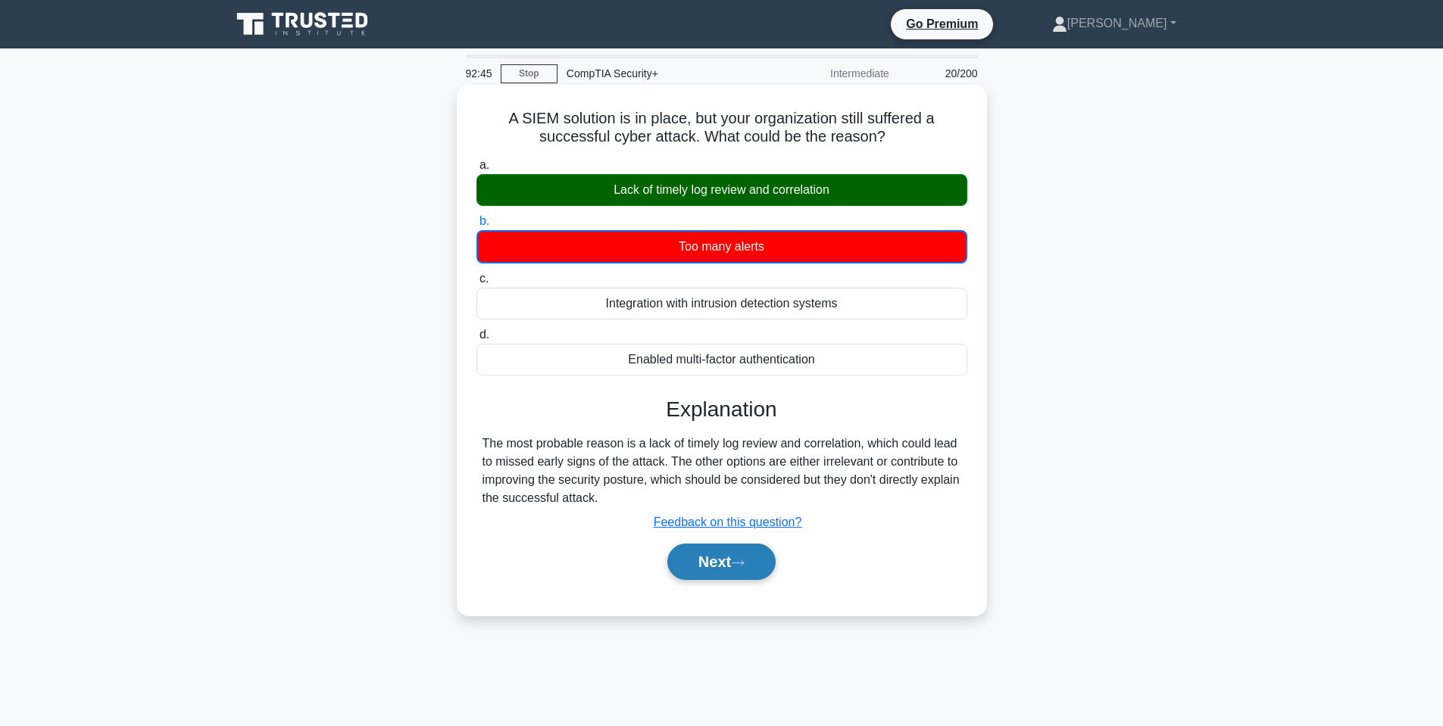
click at [717, 569] on button "Next" at bounding box center [721, 562] width 108 height 36
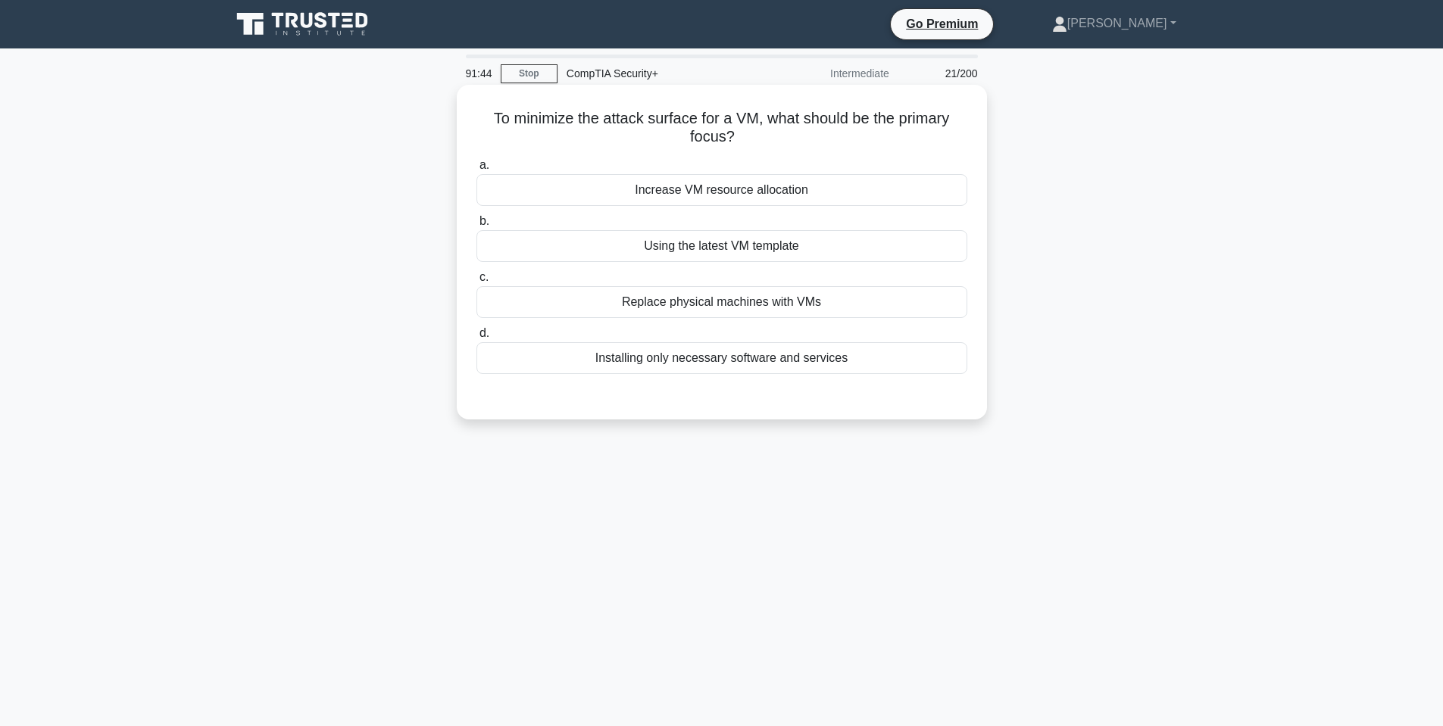
click at [844, 358] on div "Installing only necessary software and services" at bounding box center [721, 358] width 491 height 32
click at [476, 339] on input "d. Installing only necessary software and services" at bounding box center [476, 334] width 0 height 10
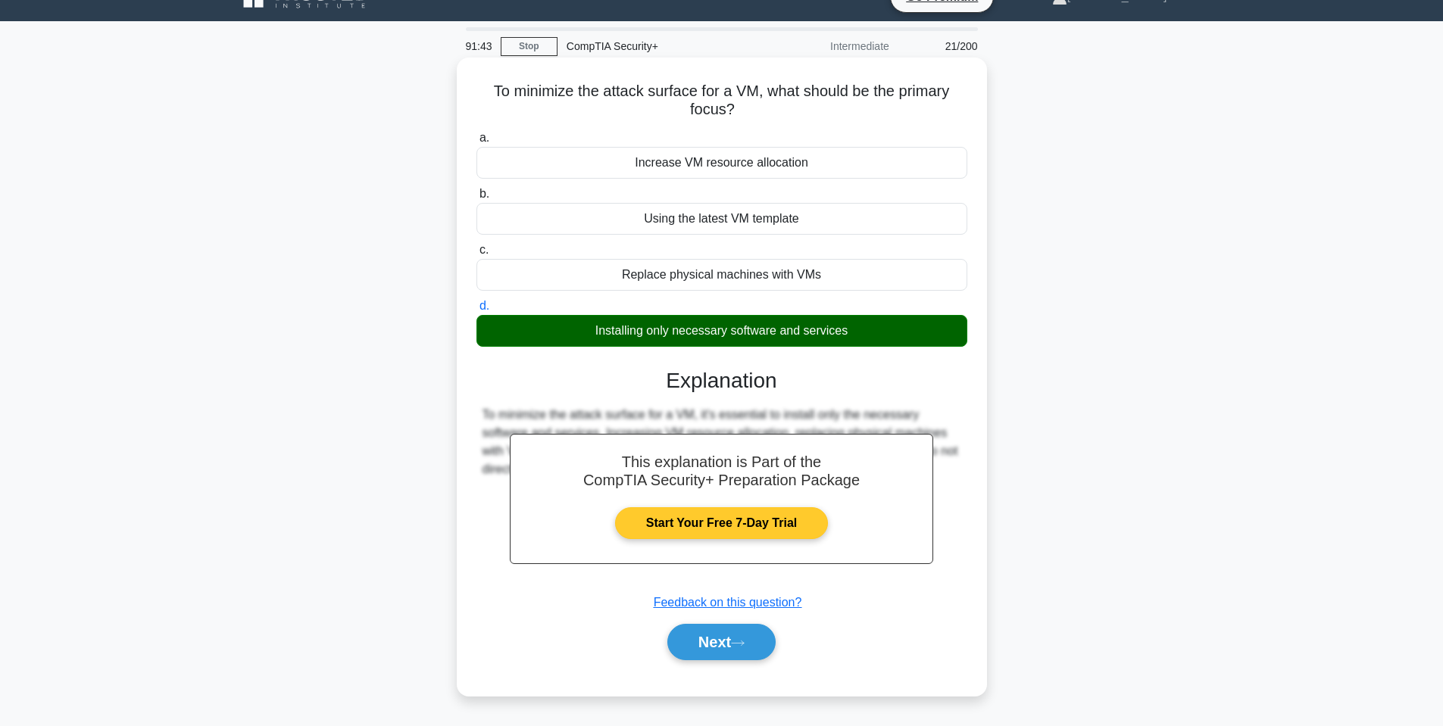
scroll to position [76, 0]
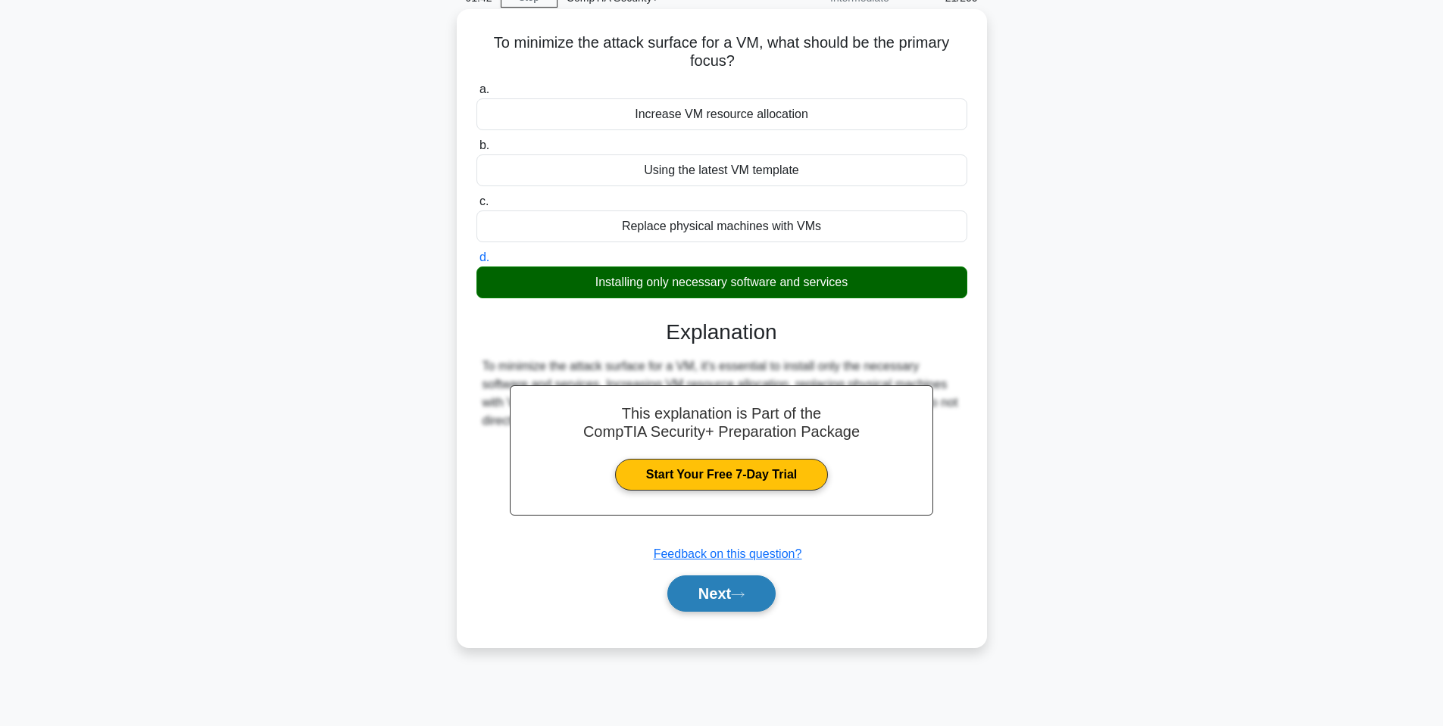
click at [754, 615] on div "Next" at bounding box center [721, 594] width 491 height 48
click at [745, 592] on icon at bounding box center [738, 595] width 14 height 8
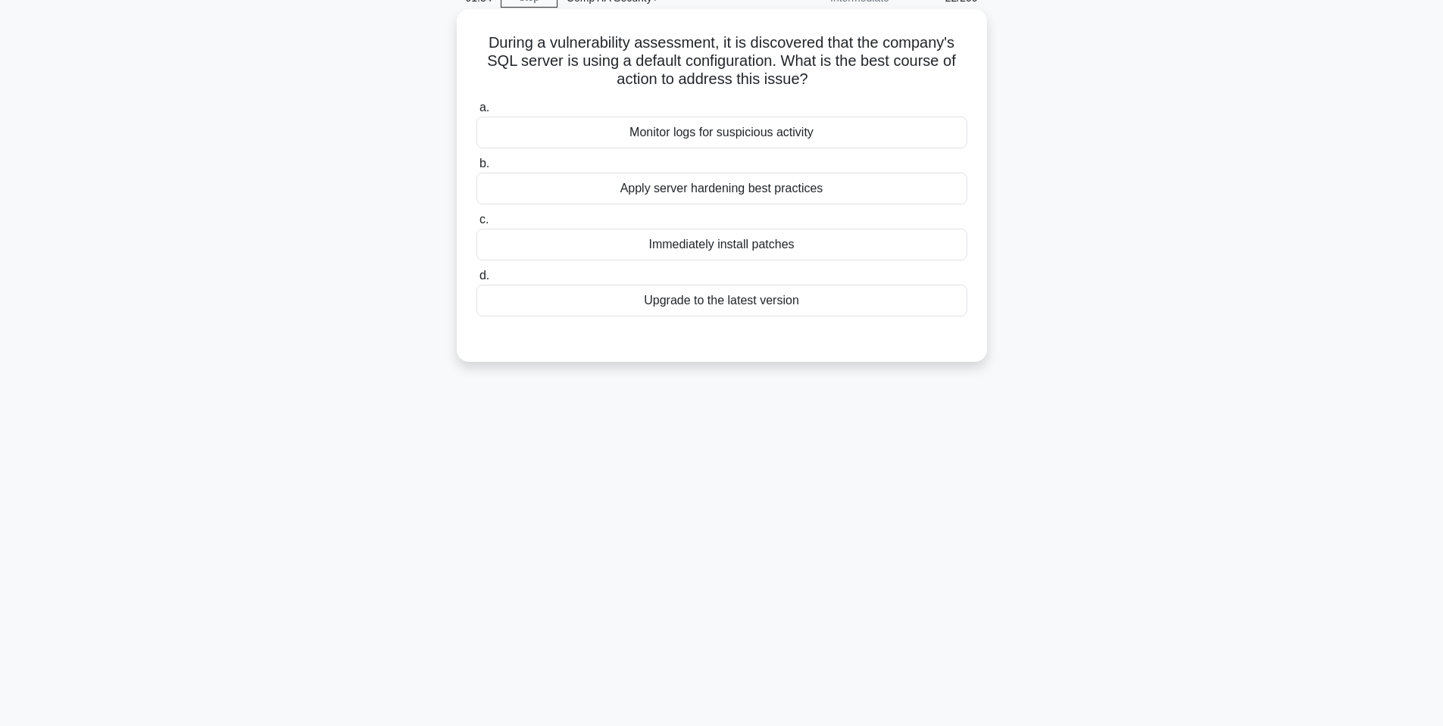
click at [832, 305] on div "Upgrade to the latest version" at bounding box center [721, 301] width 491 height 32
click at [476, 281] on input "d. Upgrade to the latest version" at bounding box center [476, 276] width 0 height 10
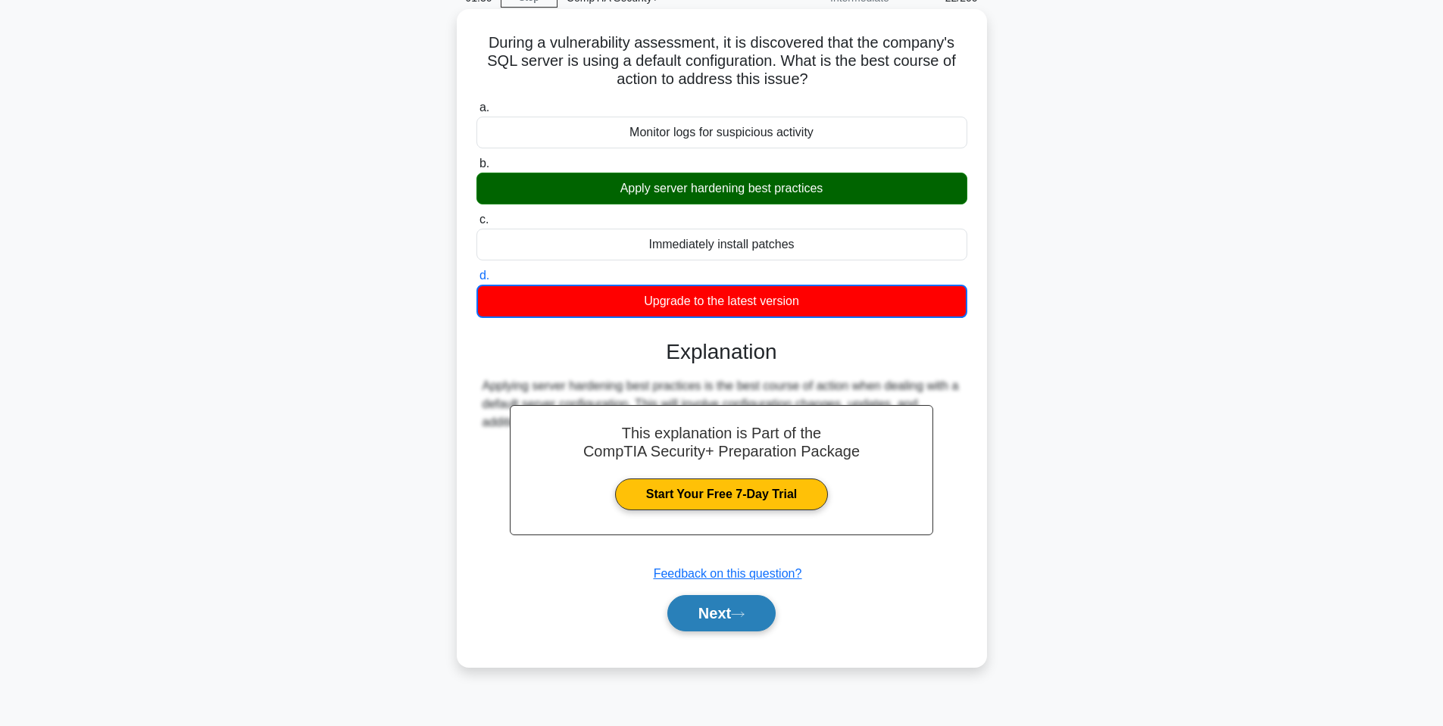
click at [754, 611] on button "Next" at bounding box center [721, 613] width 108 height 36
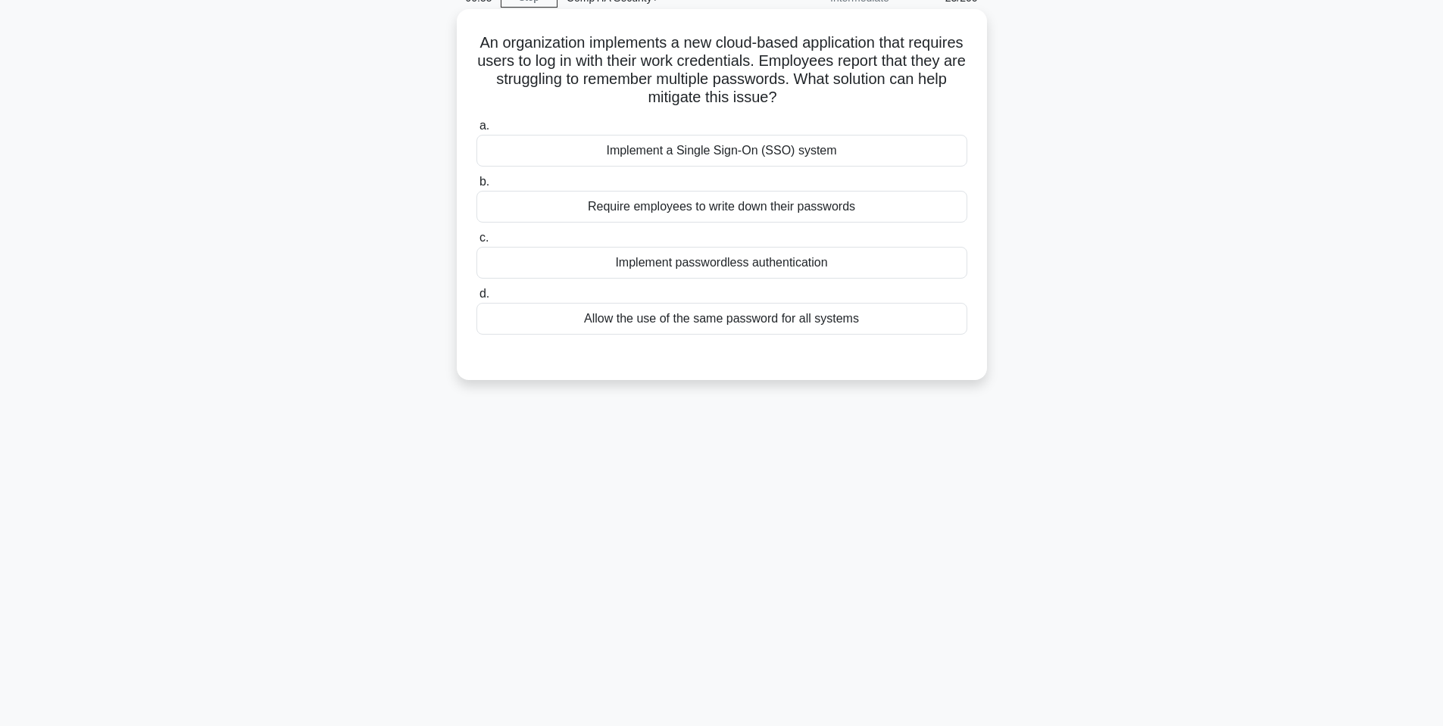
click at [757, 162] on div "Implement a Single Sign-On (SSO) system" at bounding box center [721, 151] width 491 height 32
click at [476, 131] on input "a. Implement a Single Sign-On (SSO) system" at bounding box center [476, 126] width 0 height 10
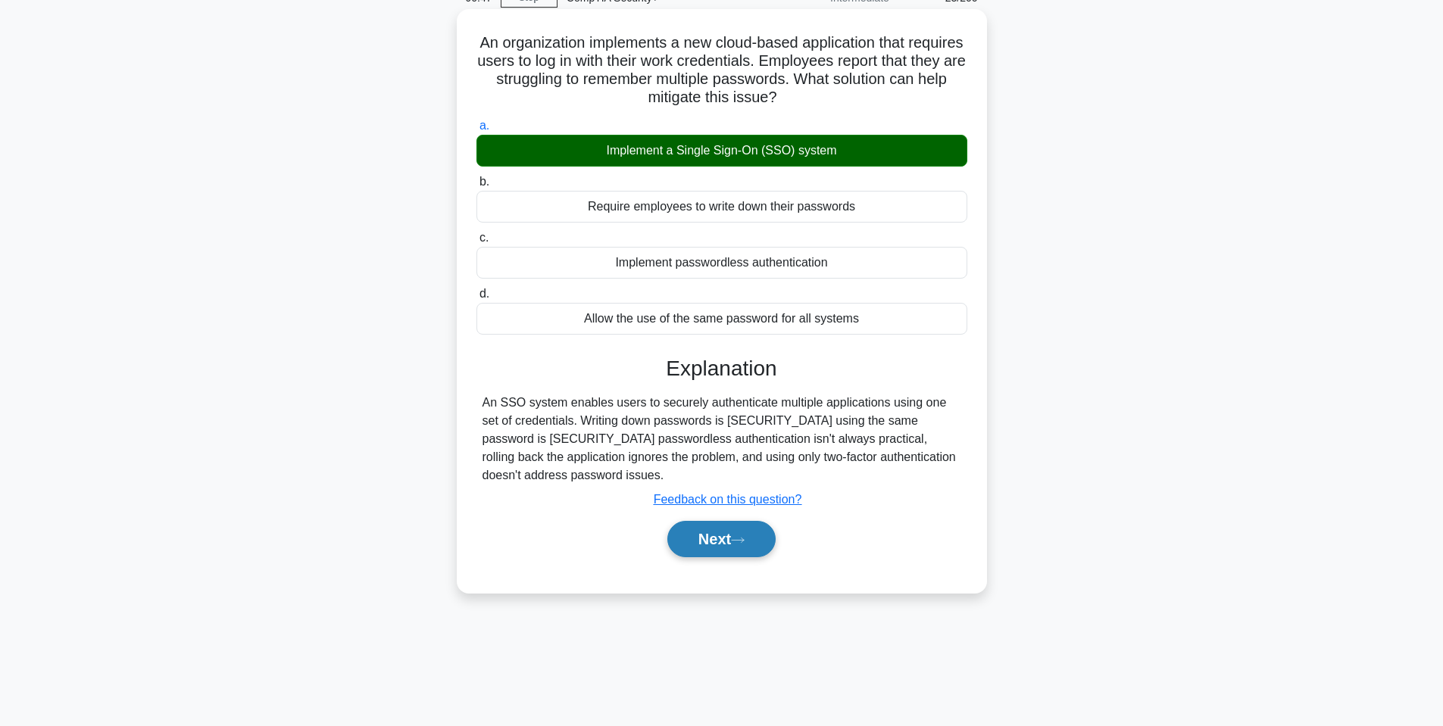
click at [739, 537] on button "Next" at bounding box center [721, 539] width 108 height 36
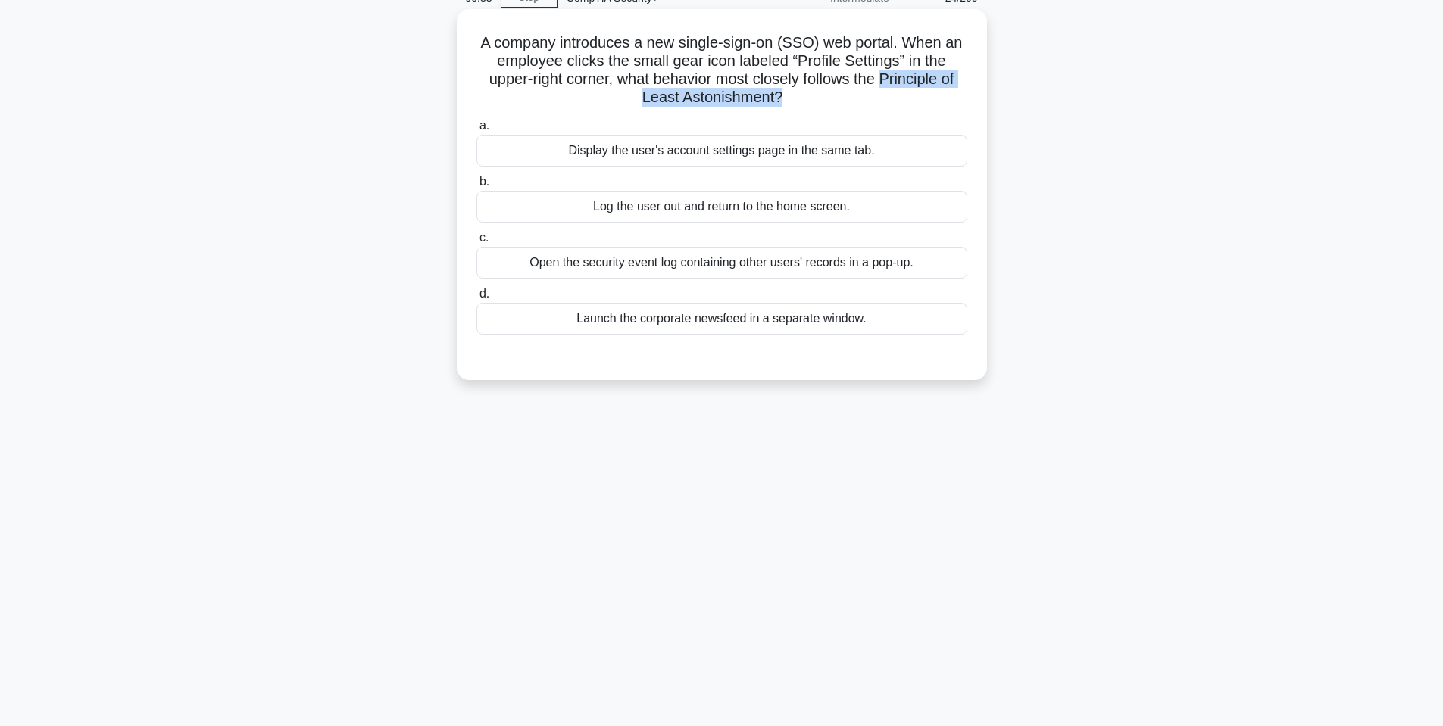
drag, startPoint x: 886, startPoint y: 77, endPoint x: 783, endPoint y: 94, distance: 104.5
click at [783, 94] on h5 "A company introduces a new single-sign-on (SSO) web portal. When an employee cl…" at bounding box center [722, 70] width 494 height 74
copy h5 "Principle of Least Astonishment?"
click at [784, 95] on h5 "A company introduces a new single-sign-on (SSO) web portal. When an employee cl…" at bounding box center [722, 70] width 494 height 74
click at [870, 148] on div "Display the user's account settings page in the same tab." at bounding box center [721, 151] width 491 height 32
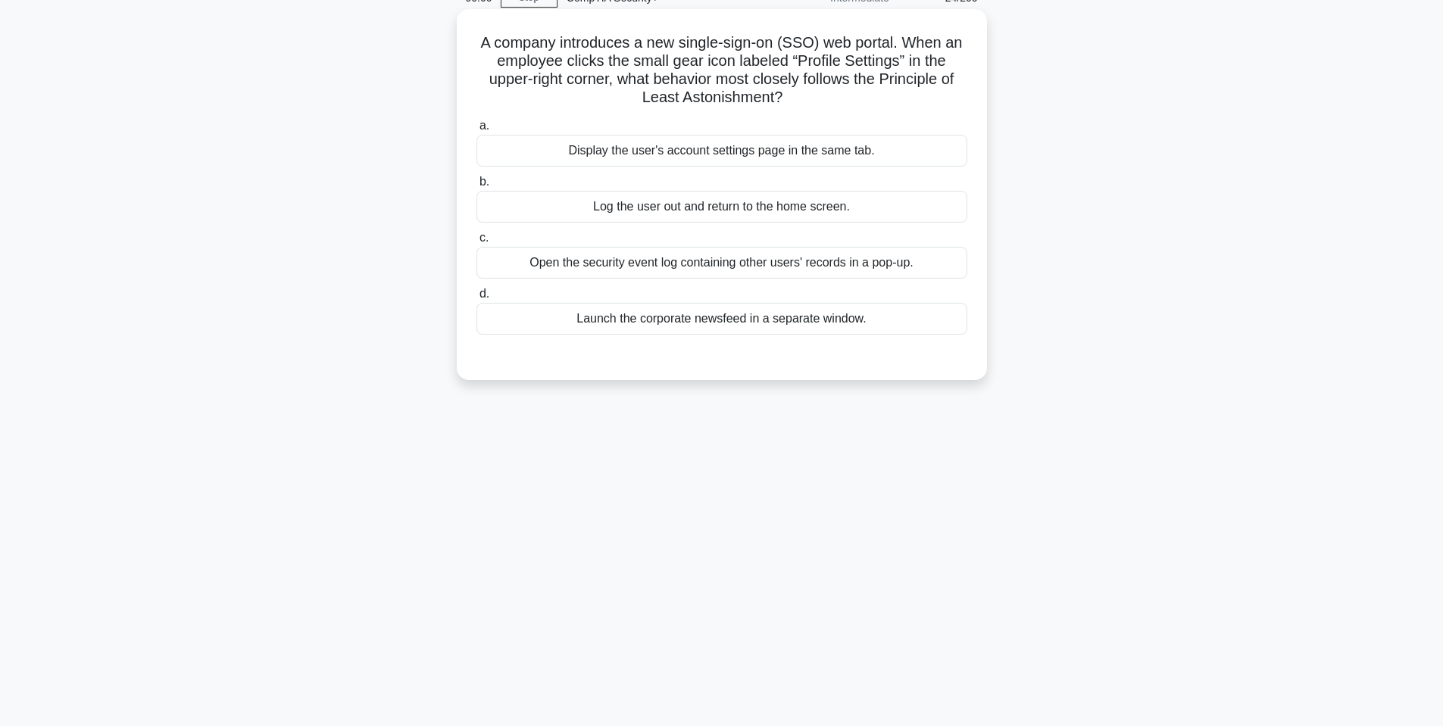
click at [476, 131] on input "a. Display the user's account settings page in the same tab." at bounding box center [476, 126] width 0 height 10
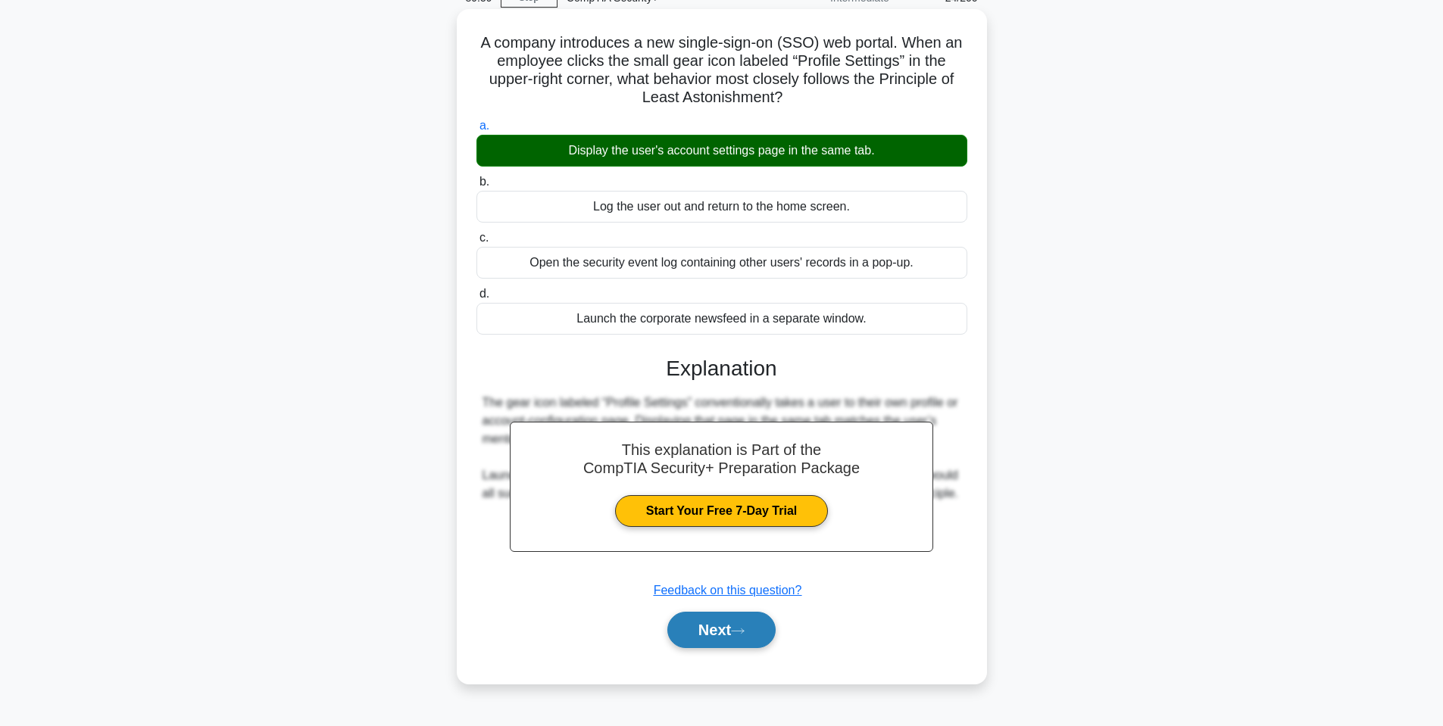
click at [767, 635] on button "Next" at bounding box center [721, 630] width 108 height 36
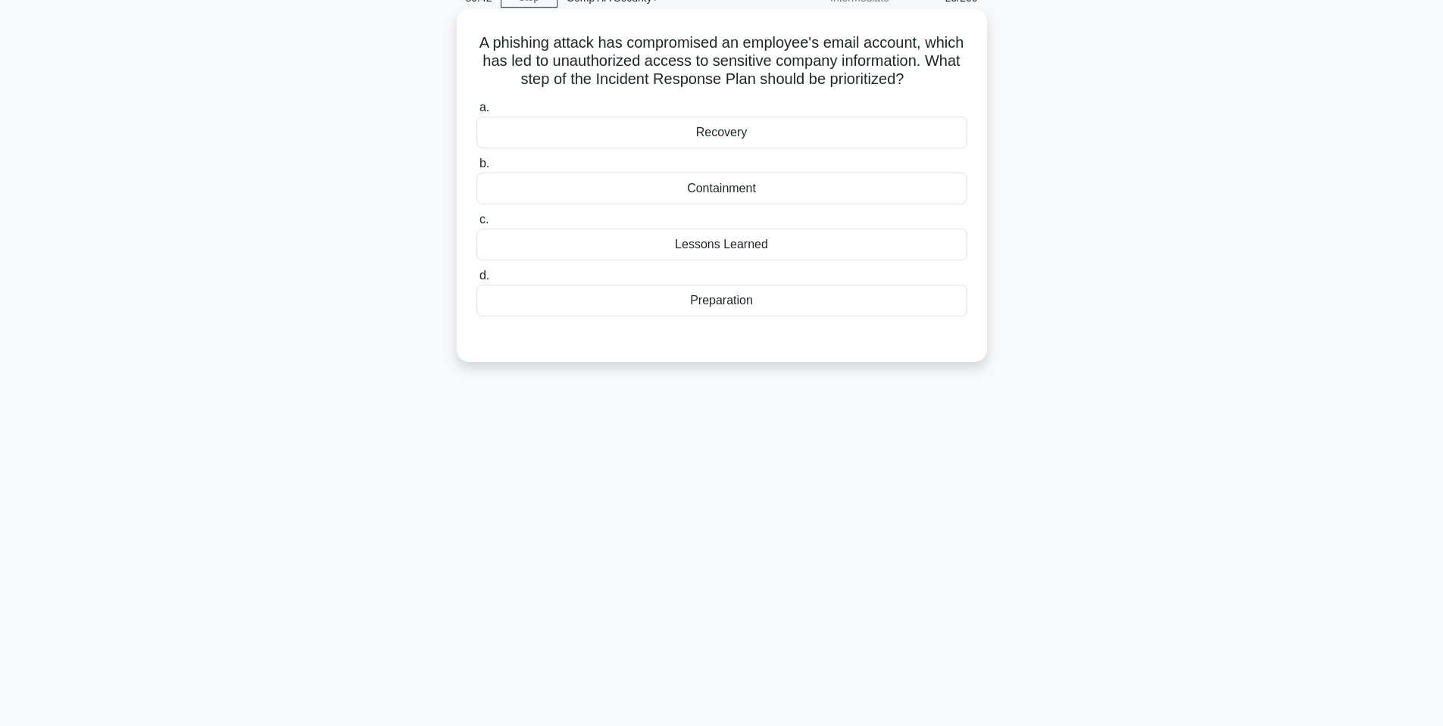
click at [756, 186] on div "Containment" at bounding box center [721, 189] width 491 height 32
click at [476, 169] on input "b. Containment" at bounding box center [476, 164] width 0 height 10
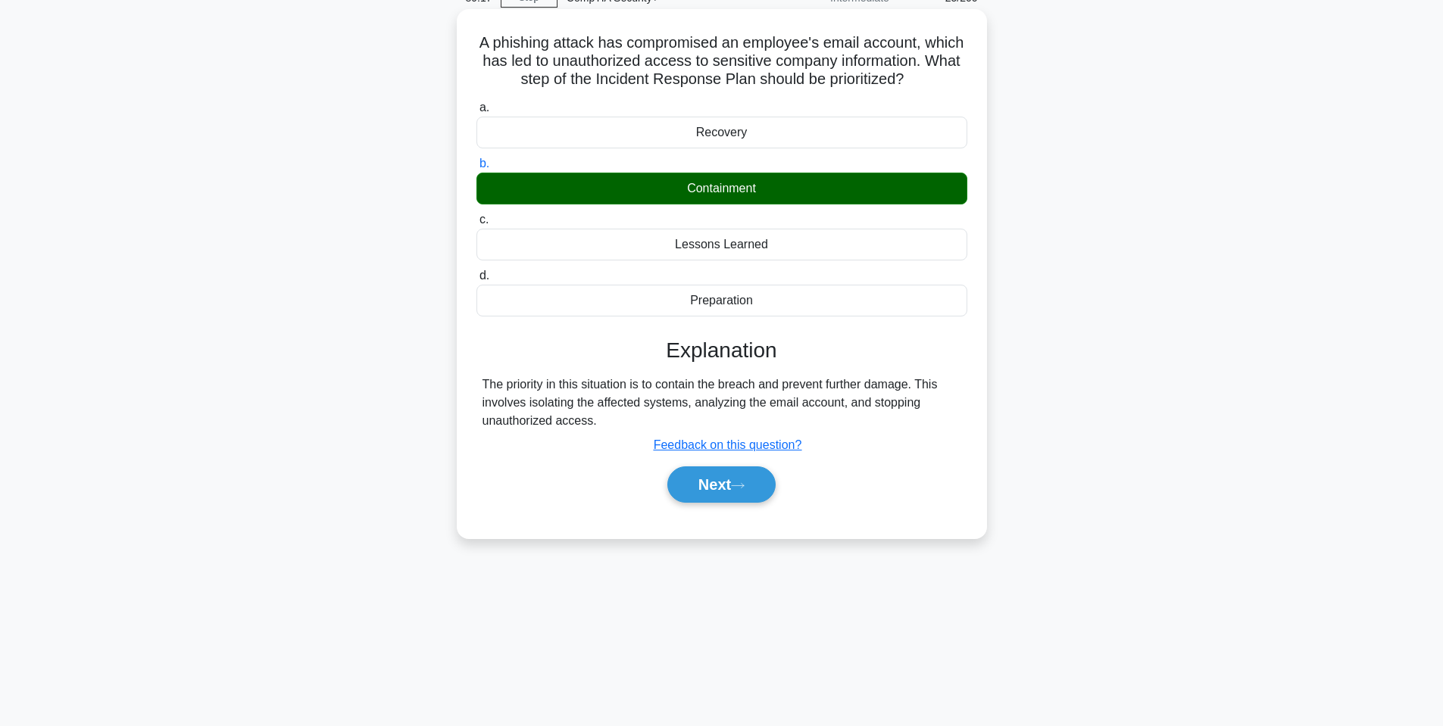
drag, startPoint x: 625, startPoint y: 383, endPoint x: 767, endPoint y: 462, distance: 162.5
click at [742, 458] on div "Explanation The priority in this situation is to contain the breach and prevent…" at bounding box center [721, 423] width 491 height 171
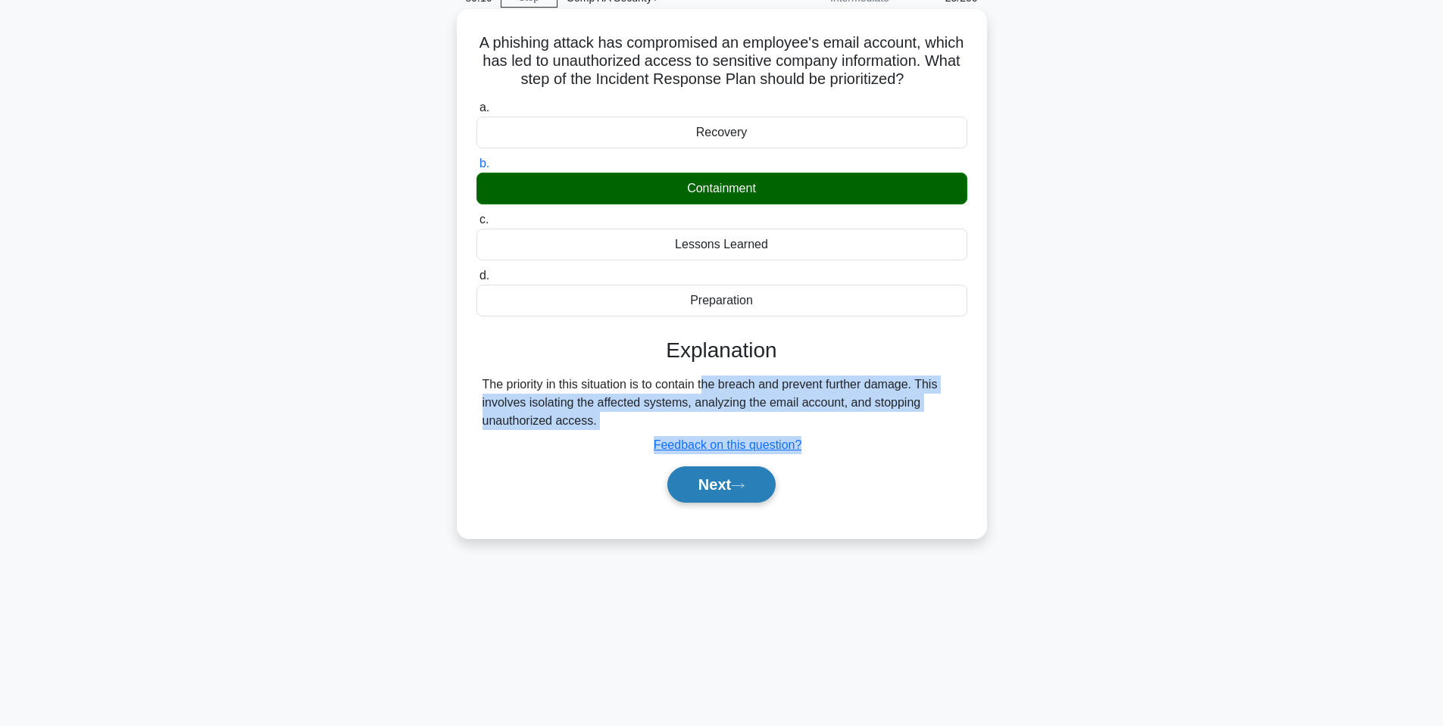
drag, startPoint x: 759, startPoint y: 492, endPoint x: 746, endPoint y: 461, distance: 34.3
click at [755, 480] on button "Next" at bounding box center [721, 485] width 108 height 36
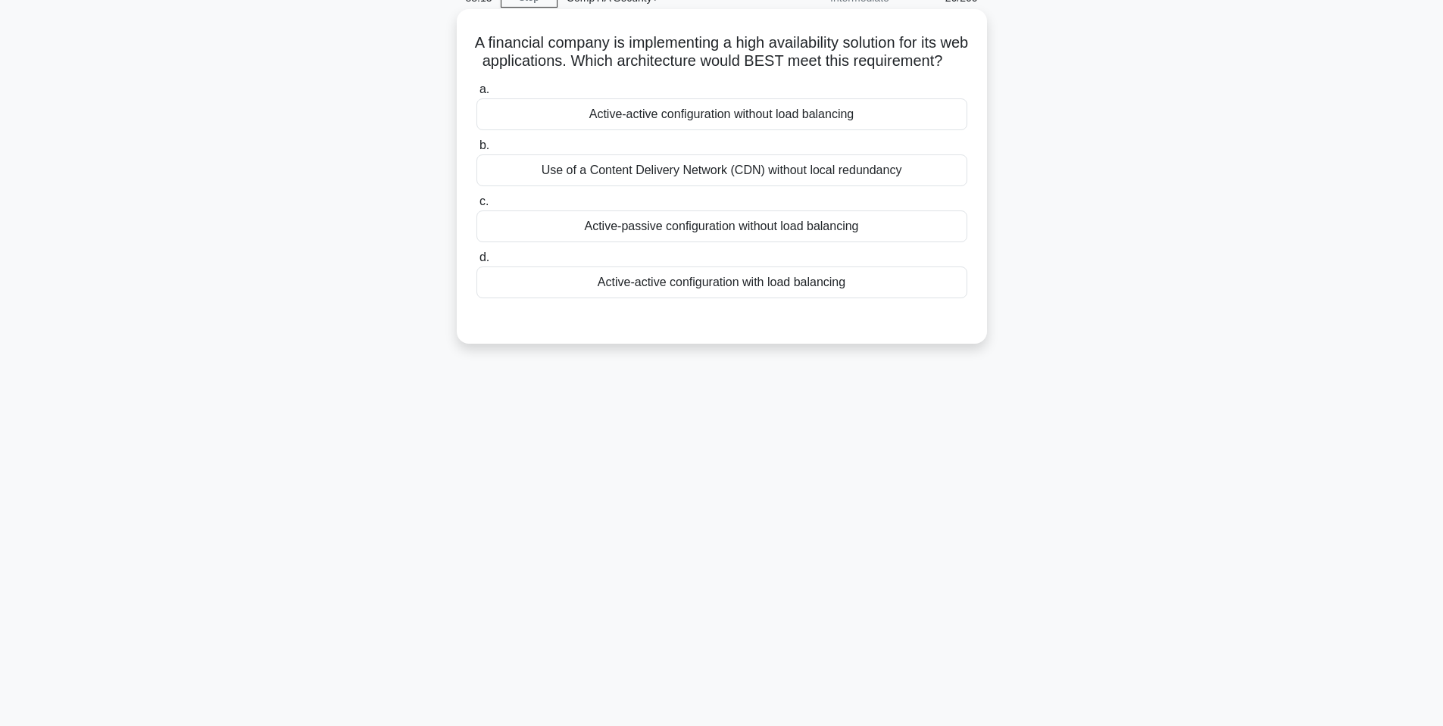
click at [789, 293] on div "Active-active configuration with load balancing" at bounding box center [721, 283] width 491 height 32
click at [476, 263] on input "d. Active-active configuration with load balancing" at bounding box center [476, 258] width 0 height 10
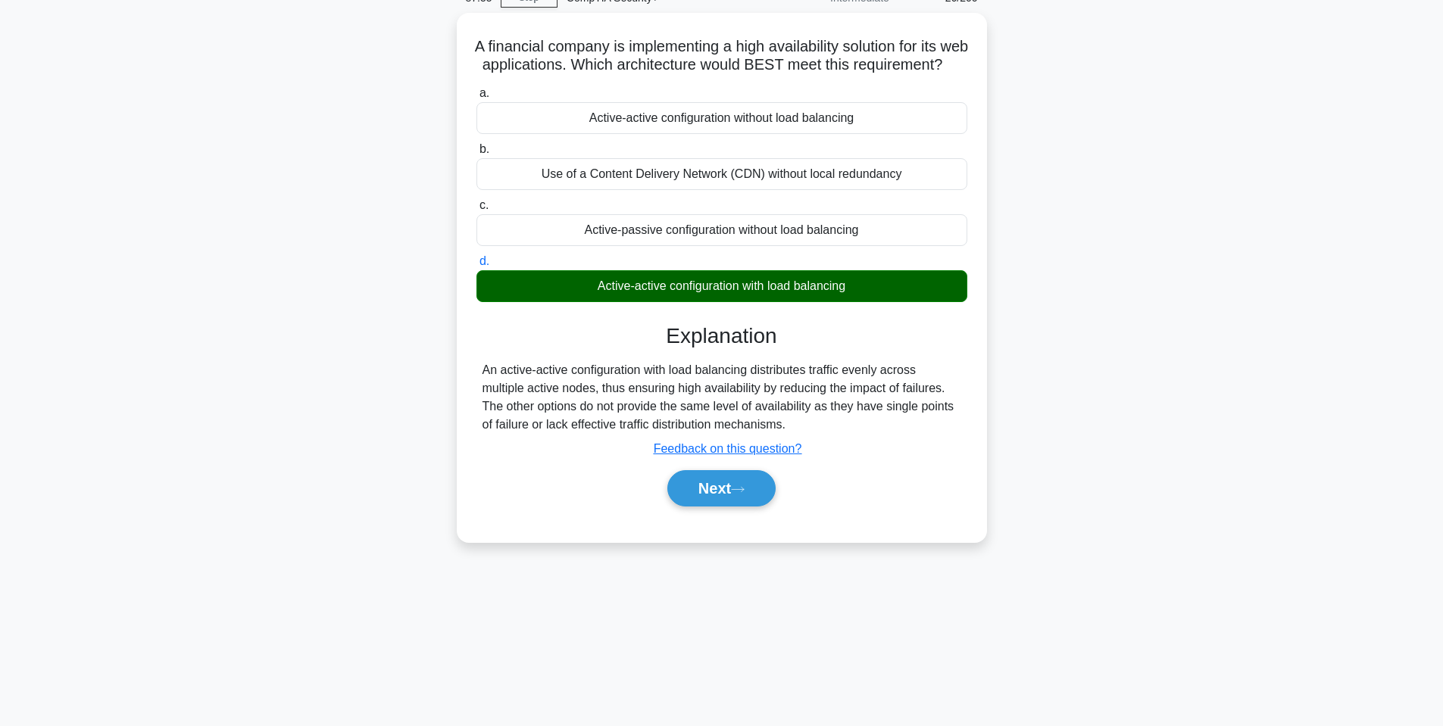
click at [742, 561] on div "A financial company is implementing a high availability solution for its web ap…" at bounding box center [722, 287] width 1000 height 548
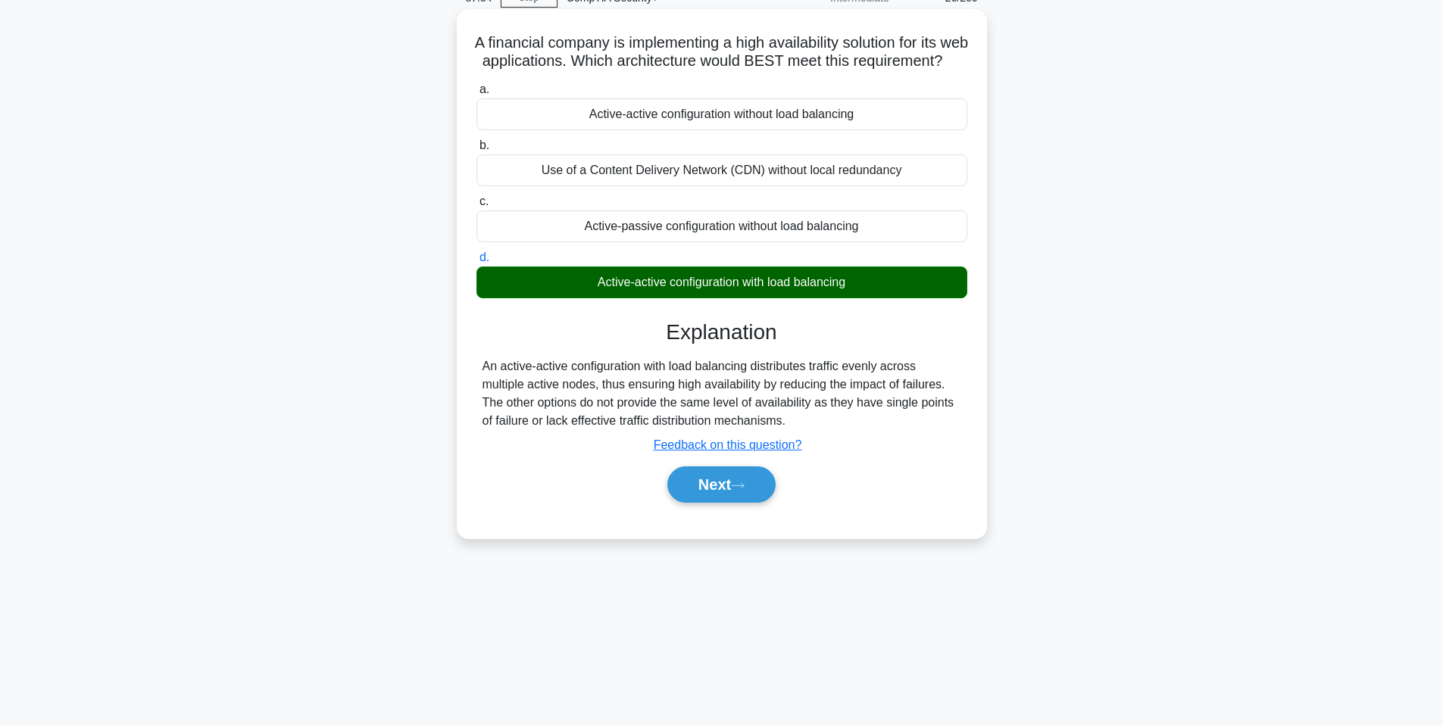
drag, startPoint x: 713, startPoint y: 504, endPoint x: 698, endPoint y: 482, distance: 26.7
click at [703, 487] on button "Next" at bounding box center [721, 485] width 108 height 36
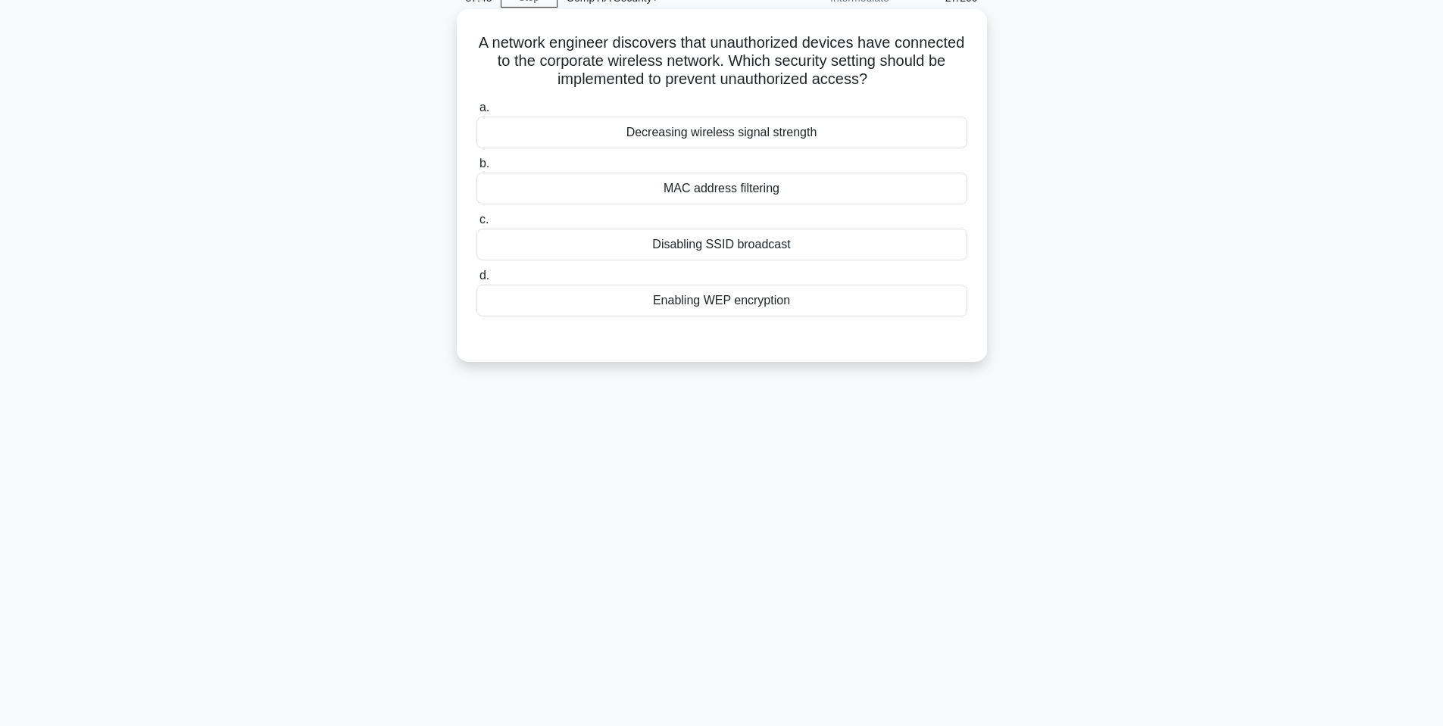
drag, startPoint x: 745, startPoint y: 202, endPoint x: 744, endPoint y: 195, distance: 7.6
click at [745, 201] on div "MAC address filtering" at bounding box center [721, 189] width 491 height 32
click at [476, 169] on input "b. MAC address filtering" at bounding box center [476, 164] width 0 height 10
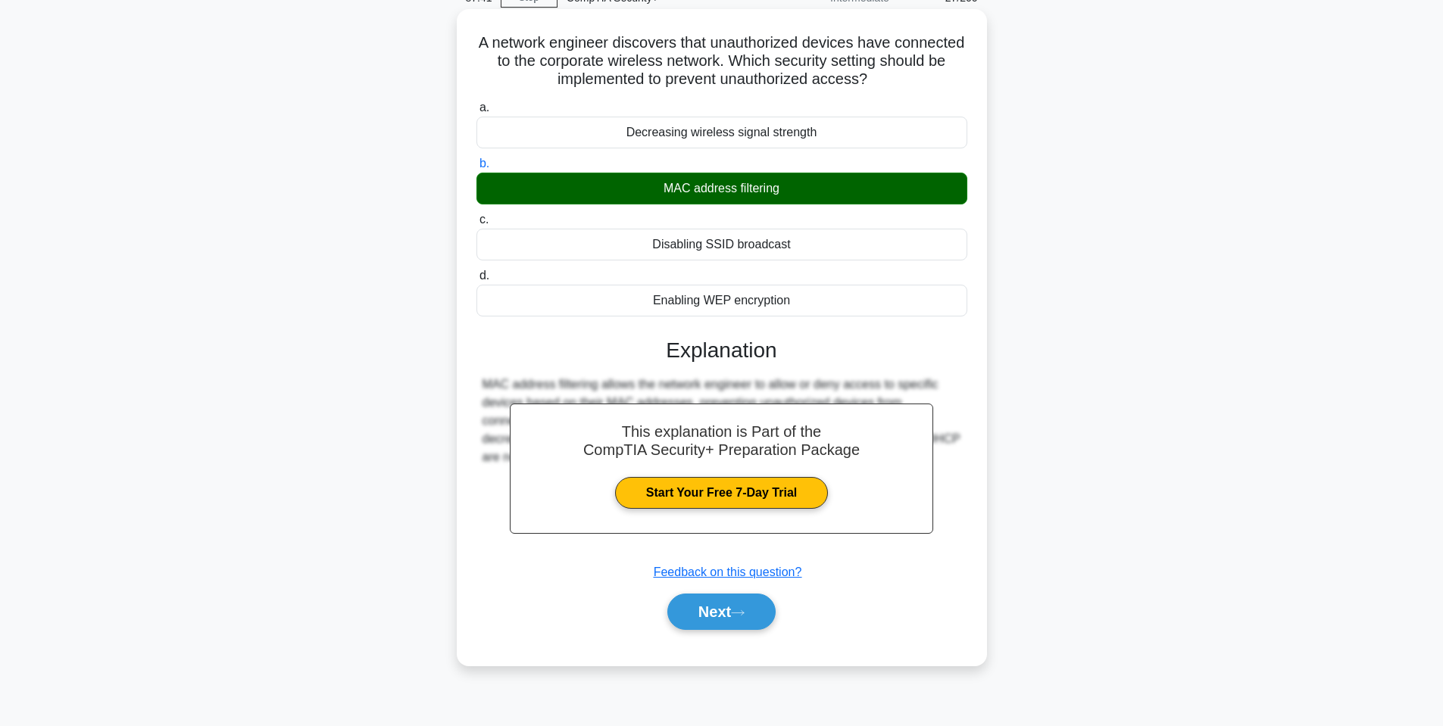
drag, startPoint x: 746, startPoint y: 440, endPoint x: 767, endPoint y: 638, distance: 198.8
click at [767, 638] on div "a. Decreasing wireless signal strength b. MAC address filtering c. d." at bounding box center [722, 371] width 494 height 553
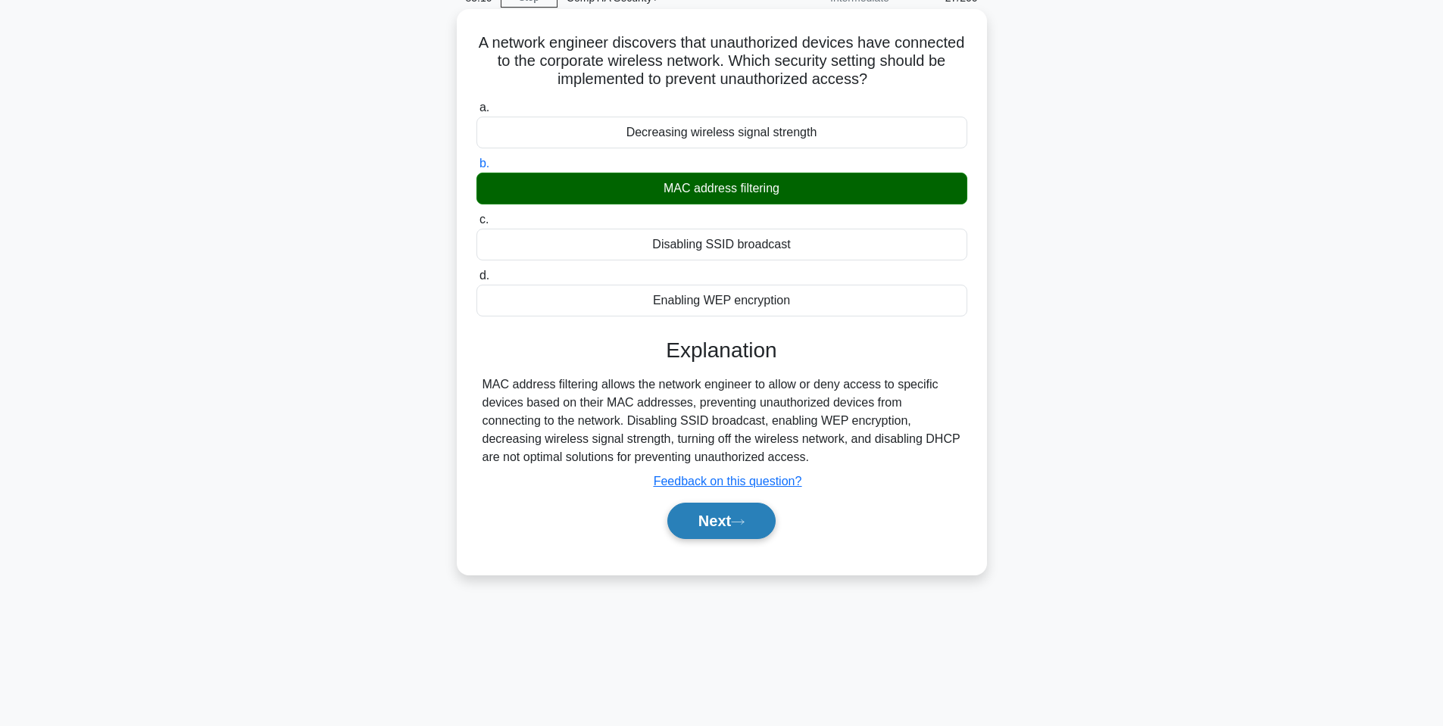
click at [744, 510] on button "Next" at bounding box center [721, 521] width 108 height 36
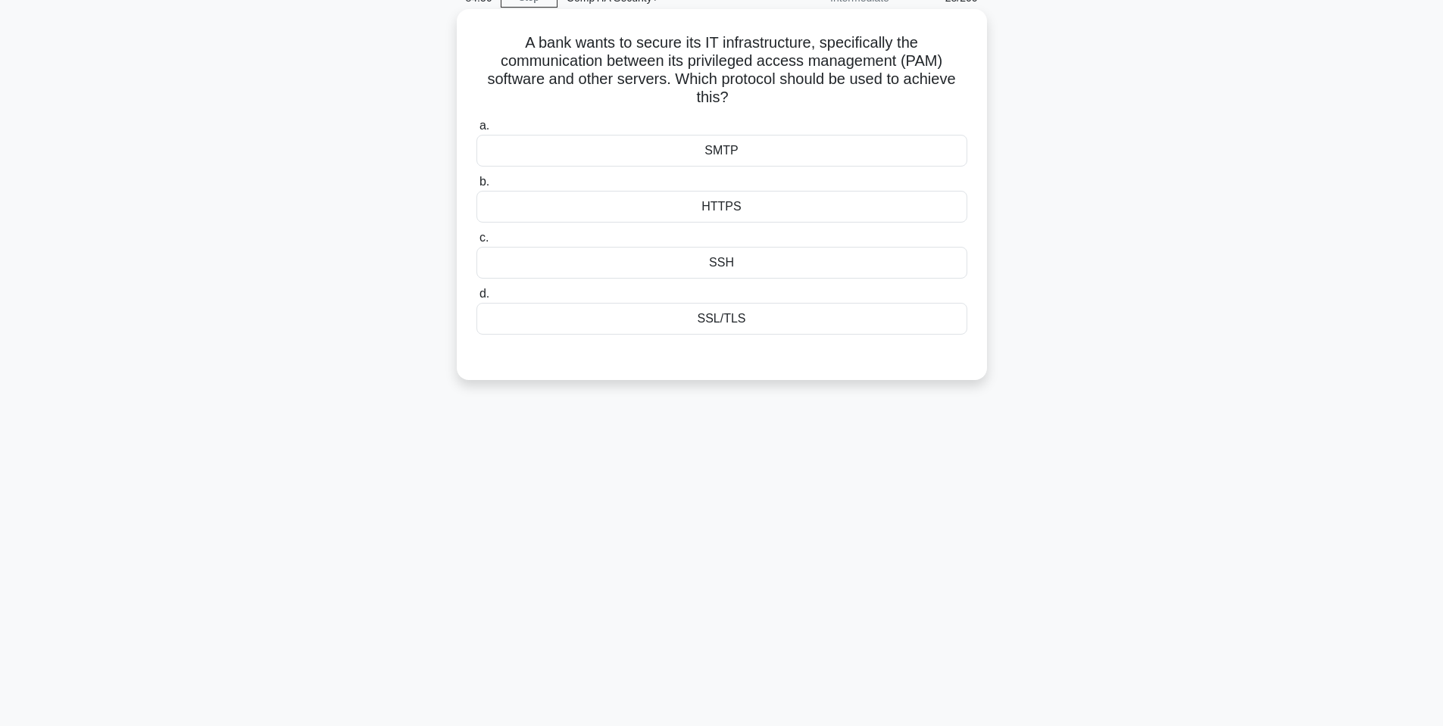
click at [741, 320] on div "SSL/TLS" at bounding box center [721, 319] width 491 height 32
click at [476, 299] on input "d. SSL/TLS" at bounding box center [476, 294] width 0 height 10
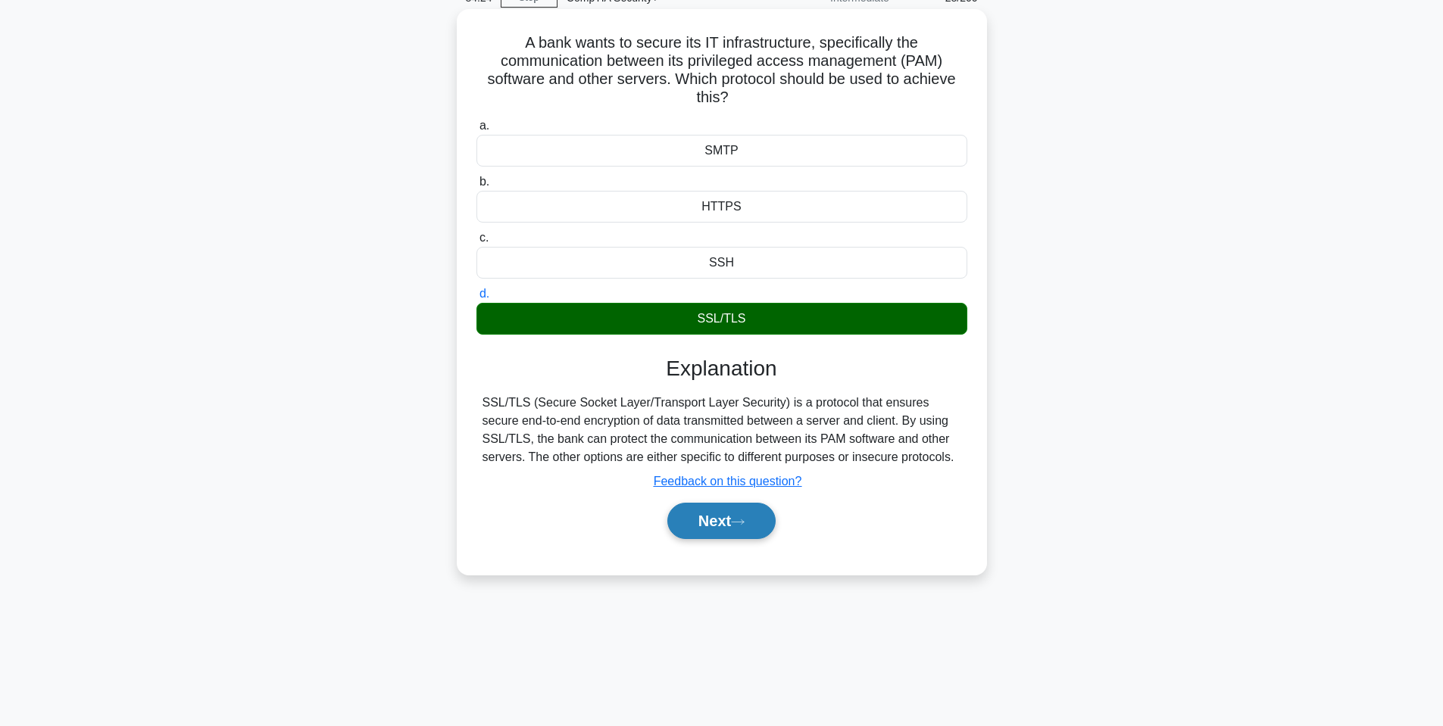
click at [745, 520] on icon at bounding box center [738, 522] width 14 height 8
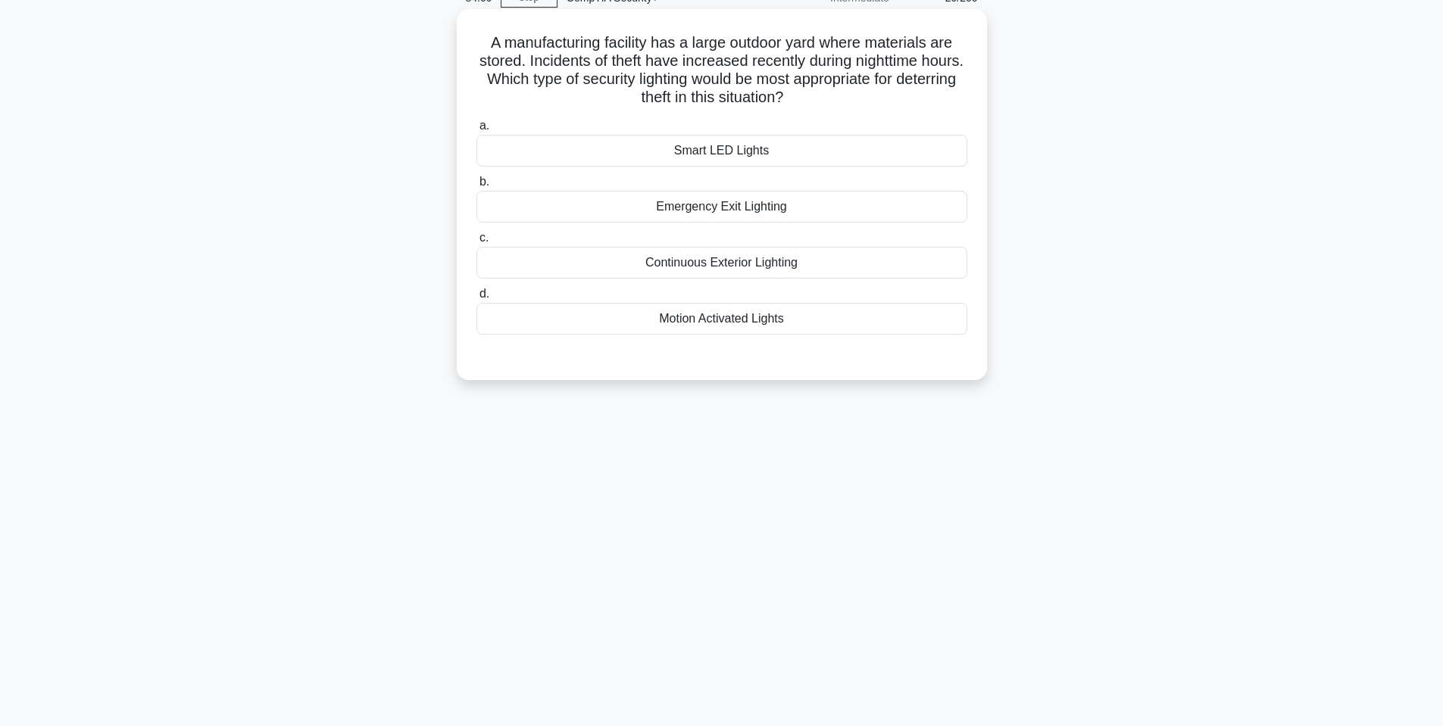
click at [748, 319] on div "Motion Activated Lights" at bounding box center [721, 319] width 491 height 32
click at [476, 299] on input "d. Motion Activated Lights" at bounding box center [476, 294] width 0 height 10
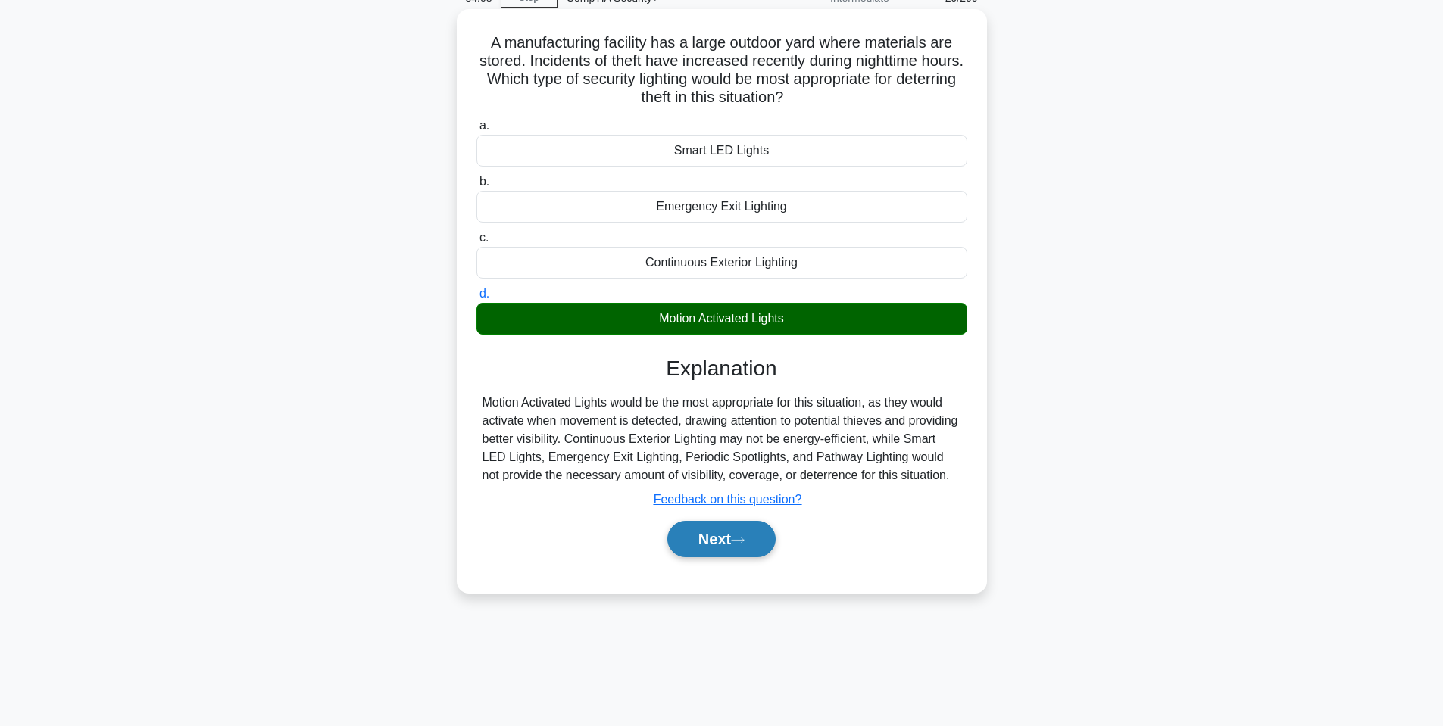
click at [720, 548] on button "Next" at bounding box center [721, 539] width 108 height 36
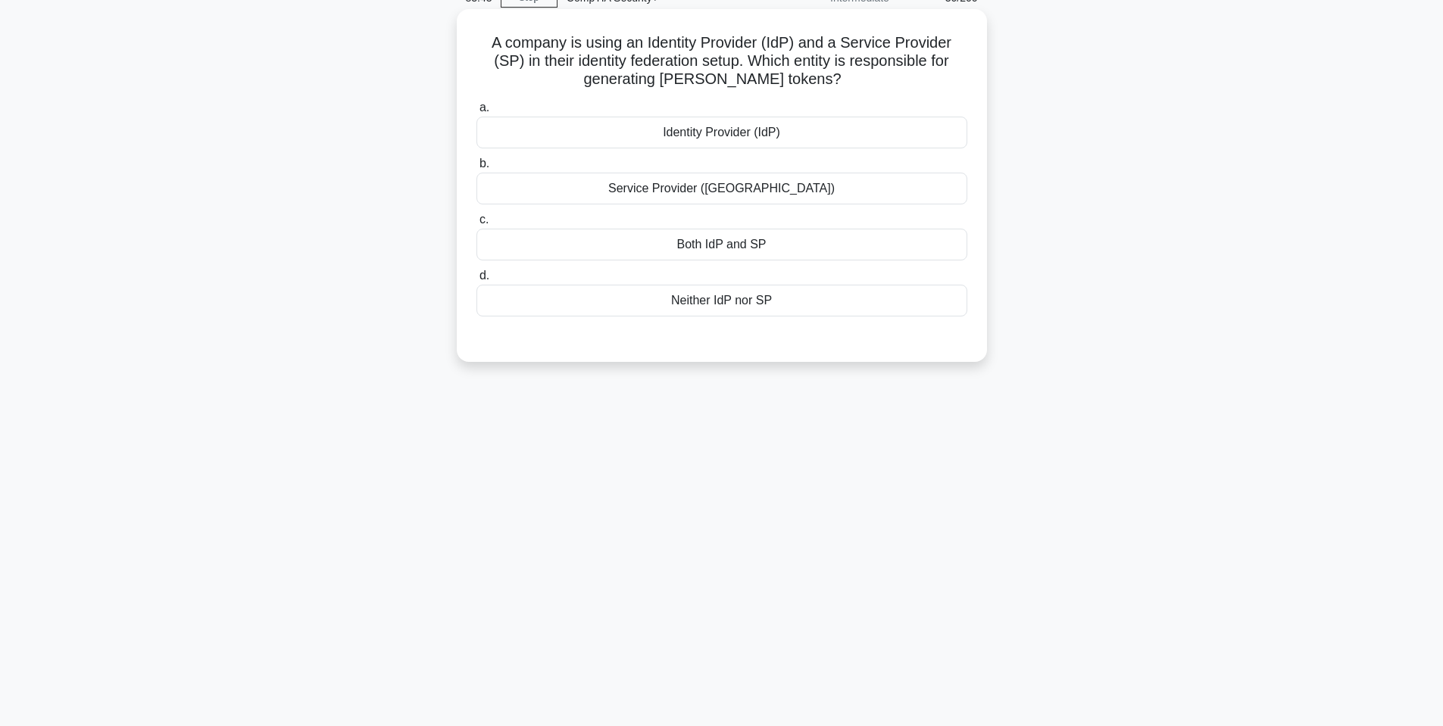
click at [686, 262] on div "a. Identity Provider (IdP) b. Service Provider (SP)" at bounding box center [721, 207] width 509 height 224
click at [694, 260] on div "Both IdP and SP" at bounding box center [721, 245] width 491 height 32
click at [476, 225] on input "c. Both IdP and SP" at bounding box center [476, 220] width 0 height 10
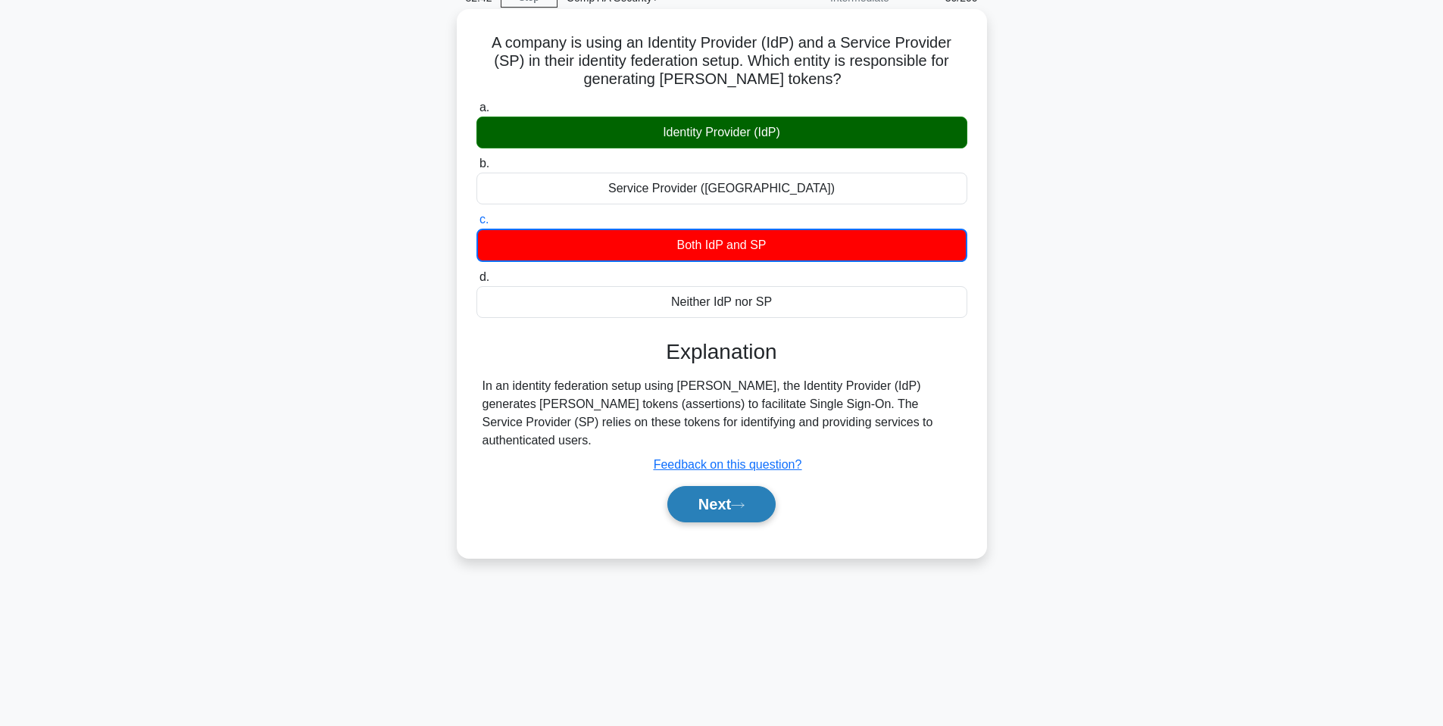
click at [741, 503] on button "Next" at bounding box center [721, 504] width 108 height 36
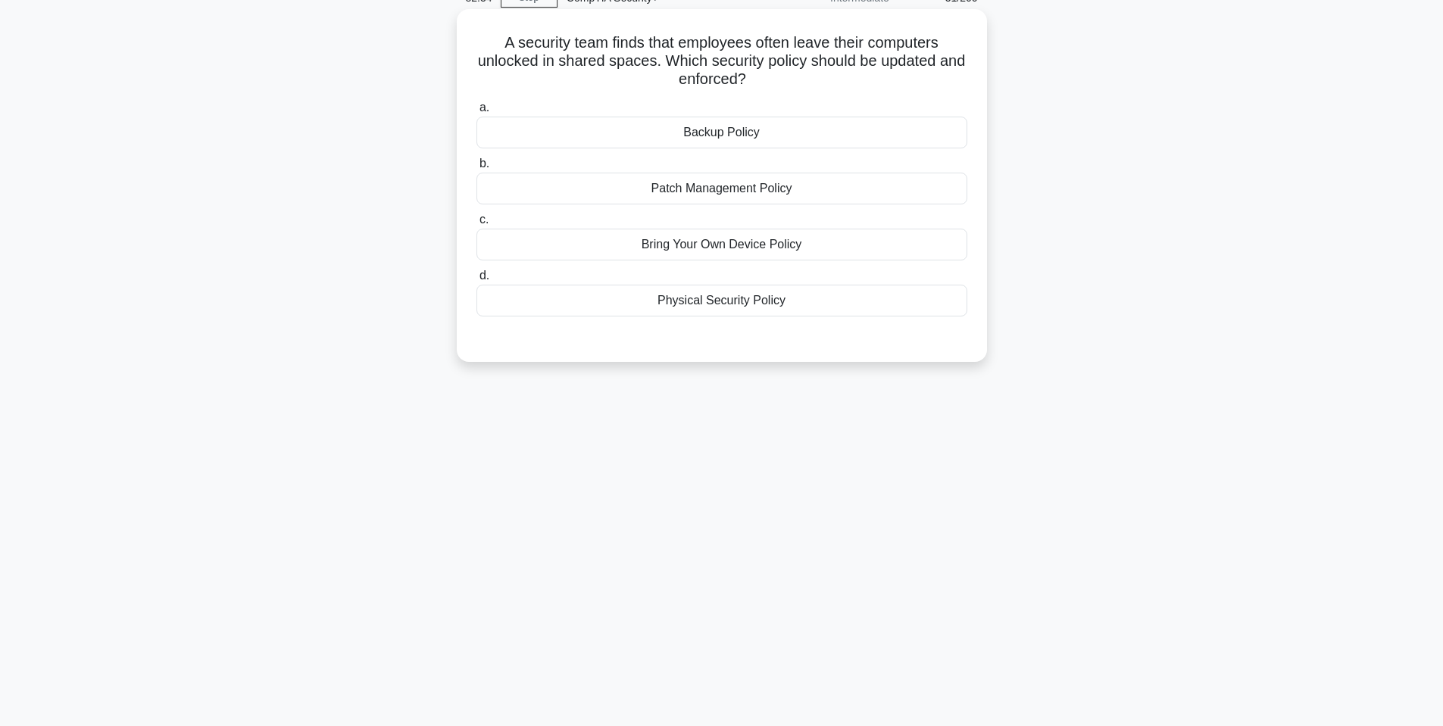
click at [677, 294] on div "Physical Security Policy" at bounding box center [721, 301] width 491 height 32
click at [476, 281] on input "d. Physical Security Policy" at bounding box center [476, 276] width 0 height 10
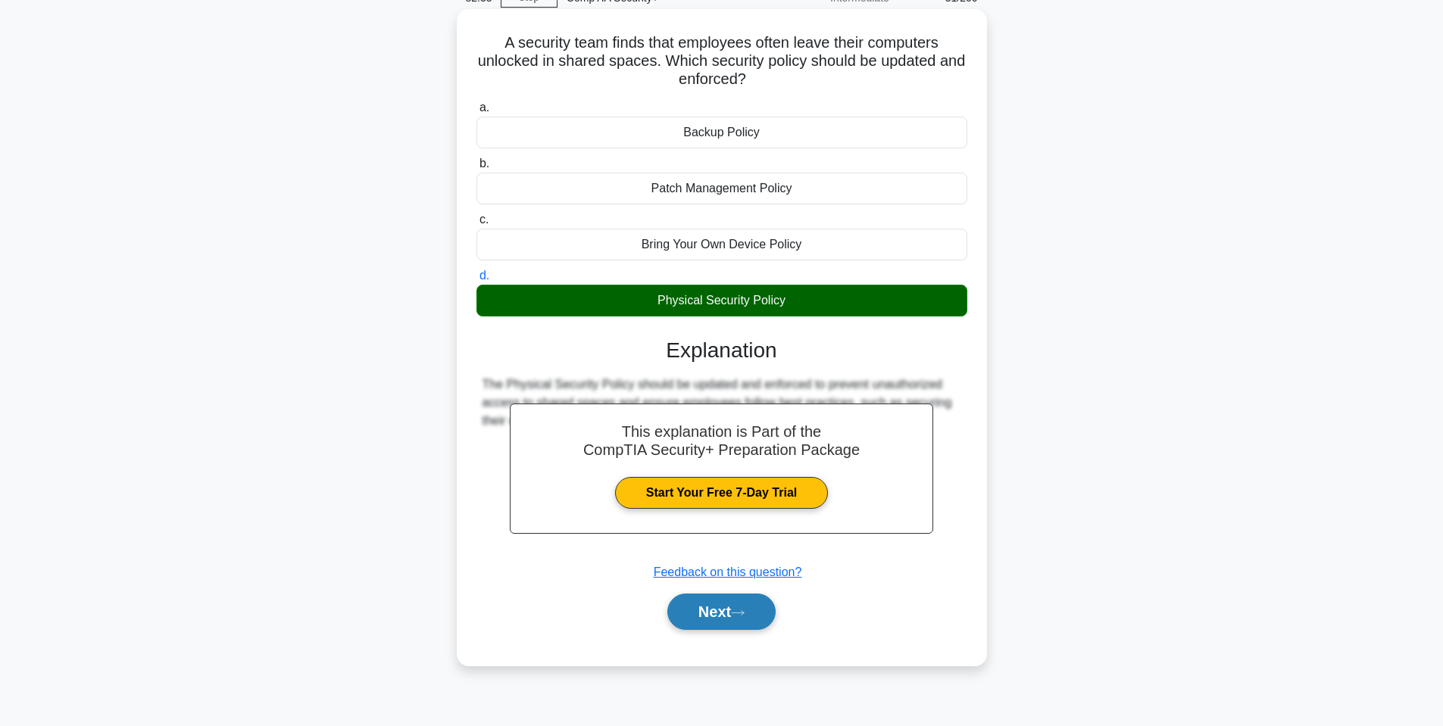
click at [733, 596] on button "Next" at bounding box center [721, 612] width 108 height 36
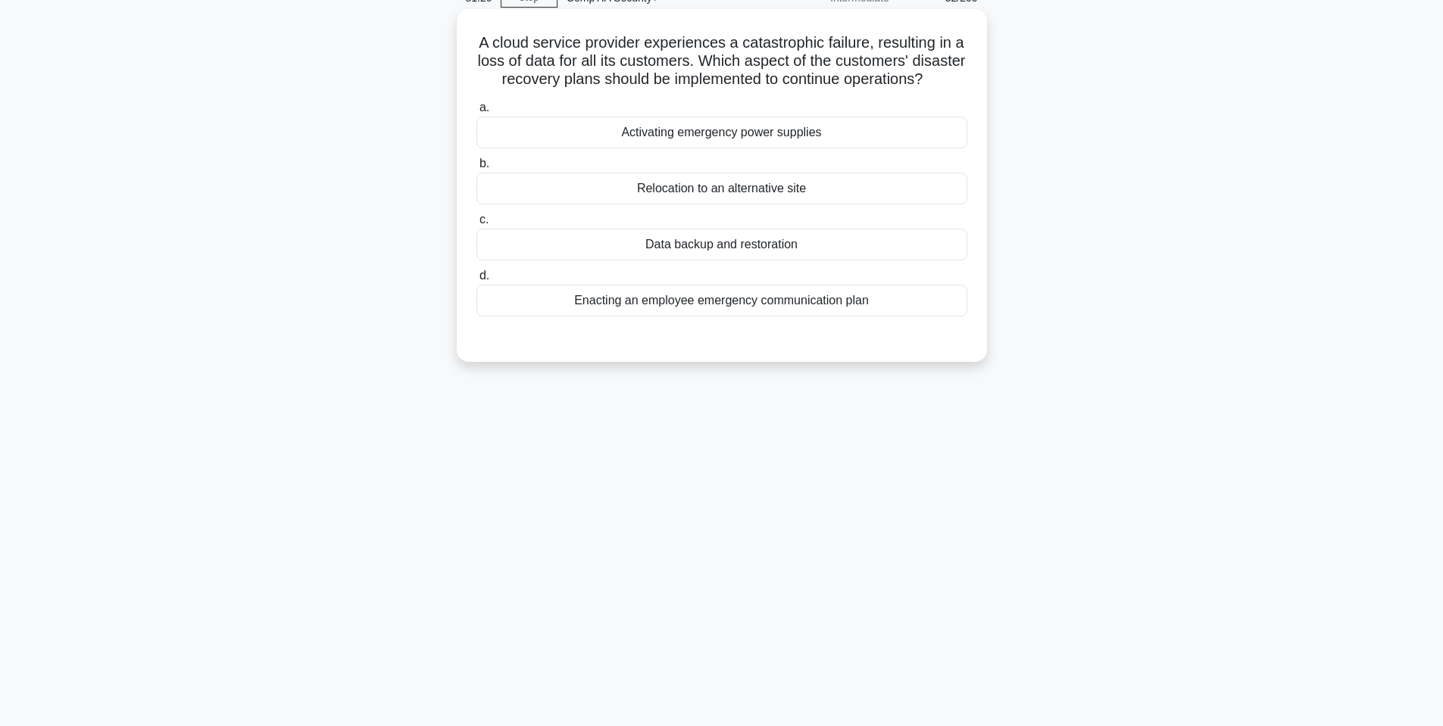
click at [639, 148] on div "Activating emergency power supplies" at bounding box center [721, 133] width 491 height 32
click at [476, 113] on input "a. Activating emergency power supplies" at bounding box center [476, 108] width 0 height 10
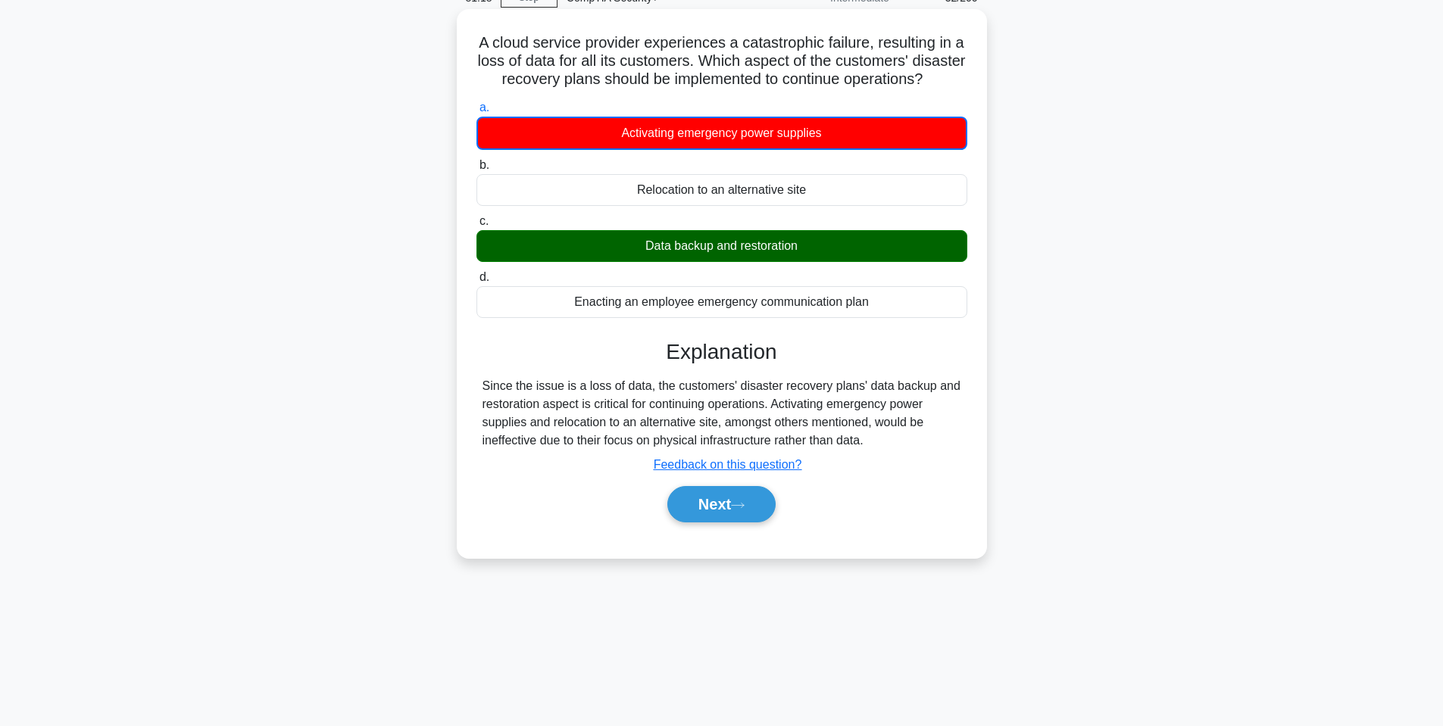
click at [725, 500] on div "Next" at bounding box center [721, 504] width 491 height 48
click at [720, 501] on div "Next" at bounding box center [721, 504] width 491 height 48
click at [713, 517] on button "Next" at bounding box center [721, 504] width 108 height 36
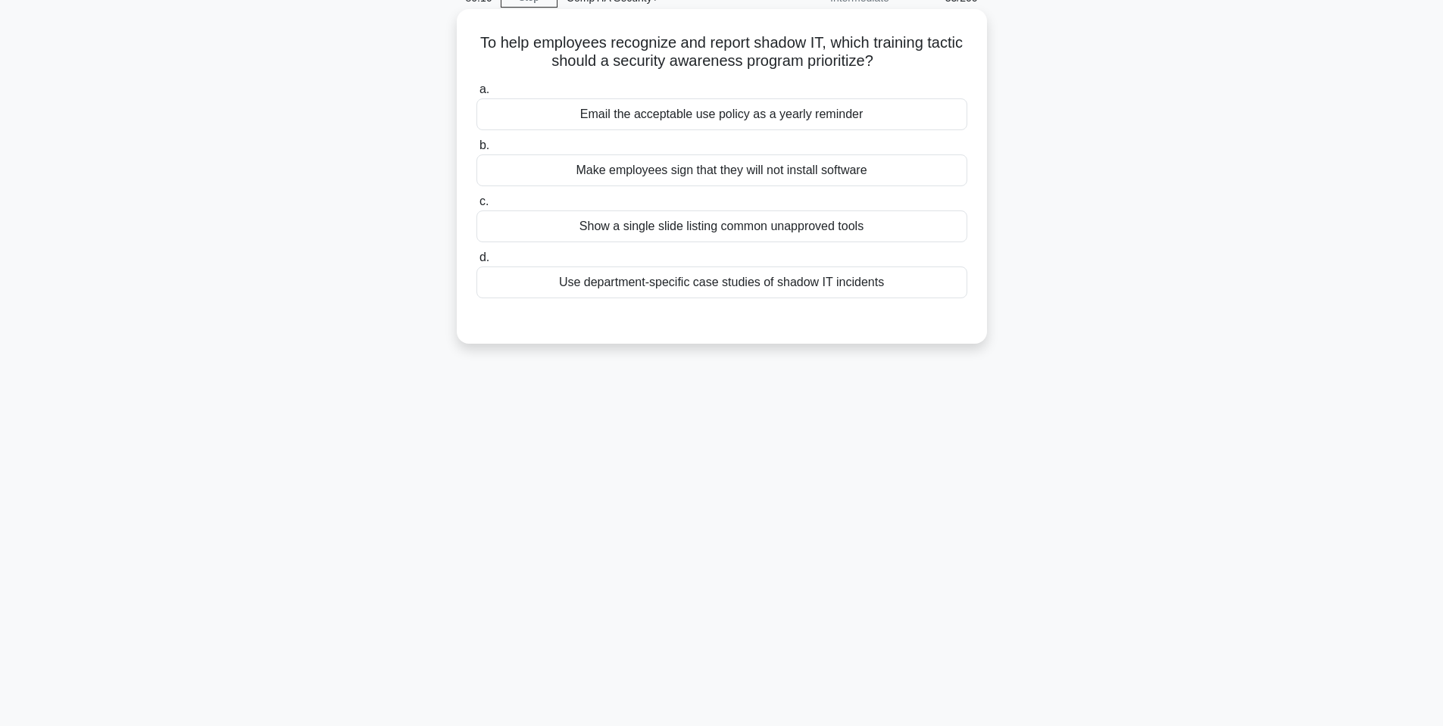
click at [681, 294] on div "Use department-specific case studies of shadow IT incidents" at bounding box center [721, 283] width 491 height 32
click at [476, 263] on input "d. Use department-specific case studies of shadow IT incidents" at bounding box center [476, 258] width 0 height 10
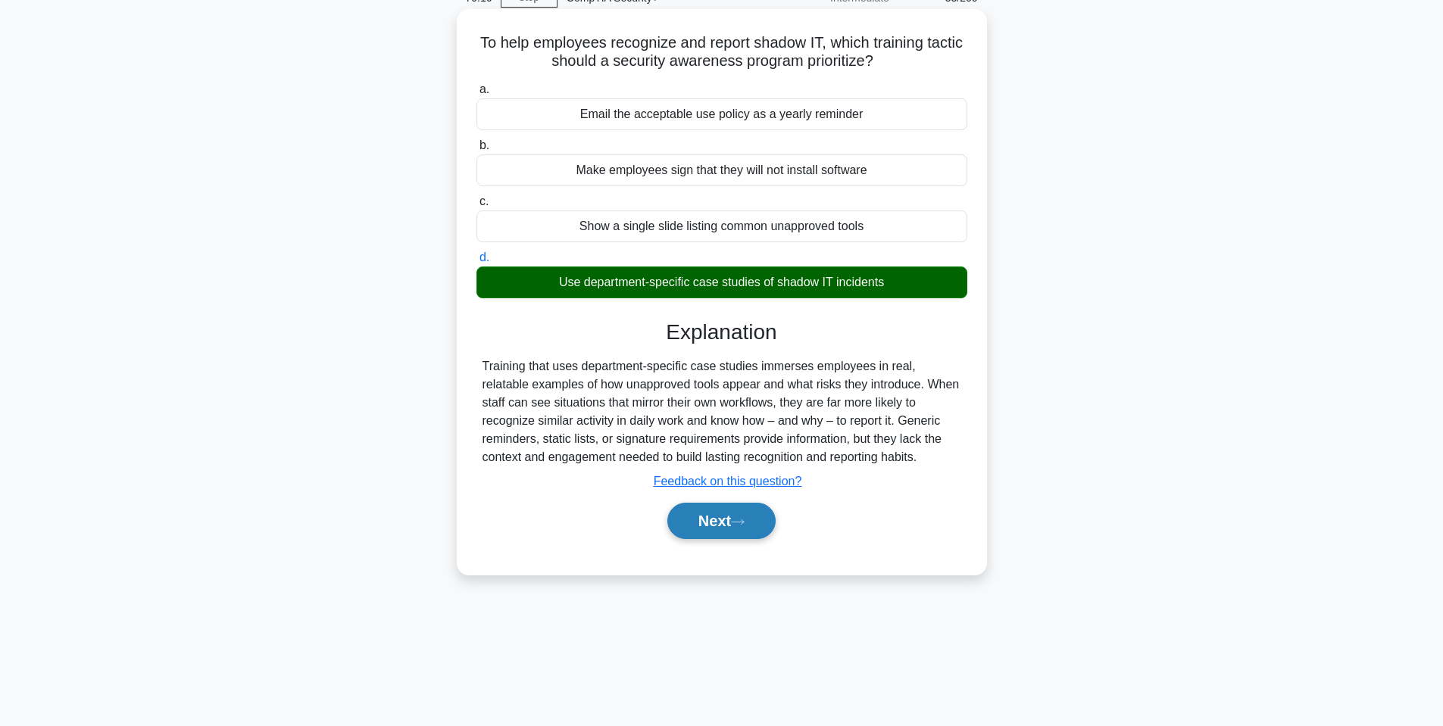
click at [724, 539] on button "Next" at bounding box center [721, 521] width 108 height 36
